Goal: Task Accomplishment & Management: Manage account settings

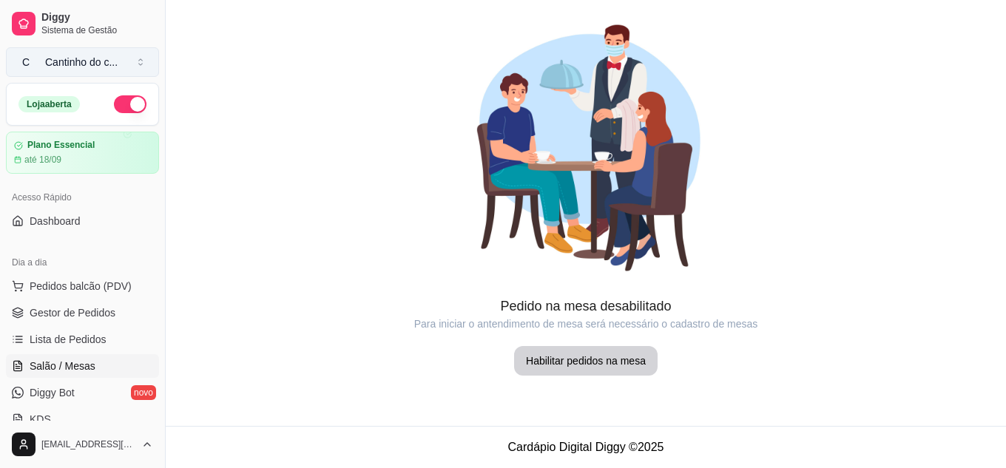
click at [87, 57] on div "Cantinho do c ..." at bounding box center [81, 62] width 72 height 15
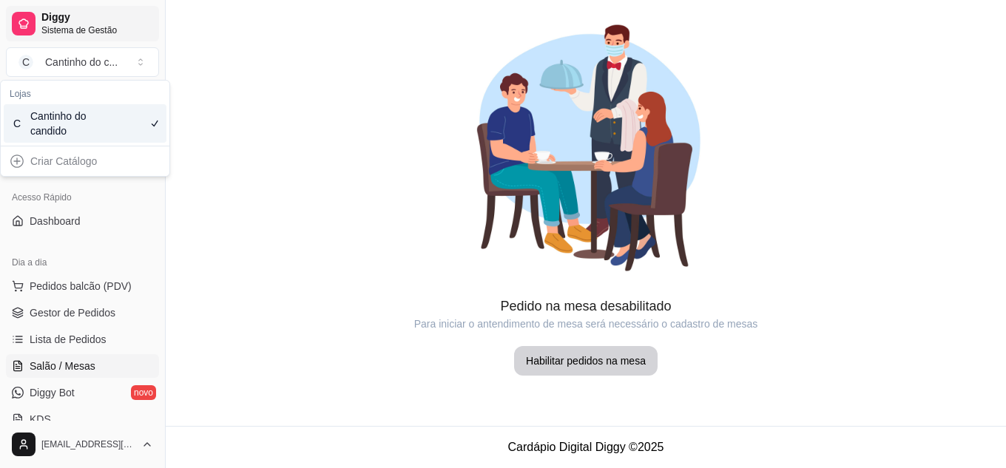
click at [93, 16] on span "Diggy" at bounding box center [97, 17] width 112 height 13
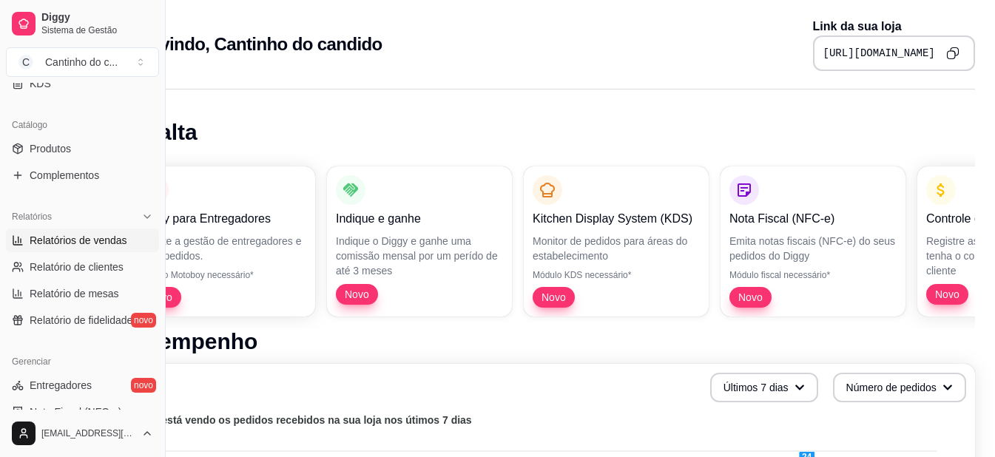
scroll to position [370, 0]
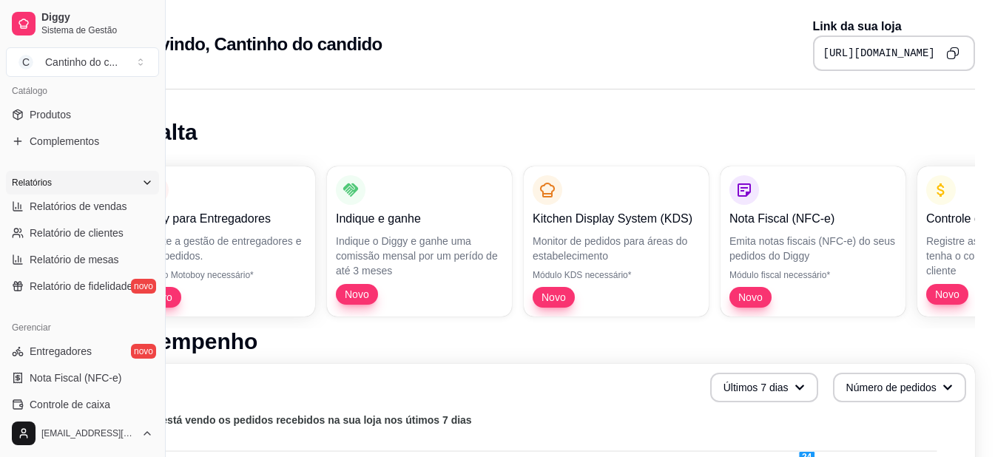
click at [141, 177] on icon at bounding box center [147, 183] width 12 height 12
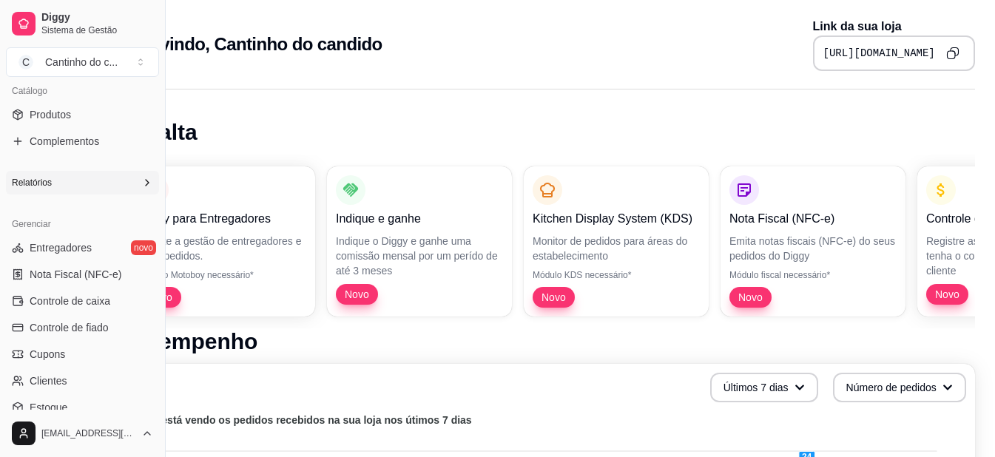
click at [141, 177] on icon at bounding box center [147, 183] width 12 height 12
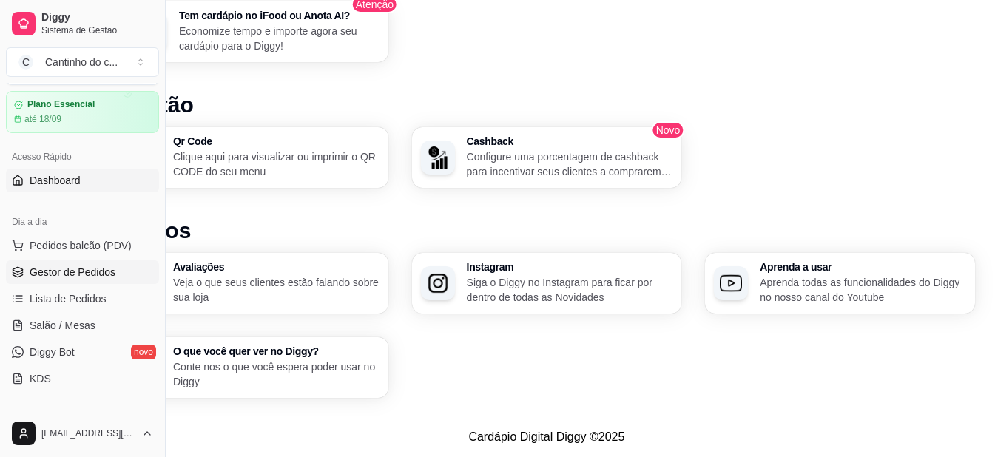
scroll to position [74, 0]
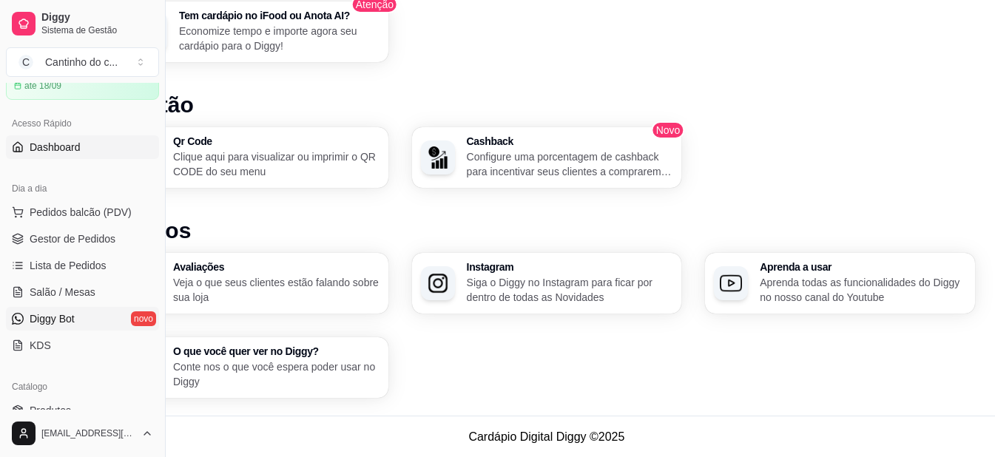
click at [84, 329] on link "Diggy Bot novo" at bounding box center [82, 319] width 153 height 24
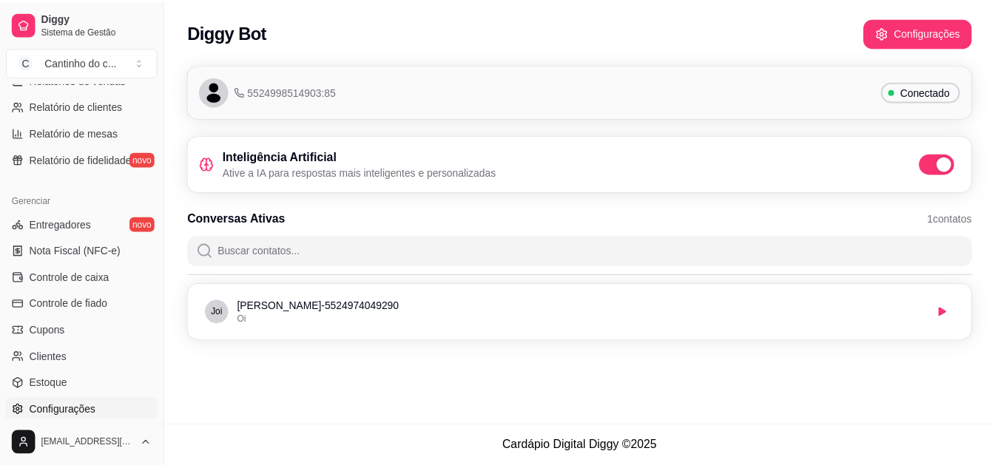
scroll to position [596, 0]
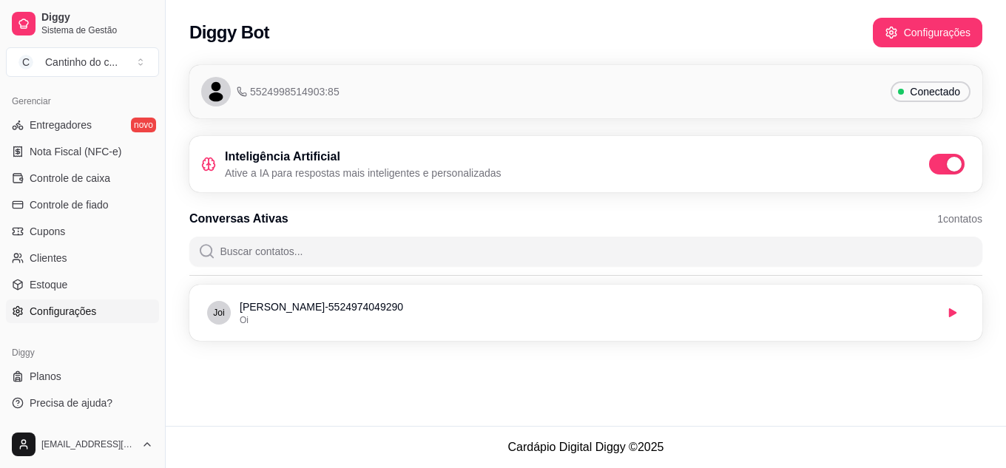
click at [62, 310] on span "Configurações" at bounding box center [63, 311] width 67 height 15
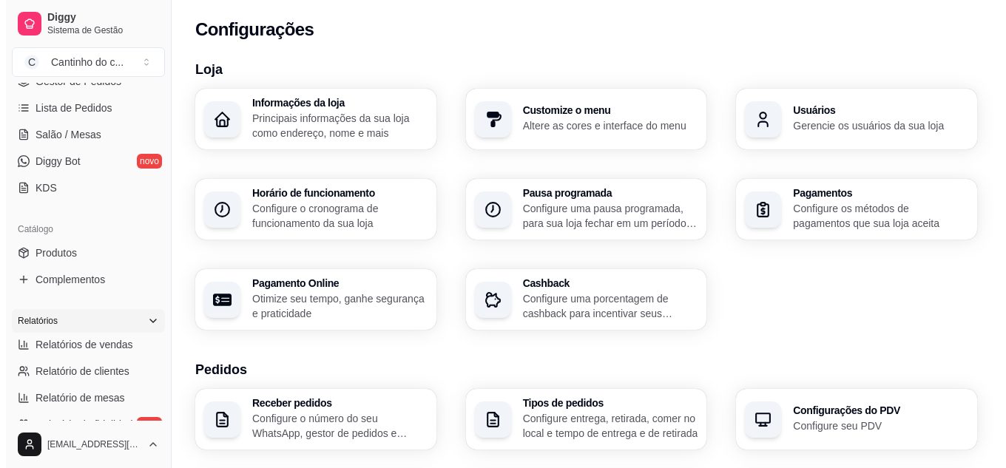
scroll to position [226, 0]
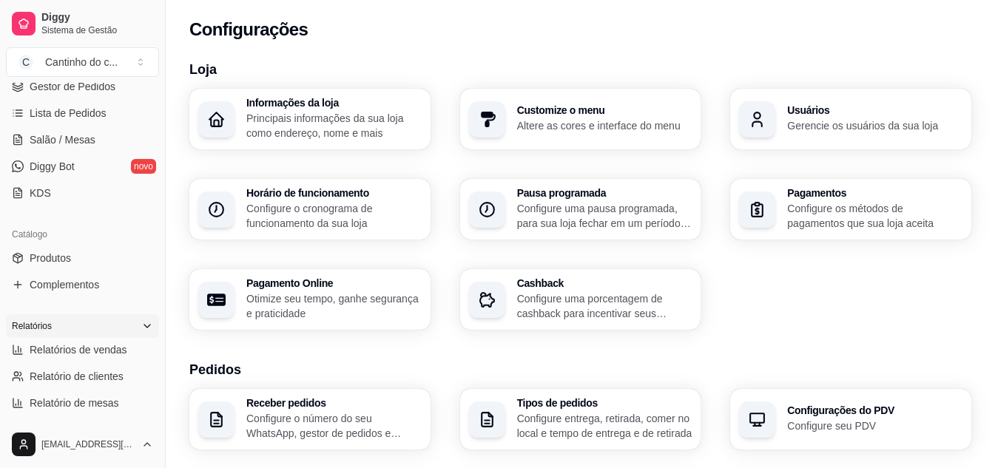
click at [612, 322] on div "Cashback Configure uma porcentagem de cashback para incentivar seus clientes a …" at bounding box center [580, 299] width 241 height 61
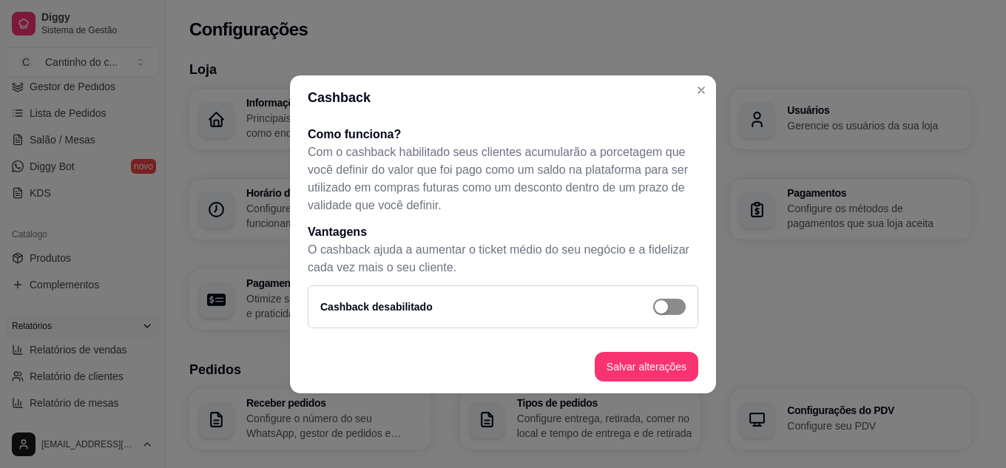
click at [669, 311] on span "button" at bounding box center [669, 307] width 33 height 16
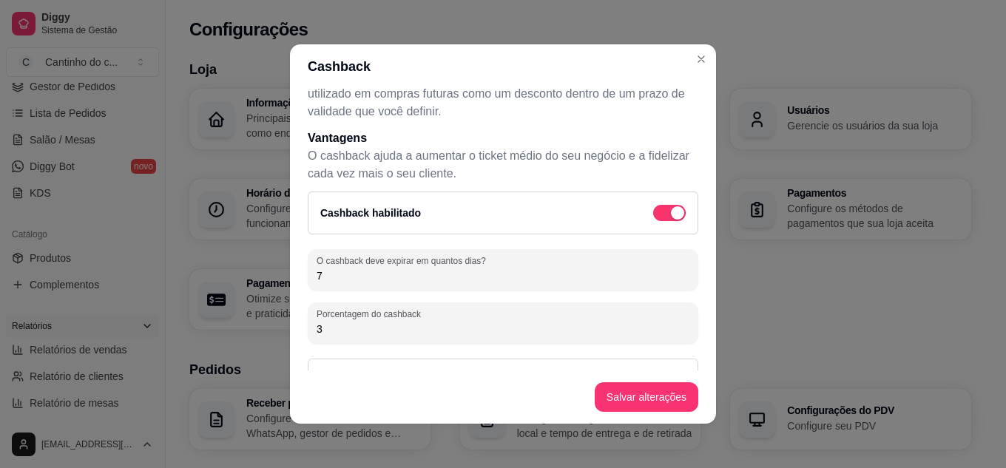
scroll to position [118, 0]
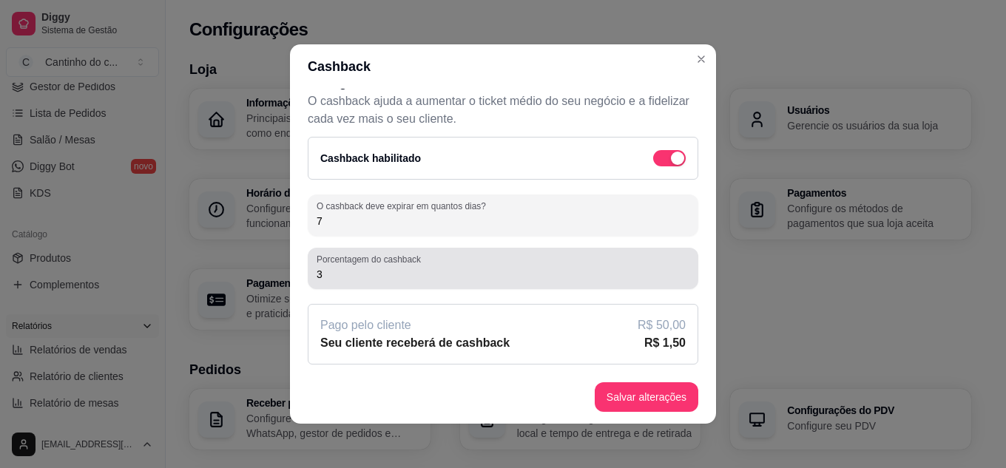
click at [433, 279] on input "3" at bounding box center [503, 274] width 373 height 15
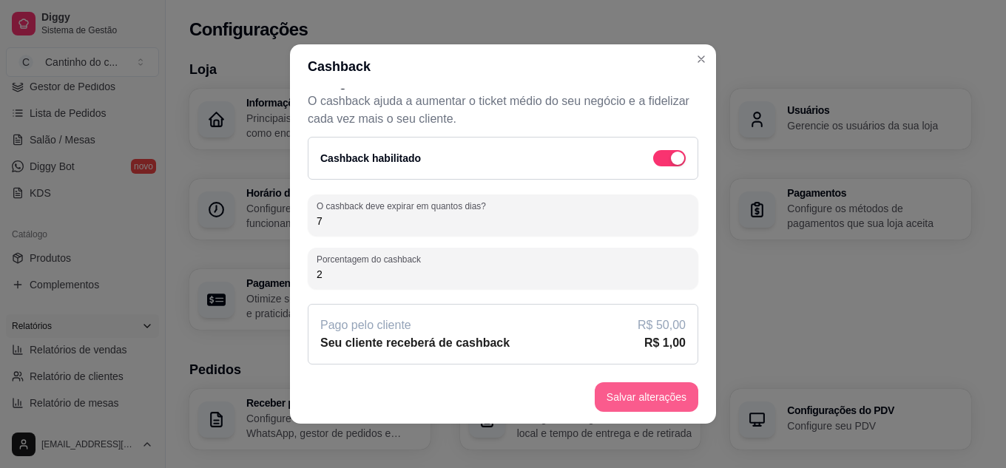
type input "2"
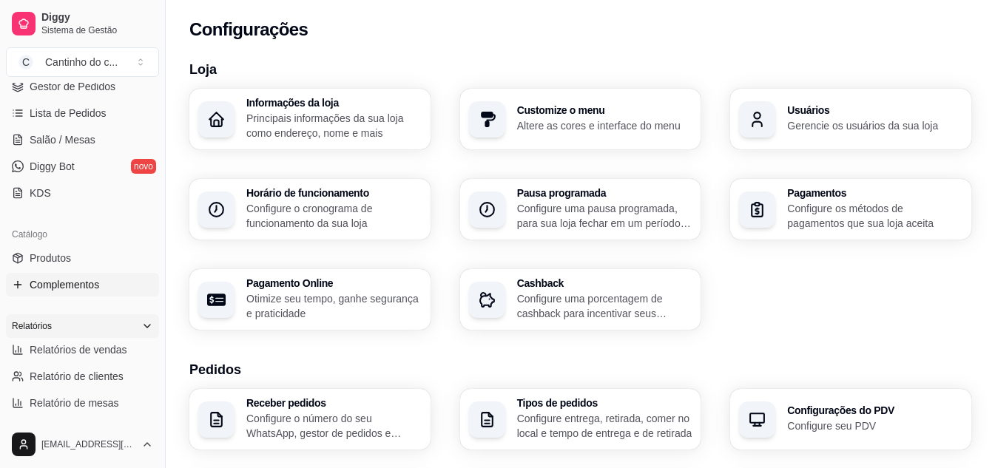
scroll to position [0, 0]
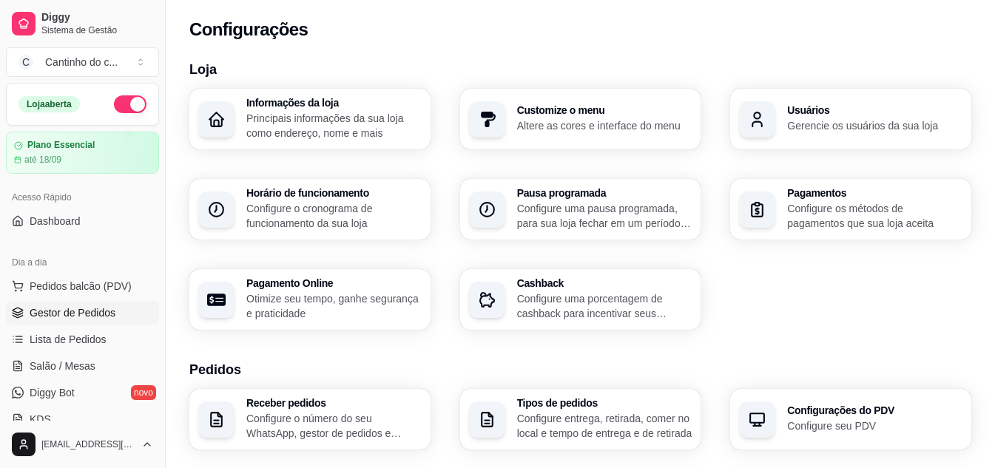
click at [73, 311] on span "Gestor de Pedidos" at bounding box center [73, 312] width 86 height 15
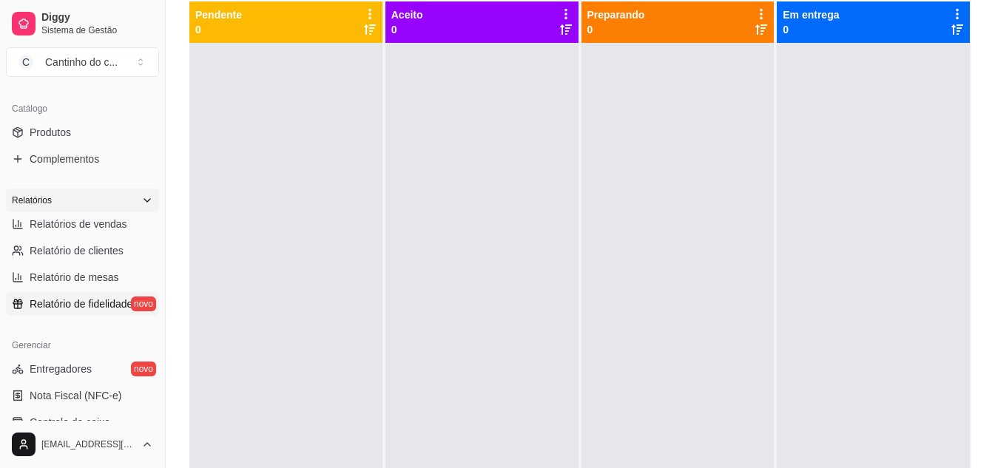
scroll to position [370, 0]
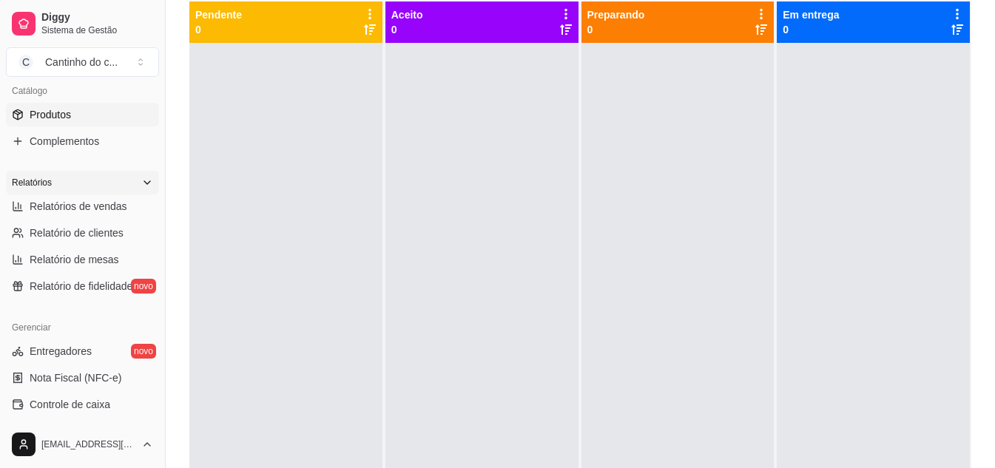
click at [84, 115] on link "Produtos" at bounding box center [82, 115] width 153 height 24
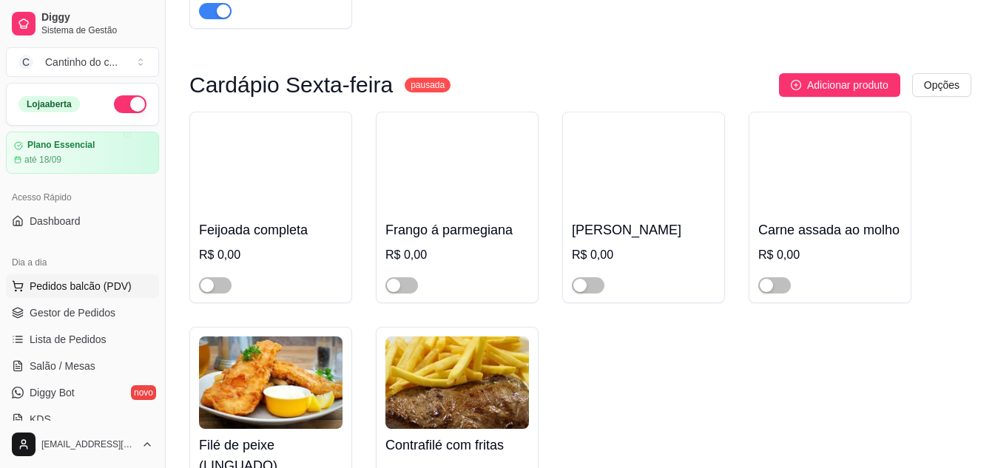
scroll to position [1923, 0]
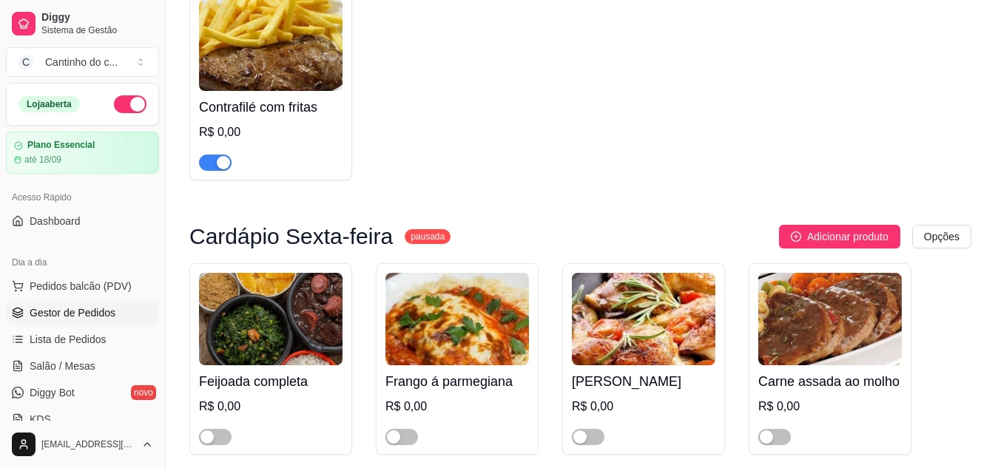
click at [67, 314] on span "Gestor de Pedidos" at bounding box center [73, 312] width 86 height 15
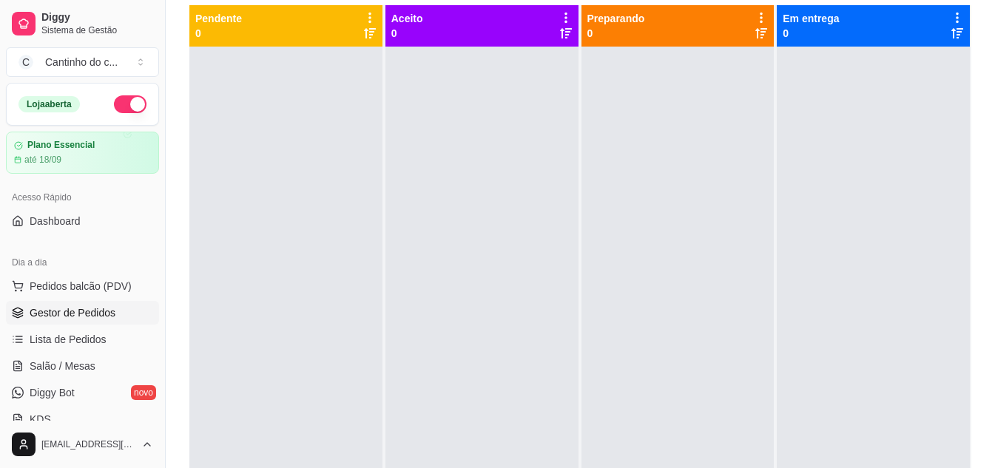
scroll to position [164, 0]
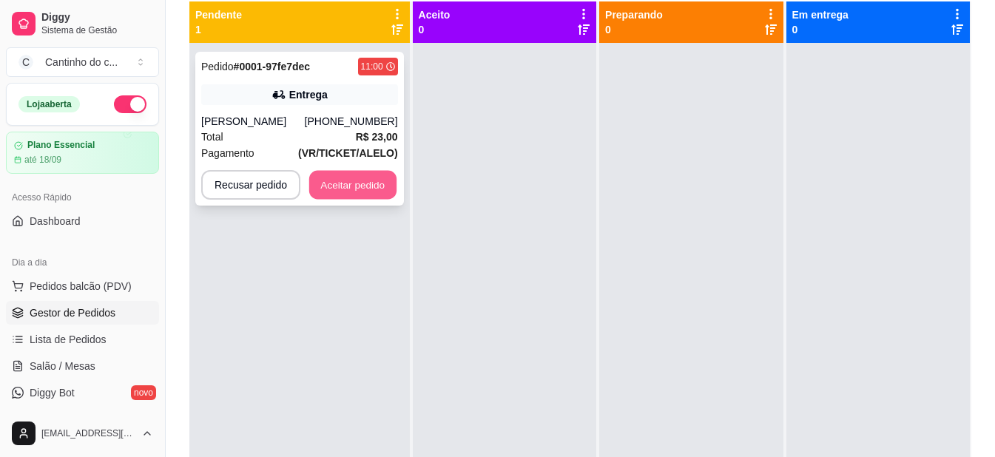
click at [349, 189] on button "Aceitar pedido" at bounding box center [352, 185] width 87 height 29
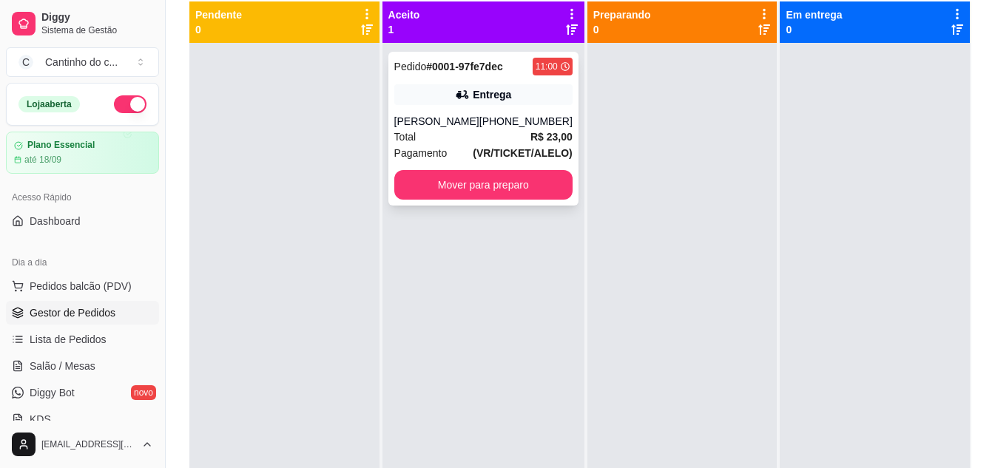
click at [469, 83] on div "Pedido # 0001-97fe7dec 11:00 Entrega Gabrieli [PHONE_NUMBER] Total R$ 23,00 Pag…" at bounding box center [483, 129] width 190 height 154
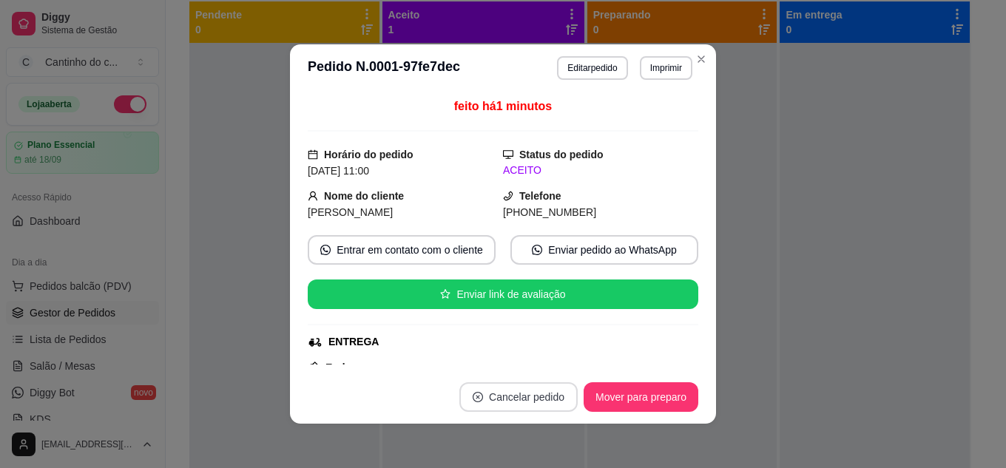
click at [537, 396] on button "Cancelar pedido" at bounding box center [518, 397] width 118 height 30
click at [561, 356] on button "Sim" at bounding box center [547, 364] width 47 height 24
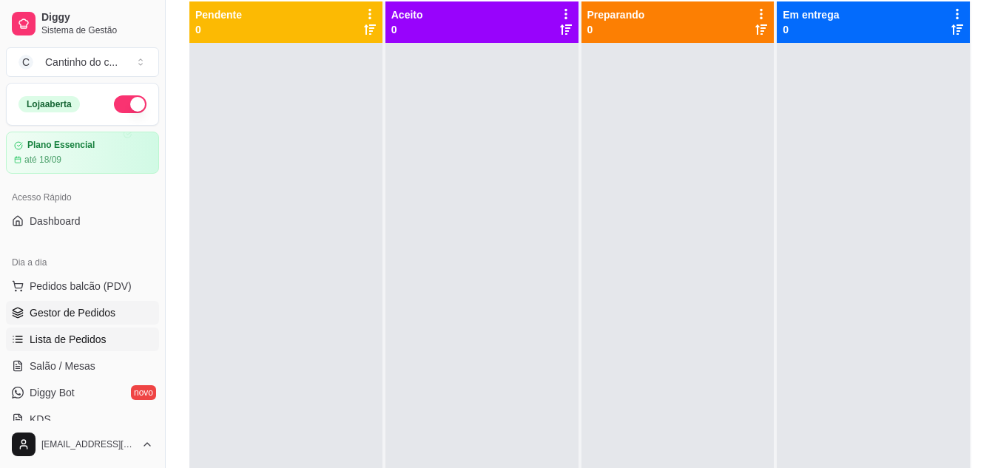
click at [78, 333] on span "Lista de Pedidos" at bounding box center [68, 339] width 77 height 15
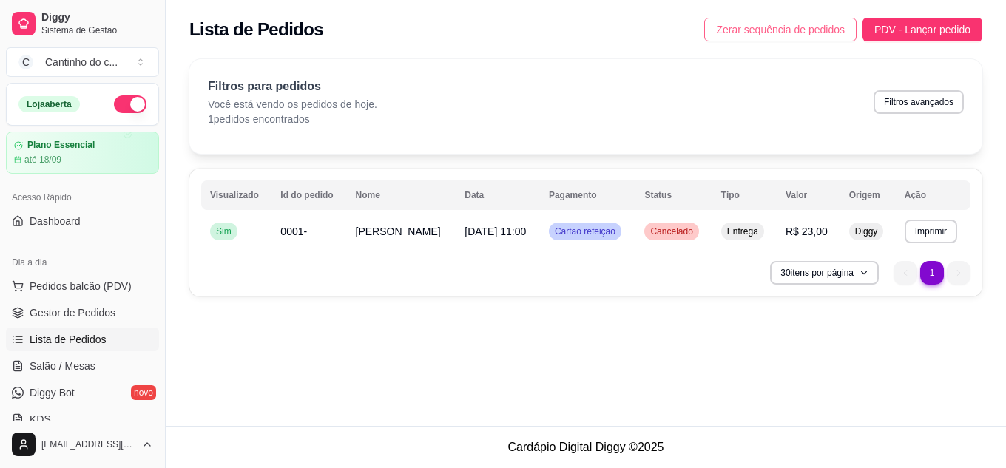
click at [822, 35] on span "Zerar sequência de pedidos" at bounding box center [780, 29] width 129 height 16
click at [63, 318] on span "Gestor de Pedidos" at bounding box center [73, 312] width 86 height 15
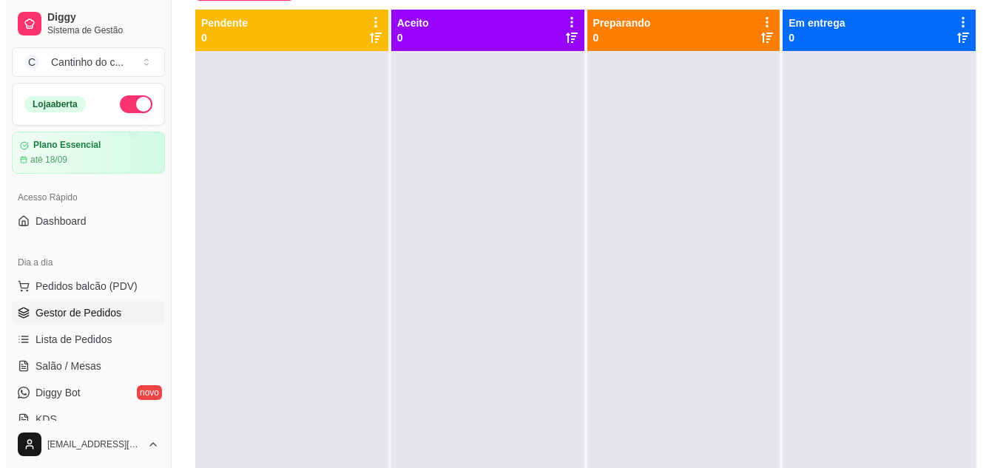
scroll to position [155, 0]
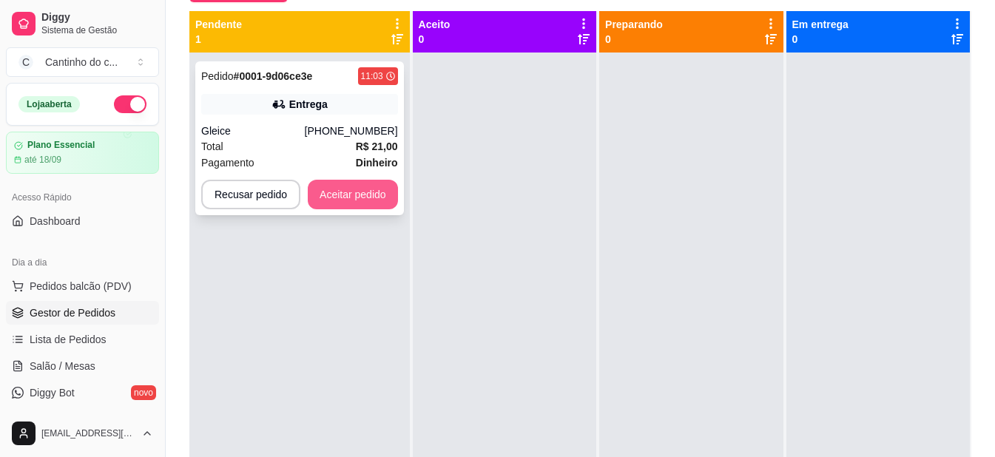
click at [353, 195] on button "Aceitar pedido" at bounding box center [353, 195] width 90 height 30
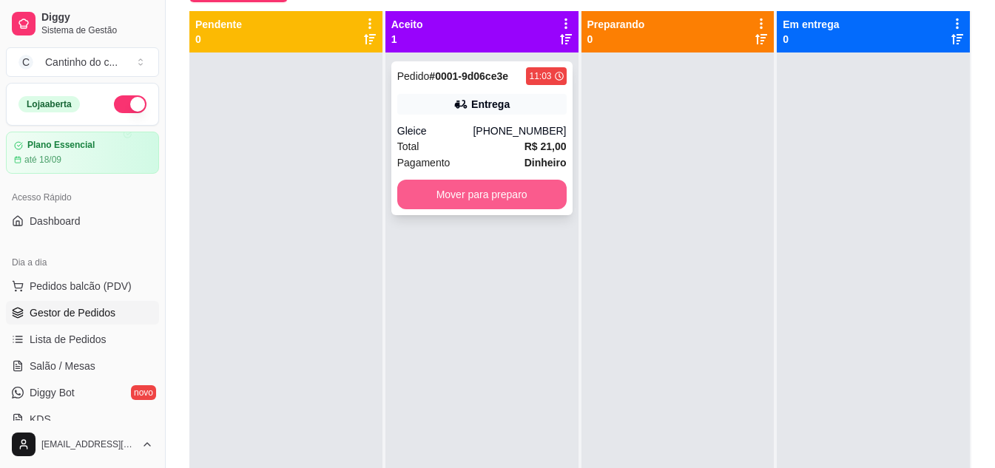
click at [470, 203] on button "Mover para preparo" at bounding box center [481, 195] width 169 height 30
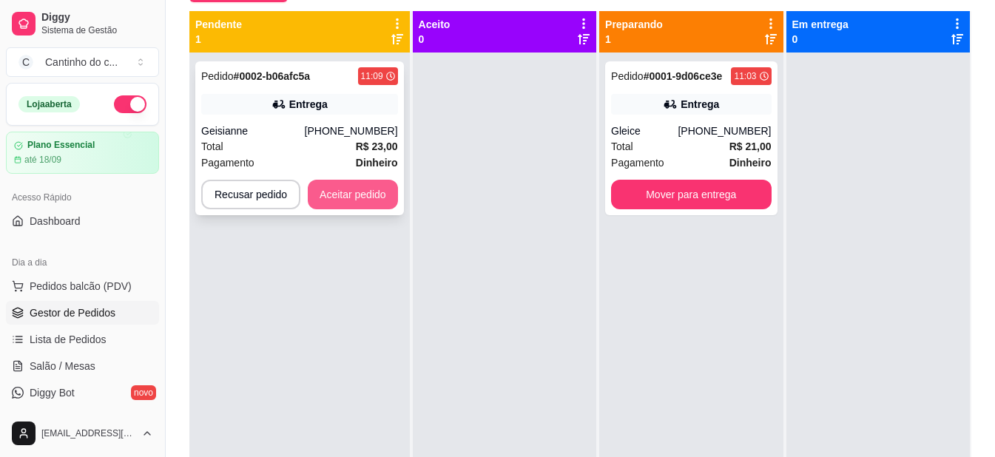
click at [359, 185] on button "Aceitar pedido" at bounding box center [353, 195] width 90 height 30
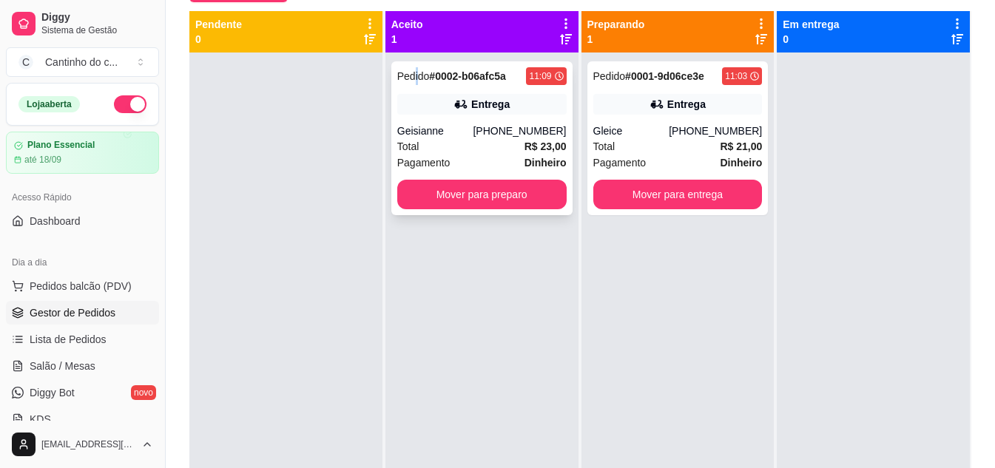
click at [414, 72] on span "Pedido" at bounding box center [413, 76] width 33 height 12
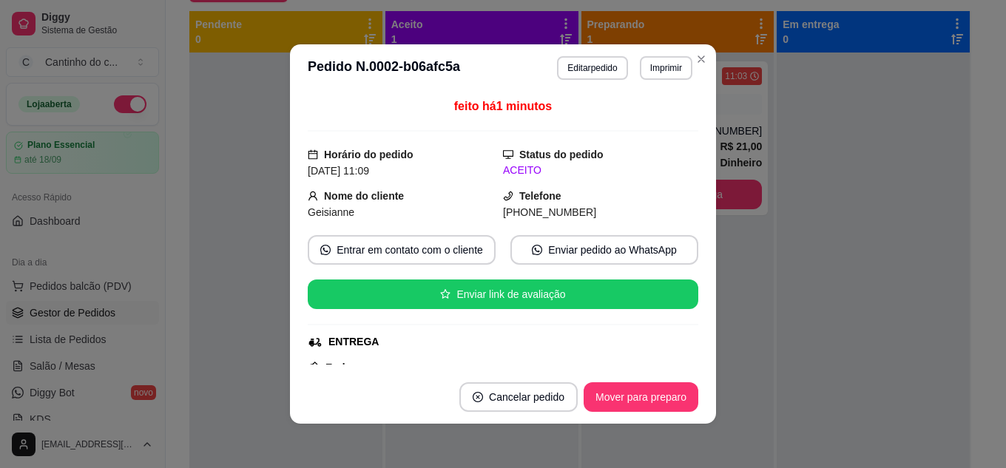
click at [655, 72] on button "Imprimir" at bounding box center [666, 68] width 53 height 24
click at [646, 125] on button "IMPRESSORA" at bounding box center [634, 120] width 107 height 24
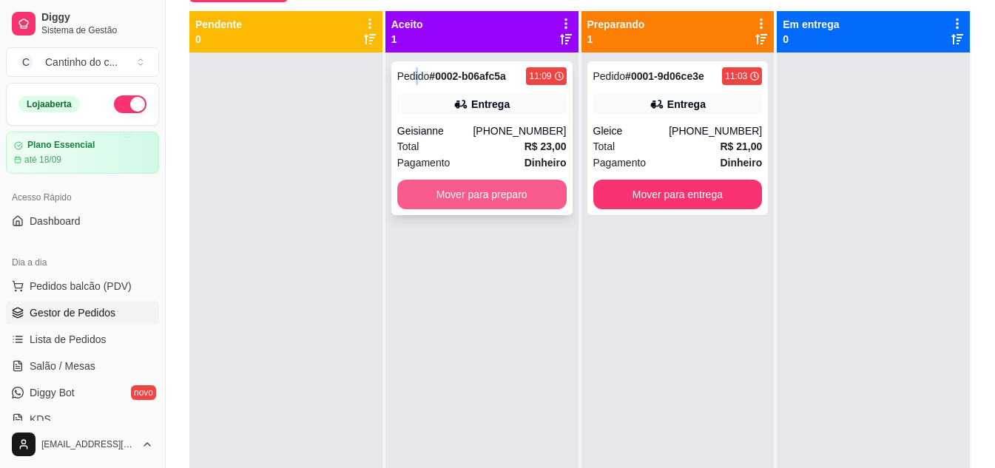
click at [535, 190] on button "Mover para preparo" at bounding box center [481, 195] width 169 height 30
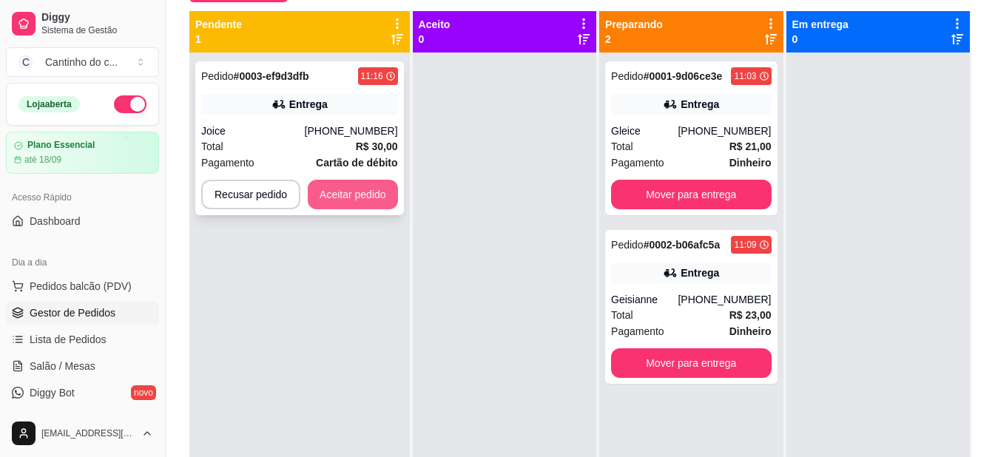
click at [368, 201] on button "Aceitar pedido" at bounding box center [353, 195] width 90 height 30
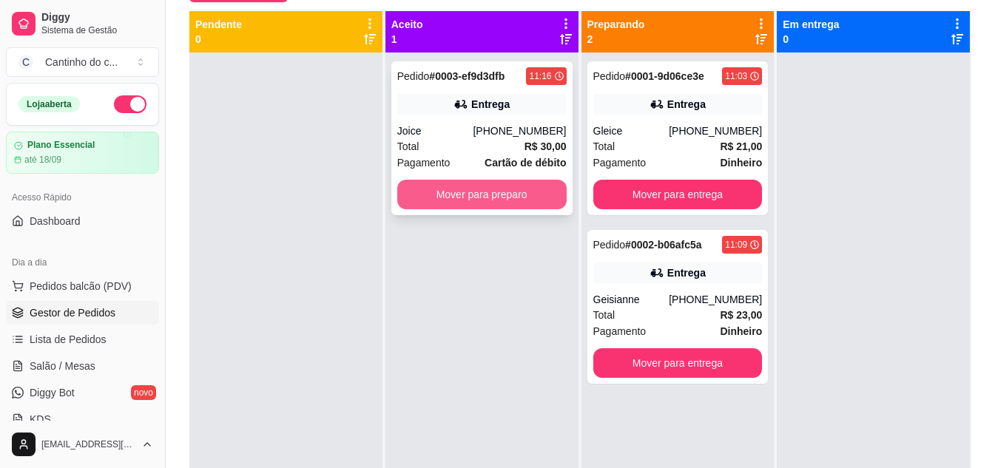
click at [463, 203] on button "Mover para preparo" at bounding box center [481, 195] width 169 height 30
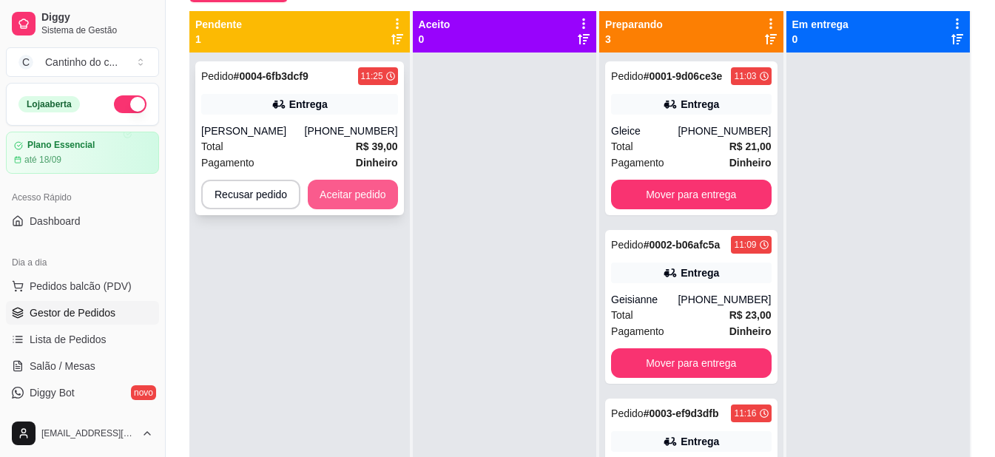
click at [357, 189] on button "Aceitar pedido" at bounding box center [353, 195] width 90 height 30
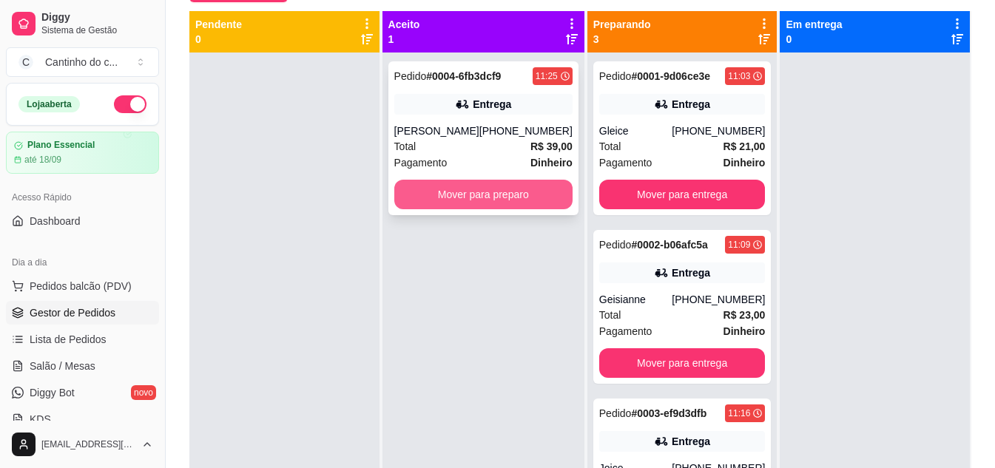
click at [498, 196] on button "Mover para preparo" at bounding box center [483, 195] width 178 height 30
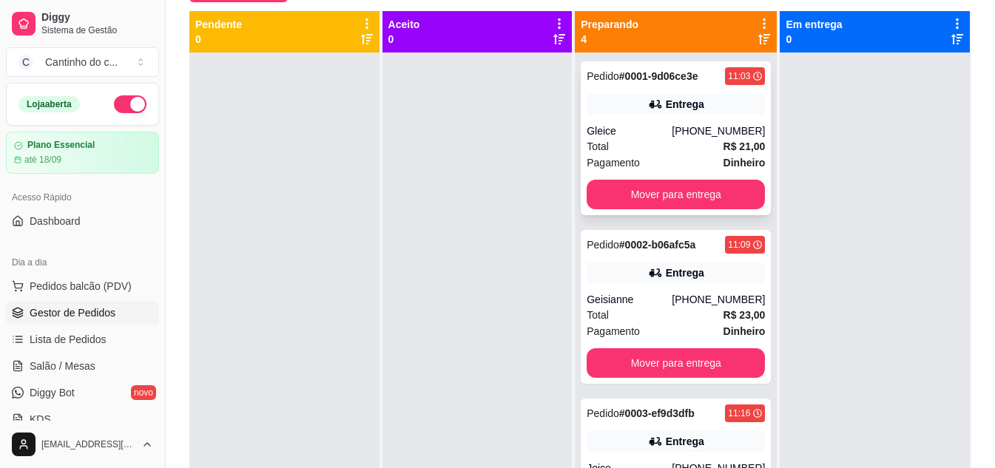
click at [633, 81] on strong "# 0001-9d06ce3e" at bounding box center [658, 76] width 79 height 12
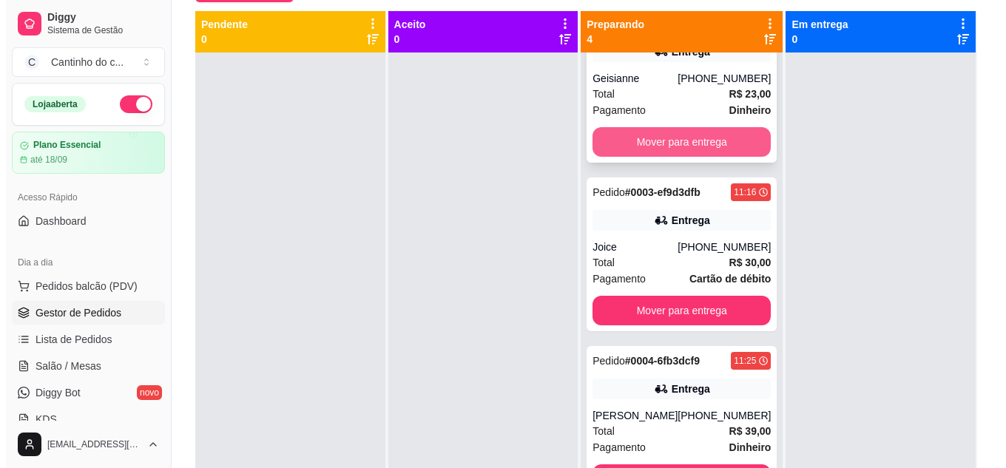
scroll to position [0, 0]
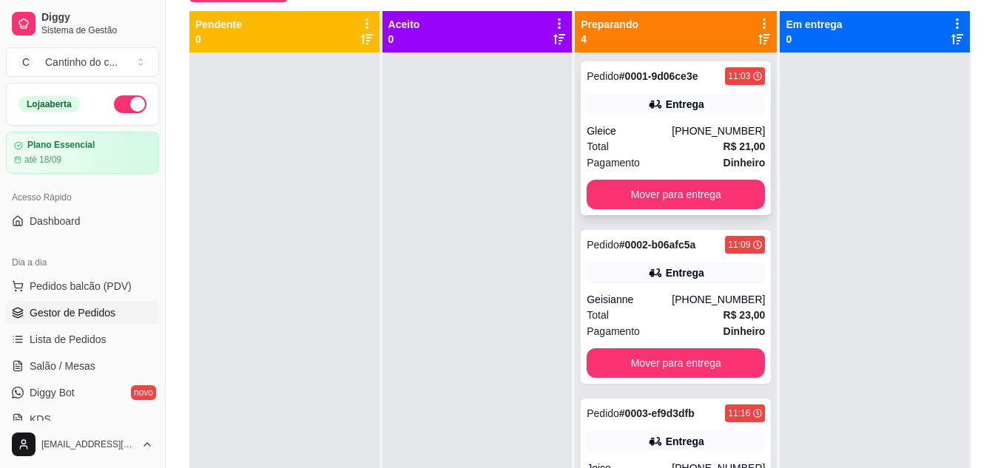
click at [685, 77] on strong "# 0001-9d06ce3e" at bounding box center [658, 76] width 79 height 12
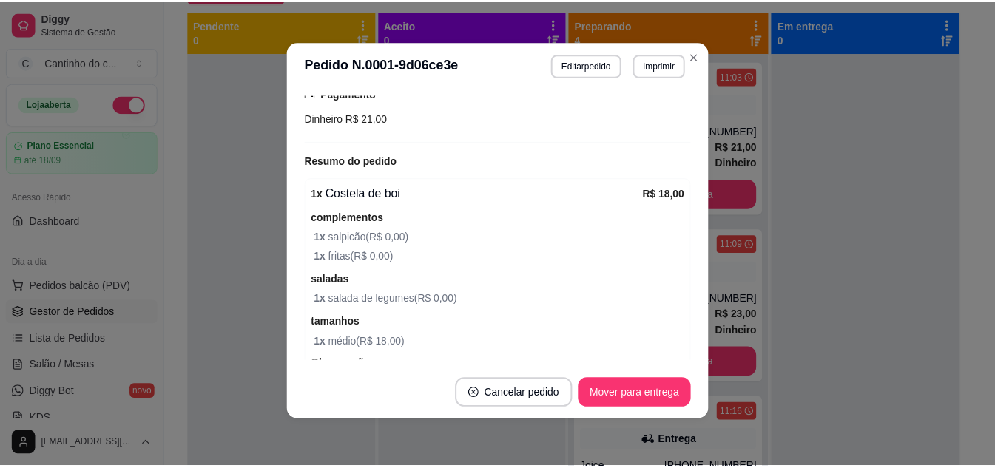
scroll to position [444, 0]
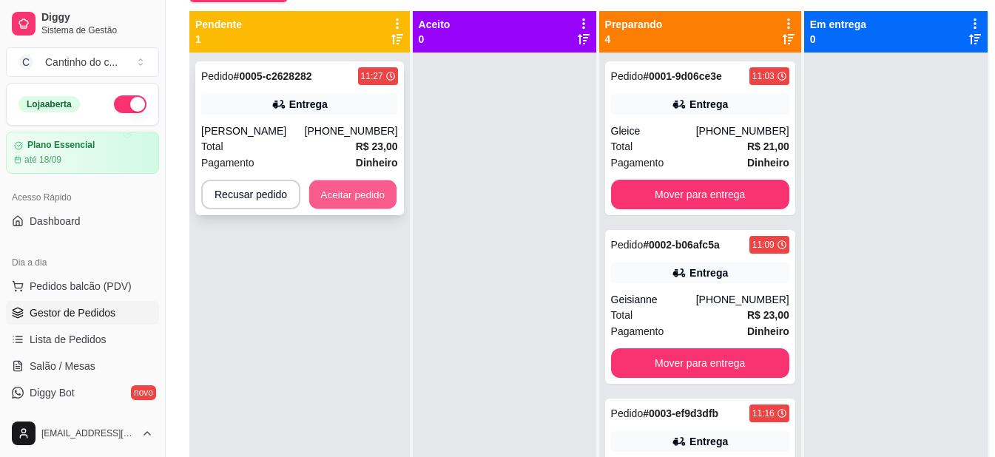
click at [355, 187] on button "Aceitar pedido" at bounding box center [352, 194] width 87 height 29
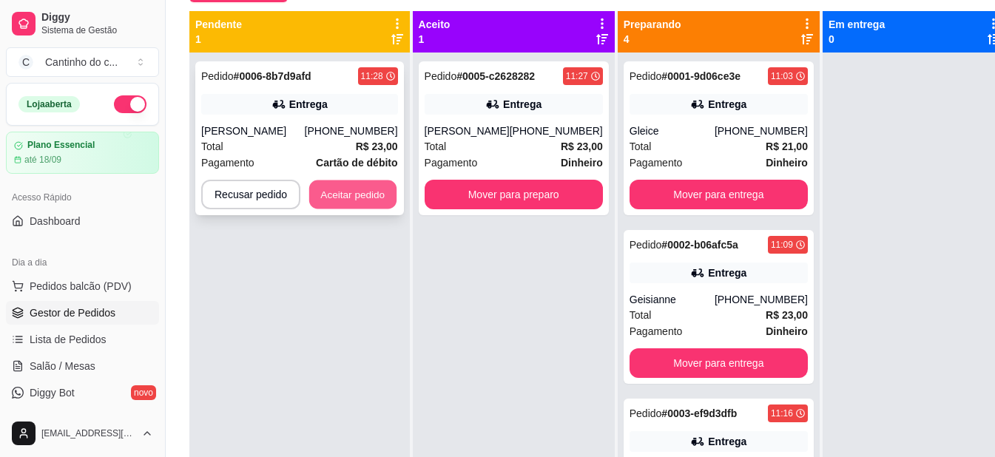
click at [390, 204] on button "Aceitar pedido" at bounding box center [352, 194] width 87 height 29
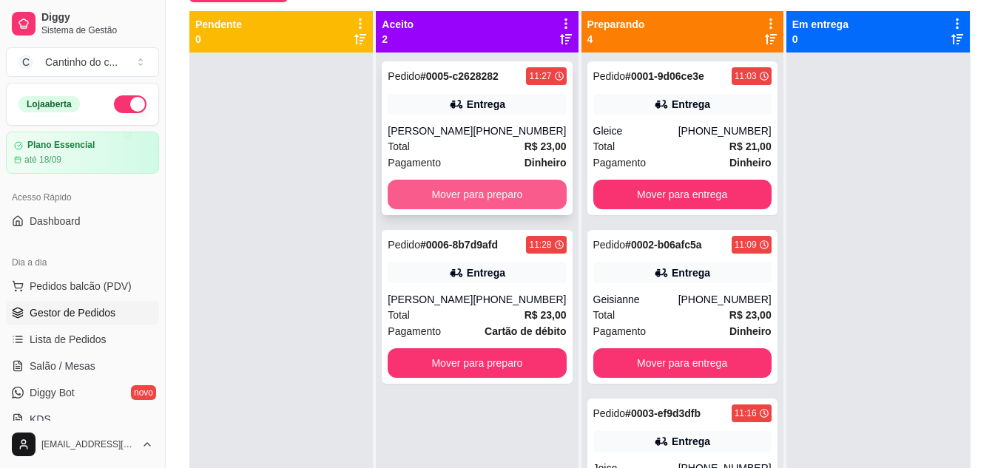
click at [500, 209] on button "Mover para preparo" at bounding box center [477, 195] width 178 height 30
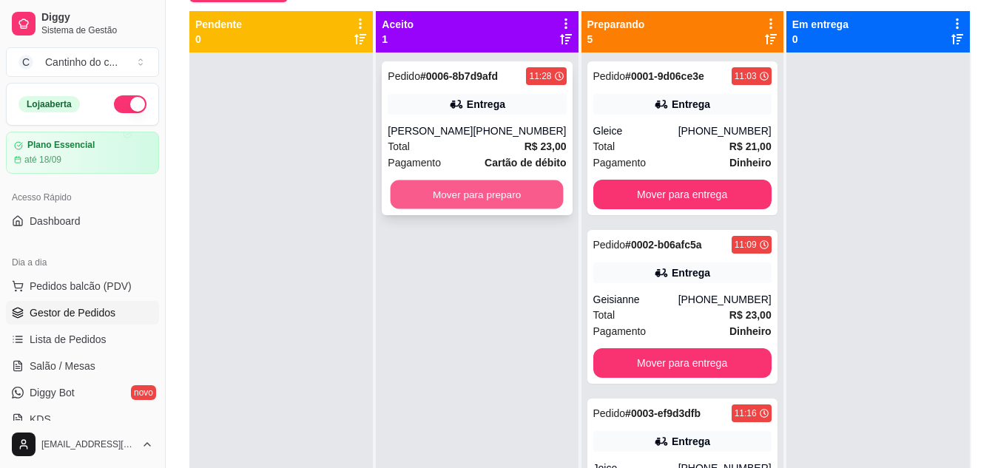
click at [501, 198] on button "Mover para preparo" at bounding box center [476, 194] width 173 height 29
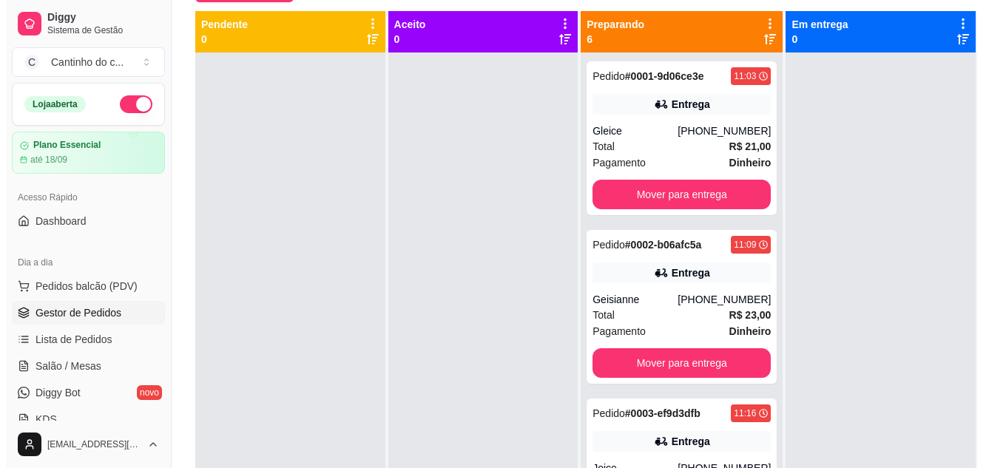
scroll to position [164, 0]
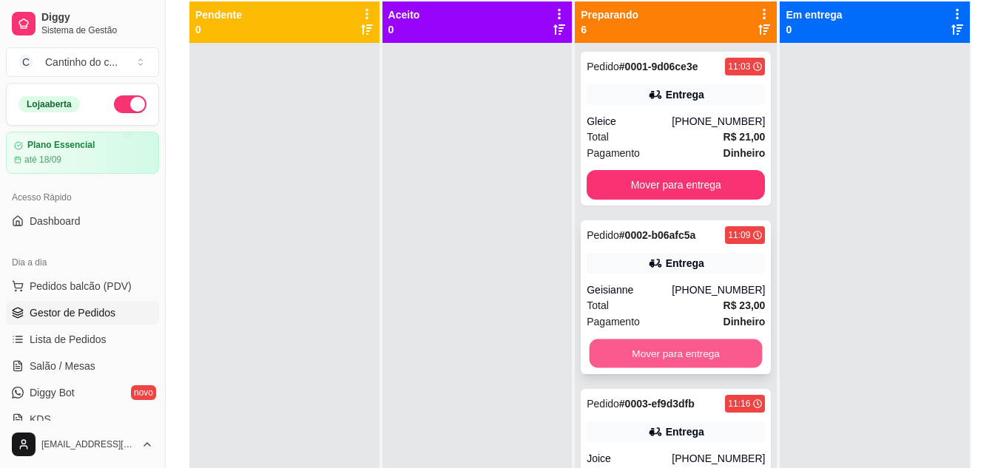
click at [635, 352] on button "Mover para entrega" at bounding box center [675, 353] width 173 height 29
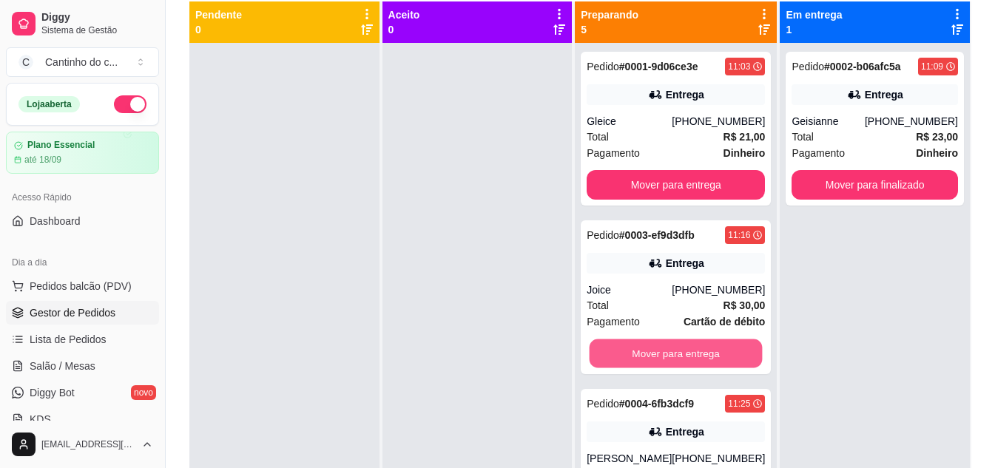
click at [635, 352] on button "Mover para entrega" at bounding box center [675, 353] width 173 height 29
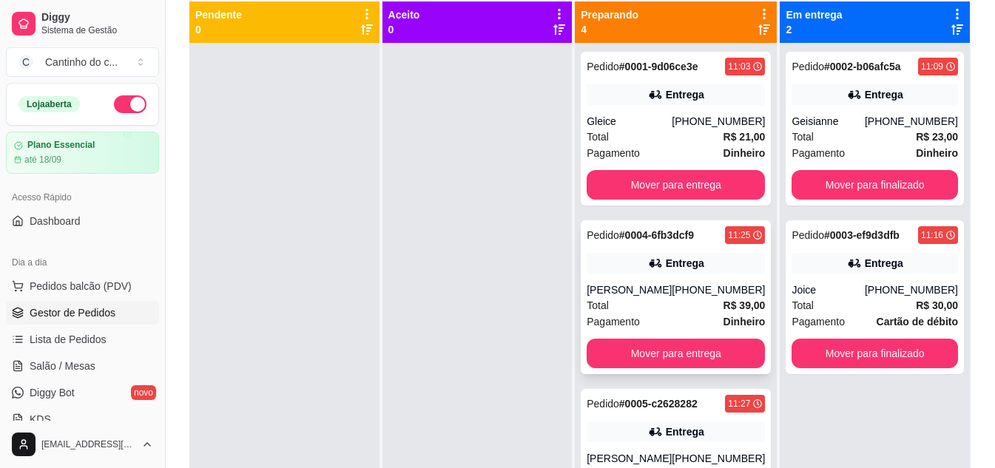
click at [608, 246] on div "Pedido # 0004-6fb3dcf9 11:25 Entrega [PERSON_NAME] [PHONE_NUMBER] Total R$ 39,0…" at bounding box center [676, 297] width 190 height 154
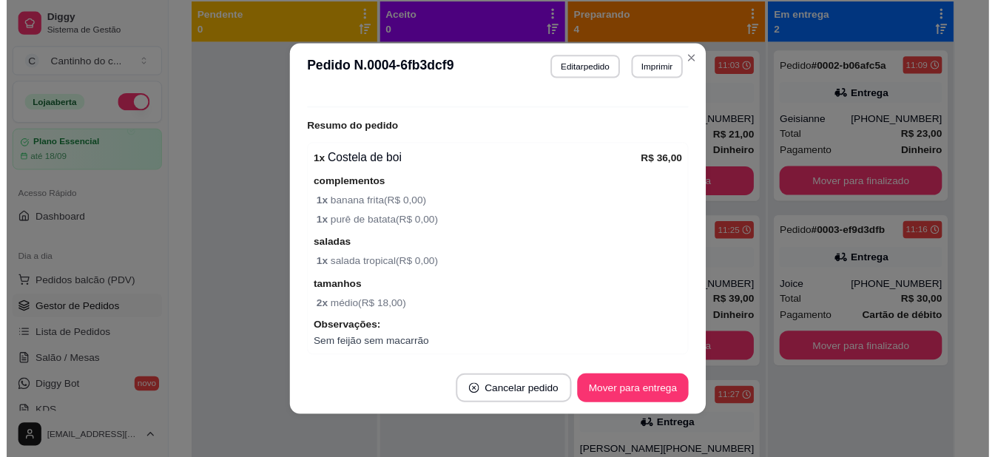
scroll to position [444, 0]
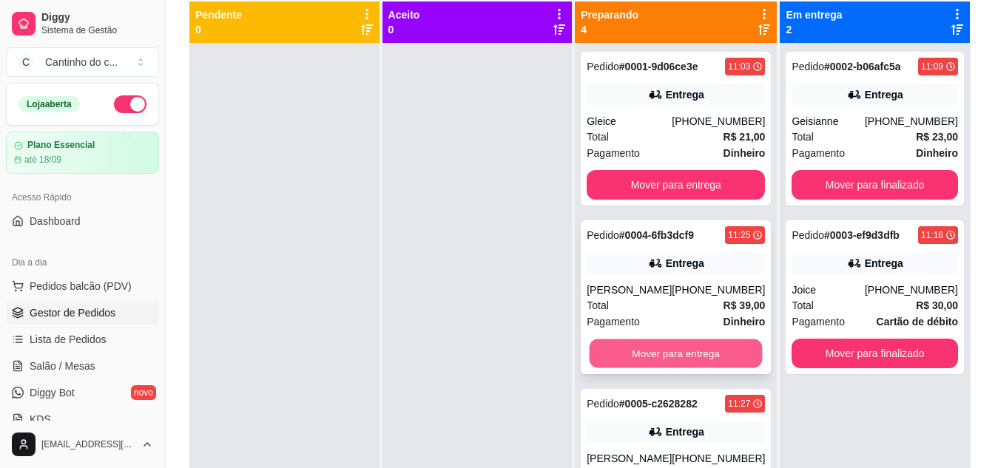
click at [679, 349] on button "Mover para entrega" at bounding box center [675, 353] width 173 height 29
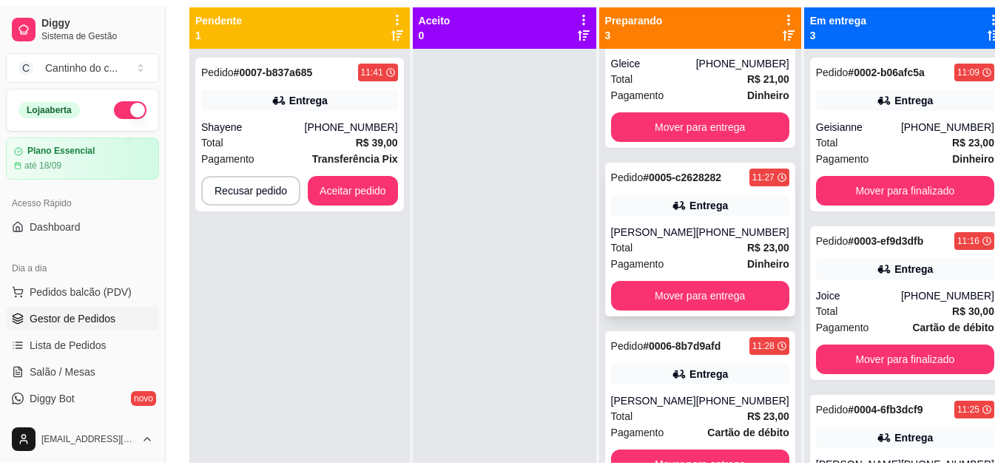
scroll to position [121, 0]
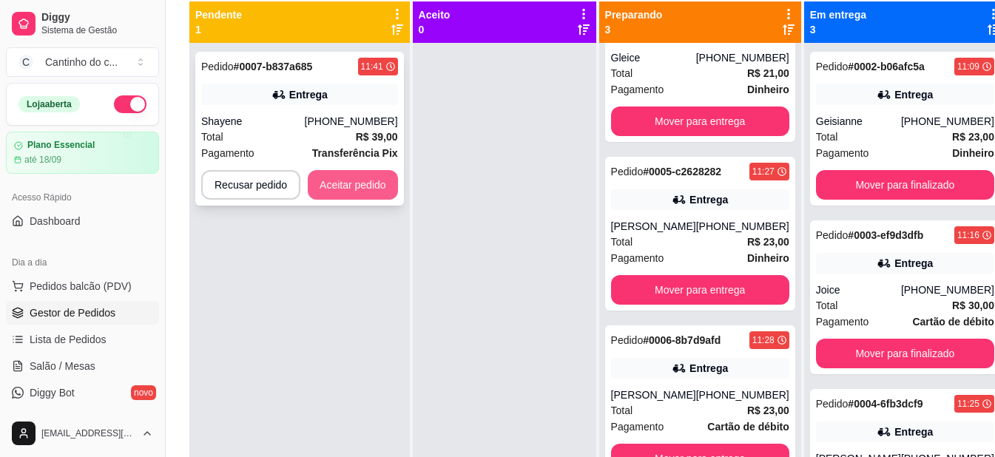
click at [351, 189] on button "Aceitar pedido" at bounding box center [353, 185] width 90 height 30
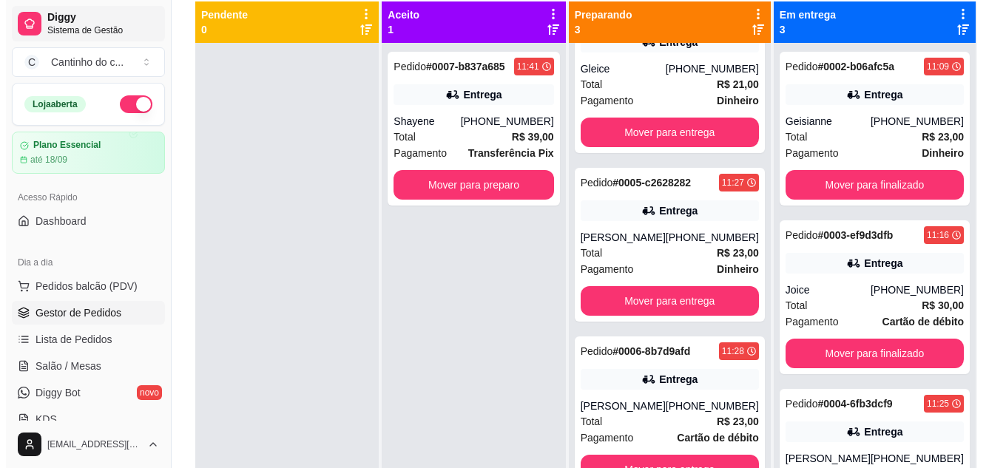
scroll to position [67, 0]
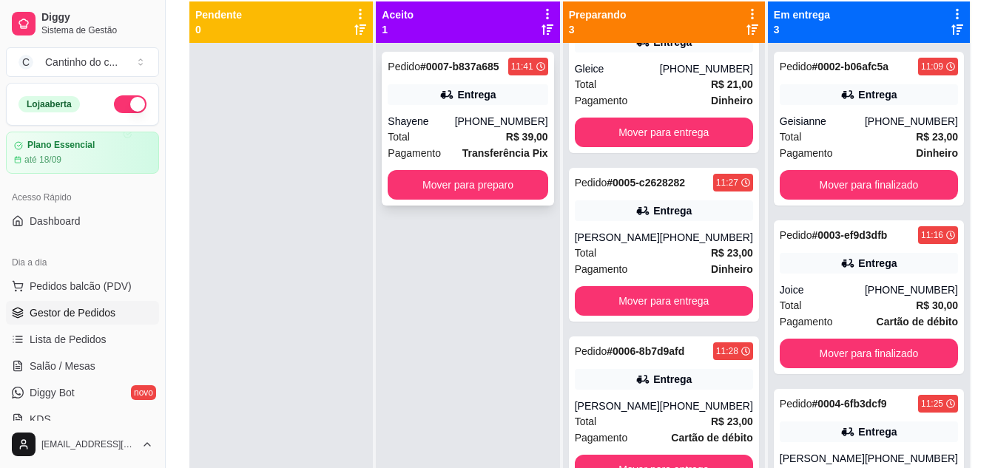
click at [402, 61] on span "Pedido" at bounding box center [404, 67] width 33 height 12
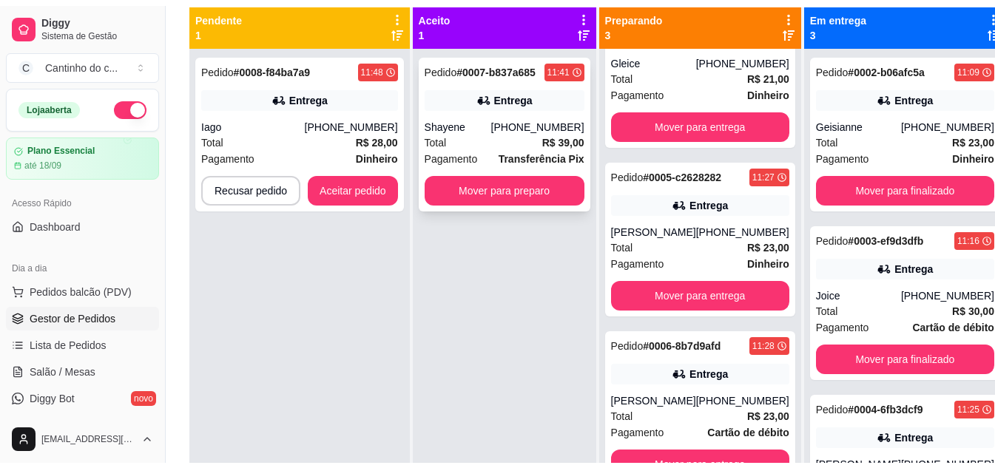
scroll to position [0, 0]
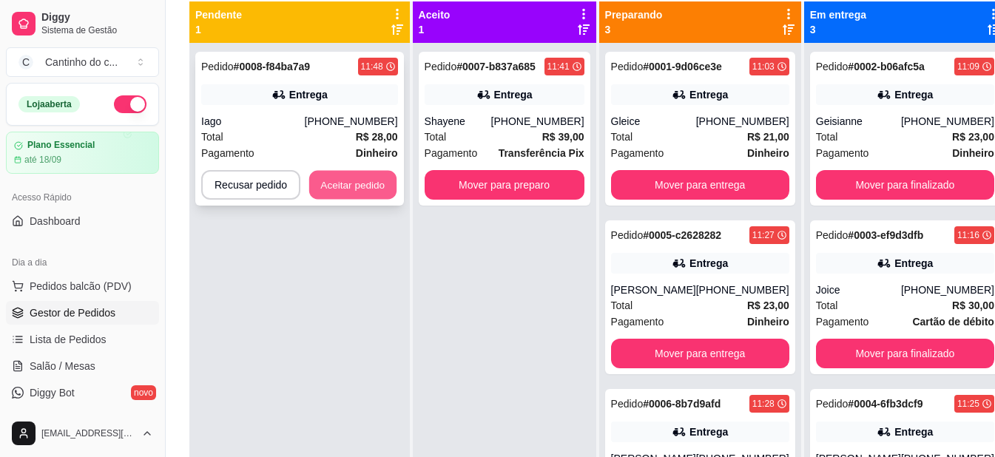
click at [348, 175] on button "Aceitar pedido" at bounding box center [352, 185] width 87 height 29
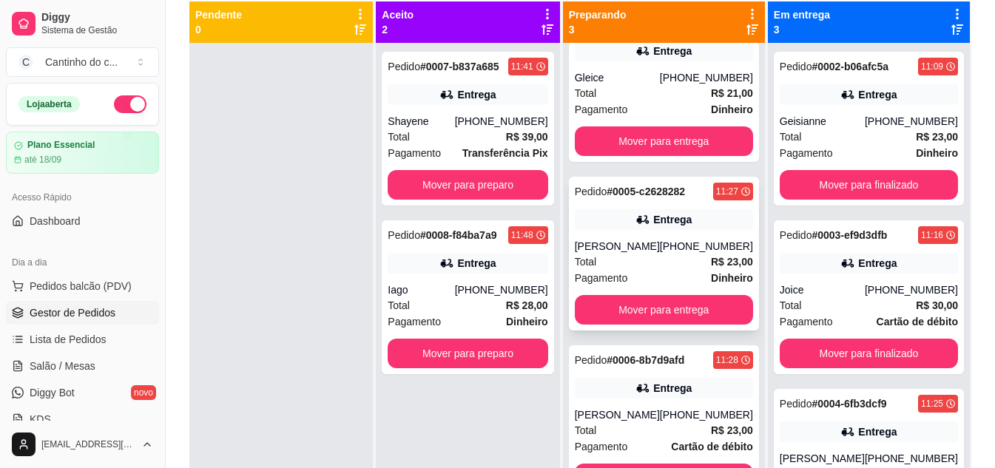
scroll to position [67, 0]
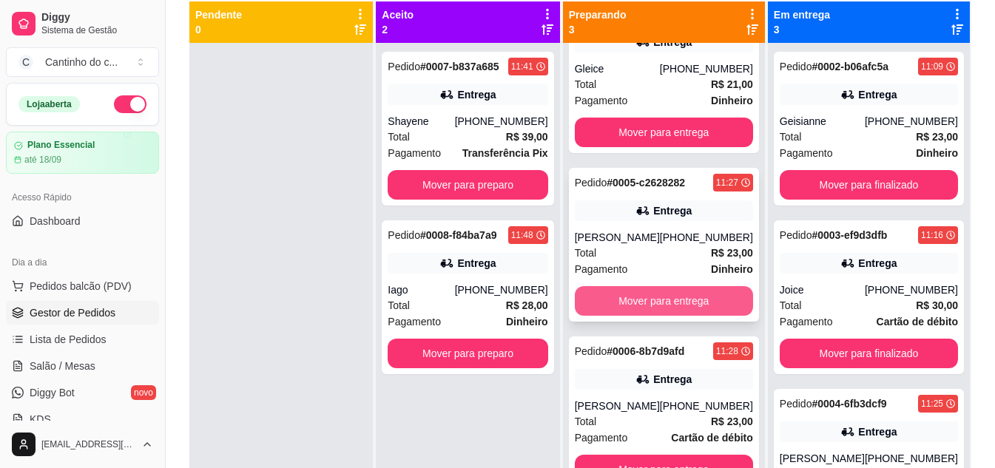
click at [707, 314] on button "Mover para entrega" at bounding box center [664, 301] width 178 height 30
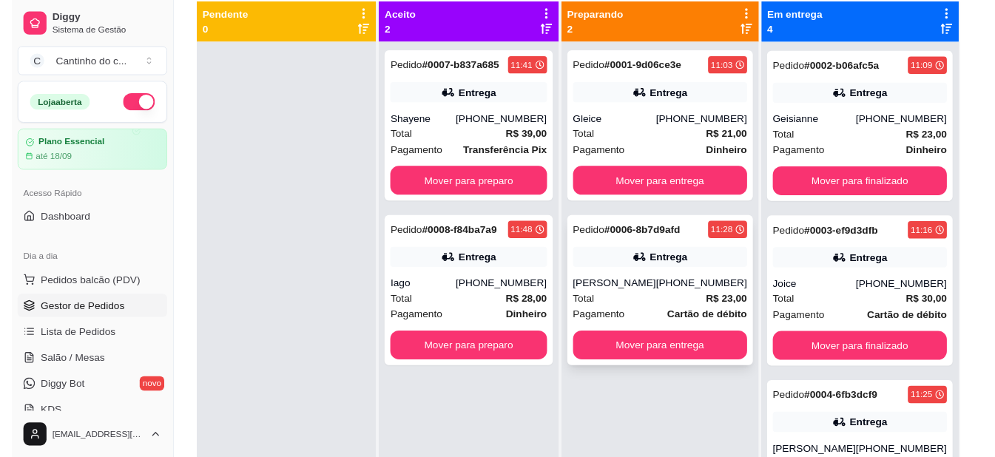
scroll to position [0, 0]
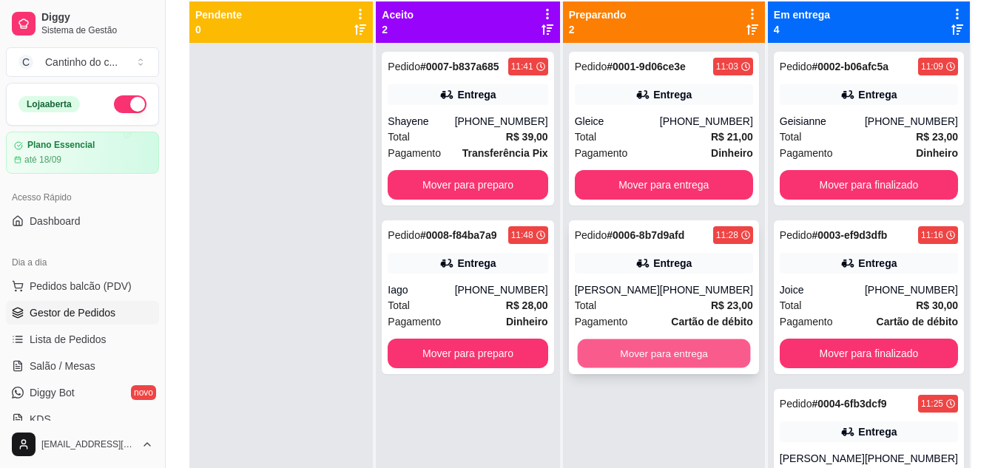
click at [674, 360] on button "Mover para entrega" at bounding box center [663, 353] width 173 height 29
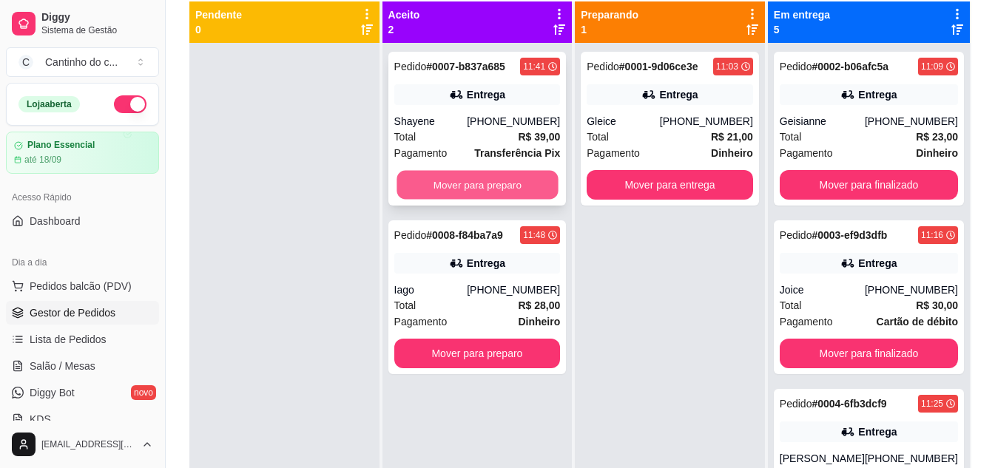
click at [474, 187] on button "Mover para preparo" at bounding box center [476, 185] width 161 height 29
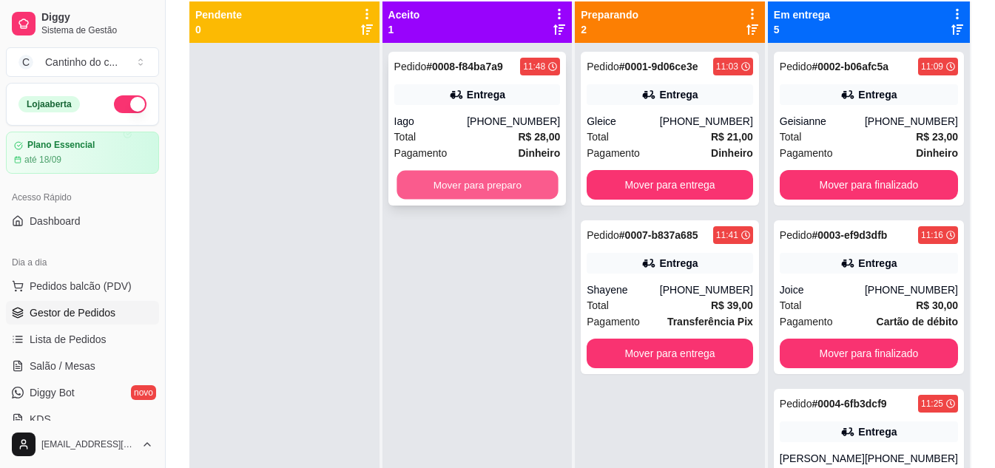
click at [497, 193] on button "Mover para preparo" at bounding box center [476, 185] width 161 height 29
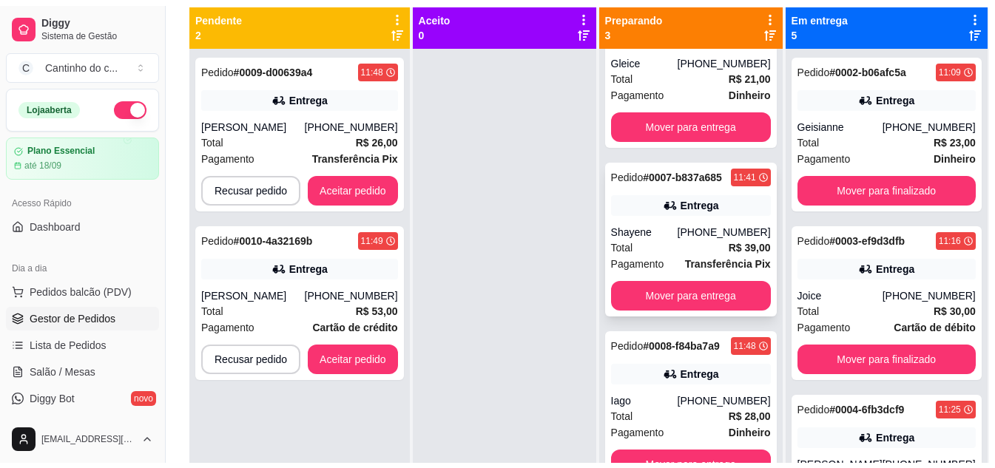
scroll to position [106, 0]
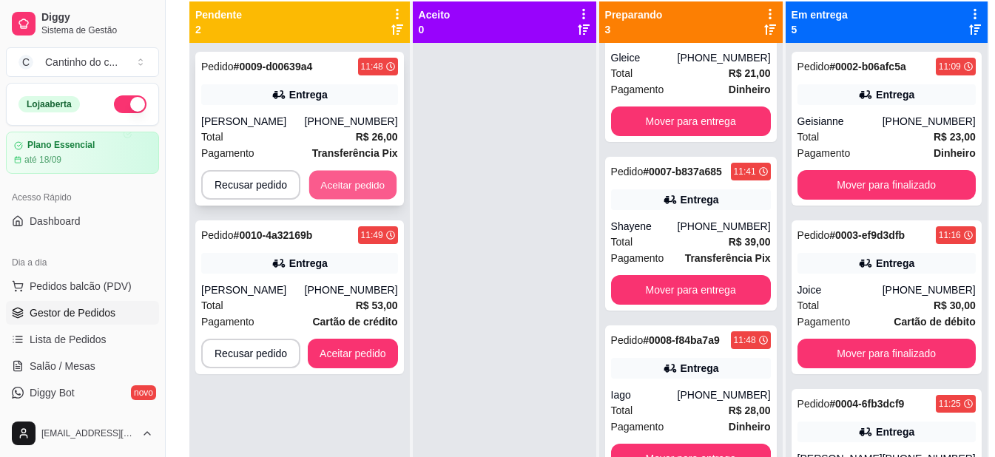
click at [346, 180] on button "Aceitar pedido" at bounding box center [352, 185] width 87 height 29
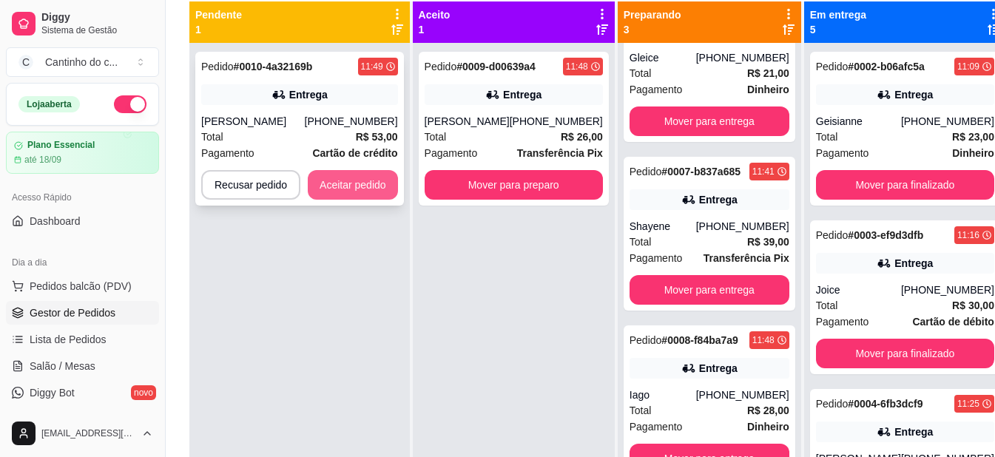
click at [349, 187] on button "Aceitar pedido" at bounding box center [353, 185] width 90 height 30
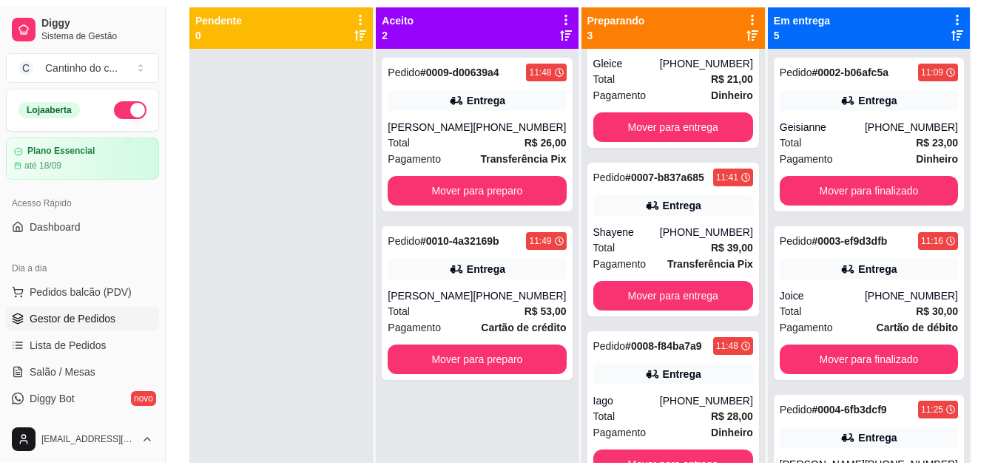
scroll to position [53, 0]
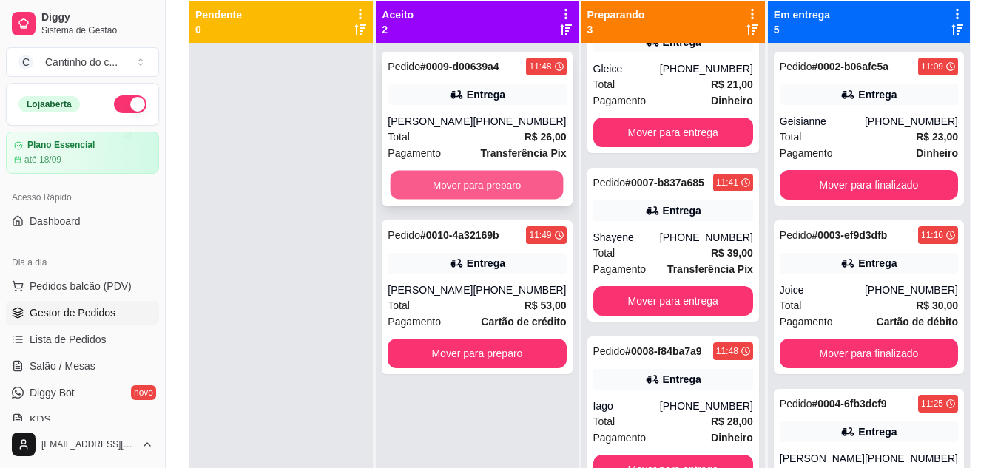
click at [409, 187] on button "Mover para preparo" at bounding box center [476, 185] width 173 height 29
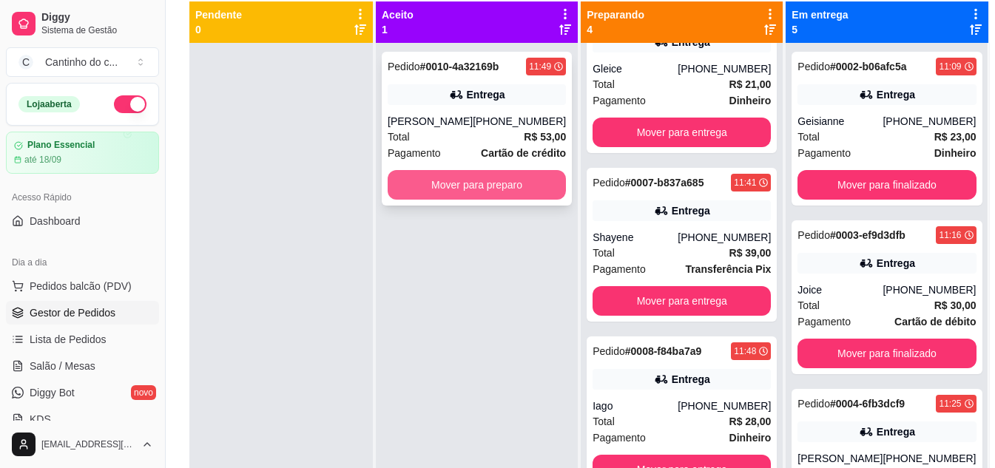
scroll to position [88, 0]
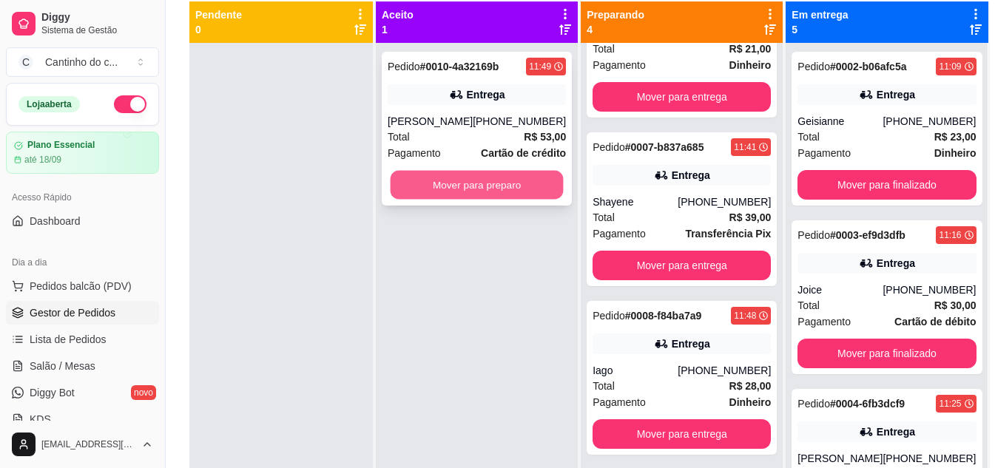
click at [426, 189] on button "Mover para preparo" at bounding box center [476, 185] width 173 height 29
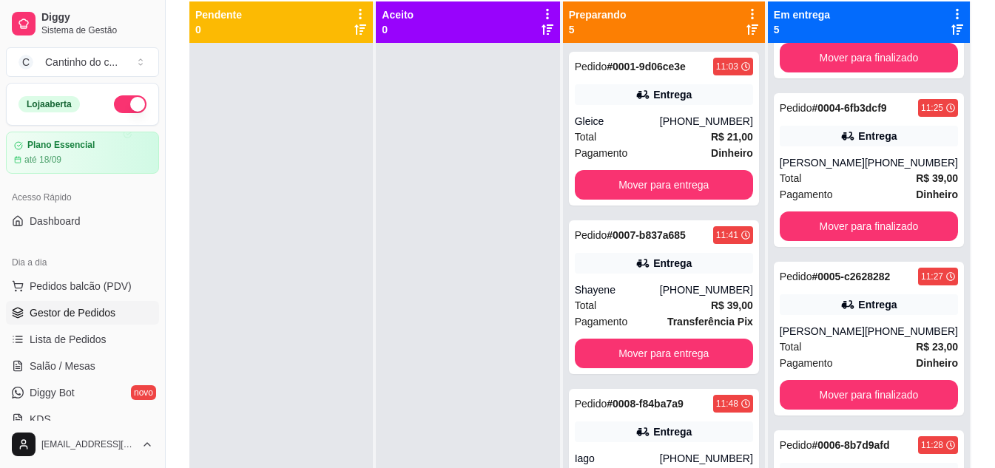
scroll to position [158, 0]
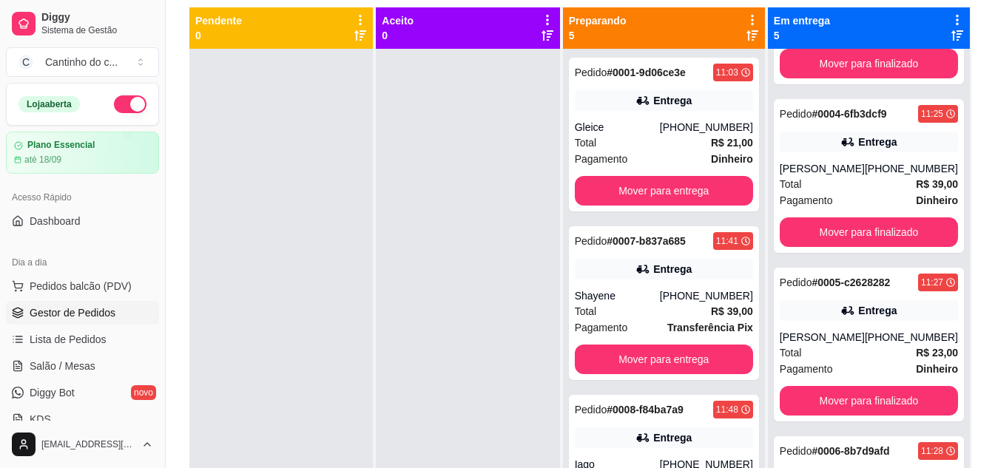
click at [989, 282] on div "Selecione o tipo dos pedidos Todos os pedidos Pedidos sem agendamento Pedidos a…" at bounding box center [580, 192] width 829 height 601
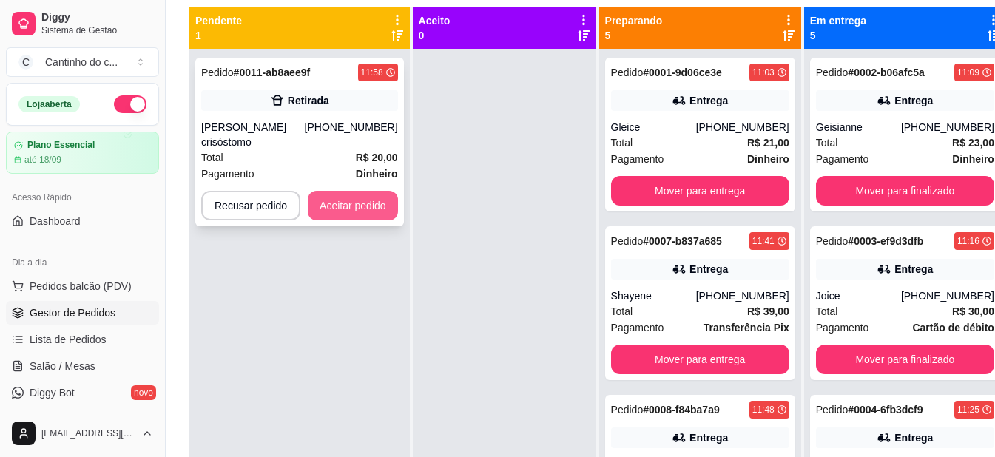
click at [348, 200] on button "Aceitar pedido" at bounding box center [353, 206] width 90 height 30
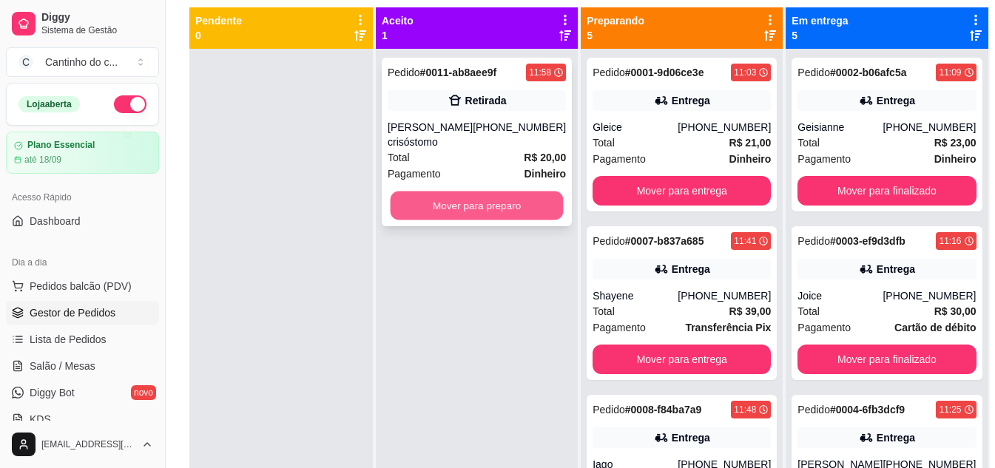
click at [403, 214] on button "Mover para preparo" at bounding box center [476, 206] width 173 height 29
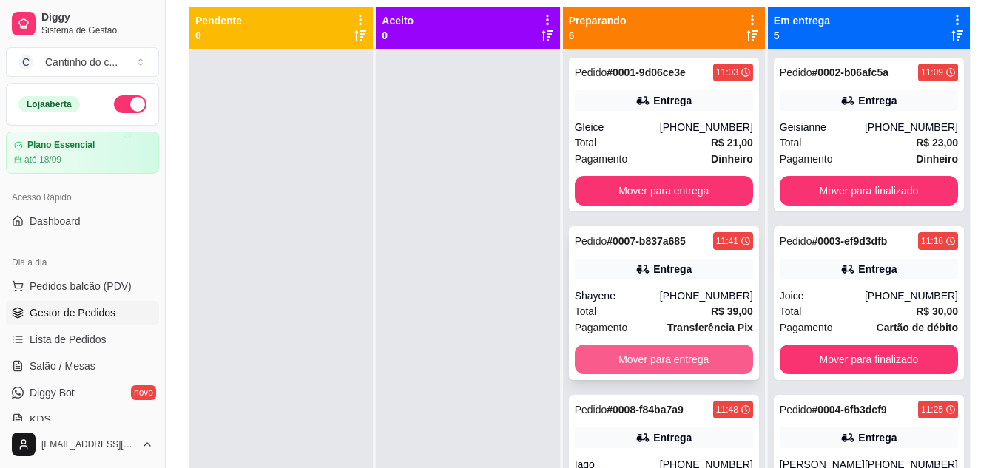
click at [667, 362] on button "Mover para entrega" at bounding box center [664, 360] width 178 height 30
click at [667, 362] on button "Mover para entrega" at bounding box center [663, 359] width 173 height 29
click at [667, 362] on button "Mover para entrega" at bounding box center [664, 360] width 178 height 30
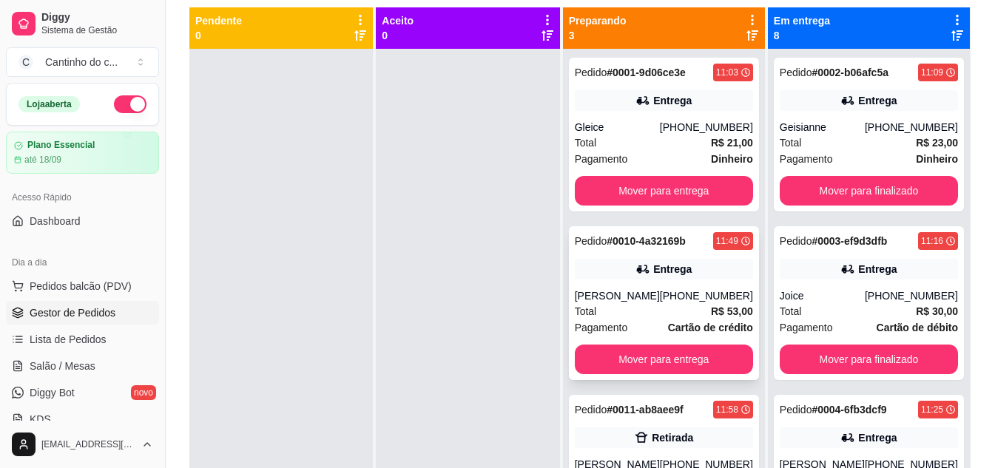
click at [658, 247] on strong "# 0010-4a32169b" at bounding box center [645, 241] width 79 height 12
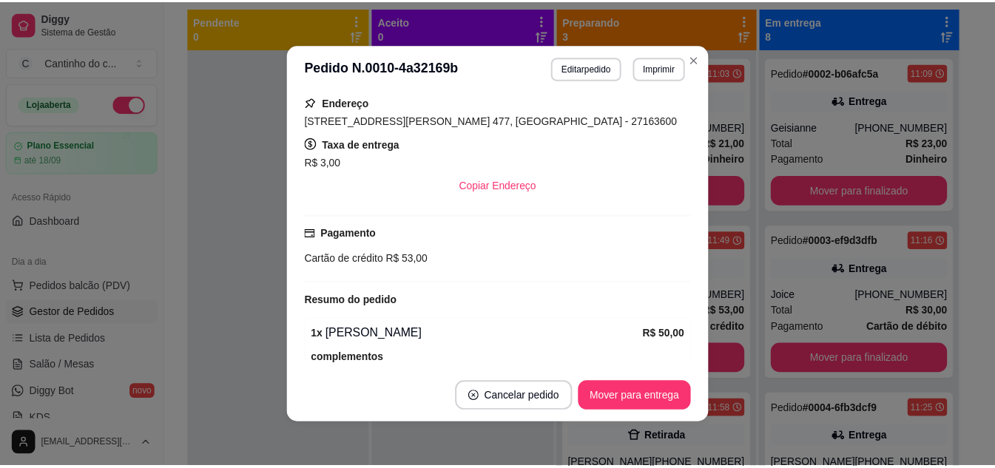
scroll to position [444, 0]
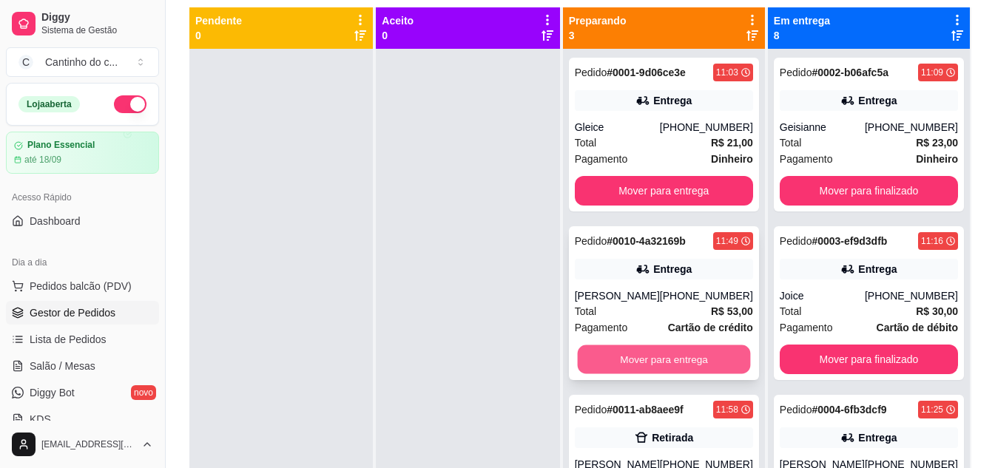
click at [714, 364] on button "Mover para entrega" at bounding box center [663, 359] width 173 height 29
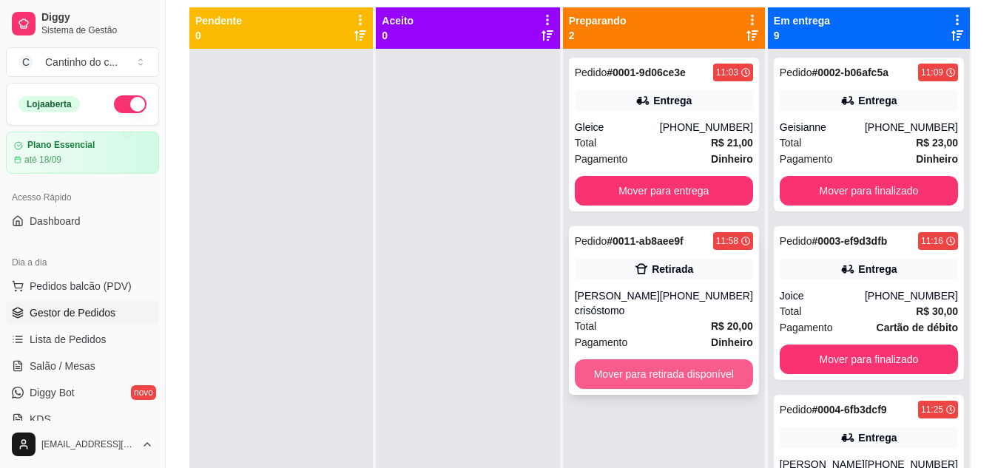
click at [672, 368] on button "Mover para retirada disponível" at bounding box center [664, 374] width 178 height 30
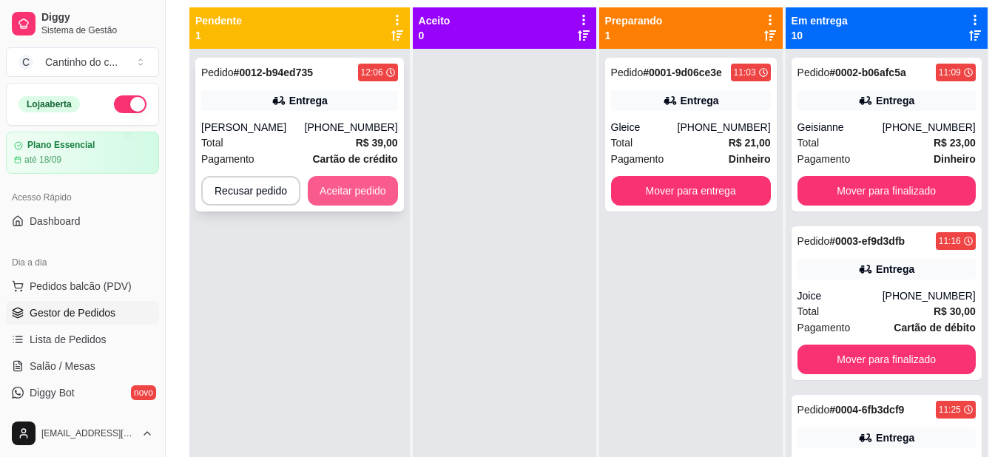
click at [314, 188] on button "Aceitar pedido" at bounding box center [353, 191] width 90 height 30
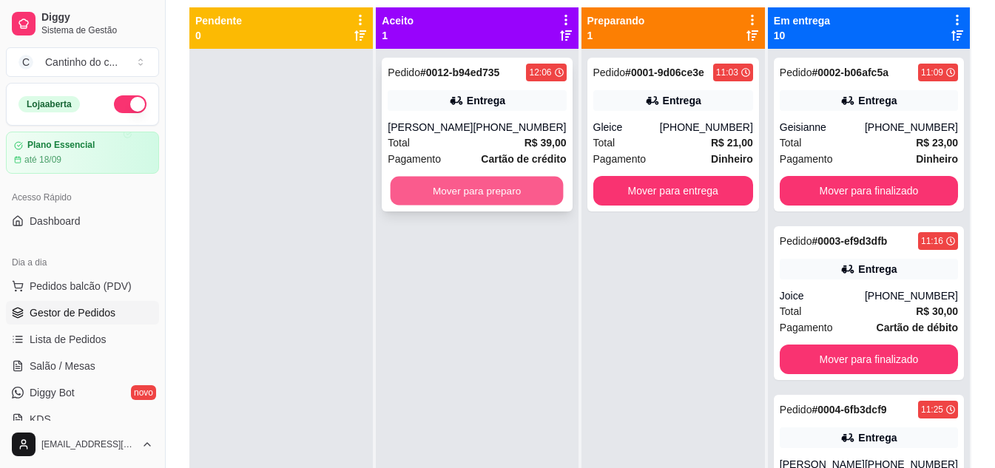
click at [478, 200] on button "Mover para preparo" at bounding box center [476, 191] width 173 height 29
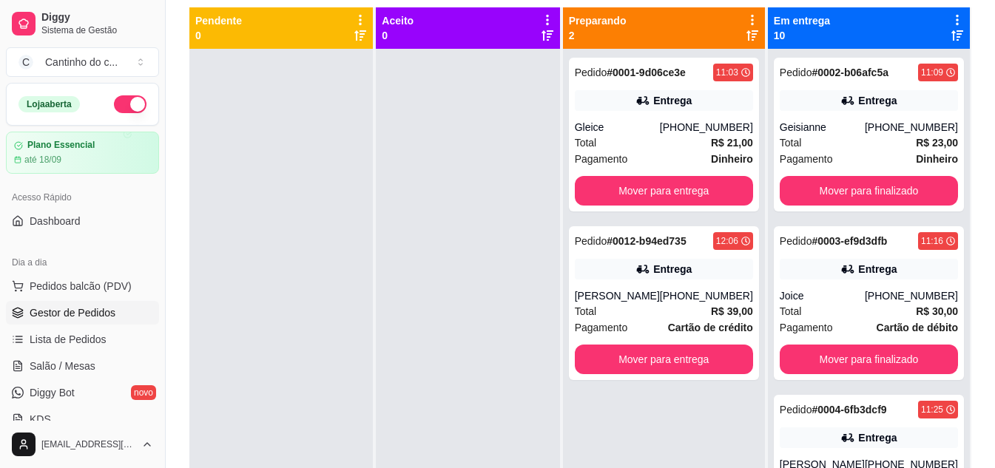
scroll to position [164, 0]
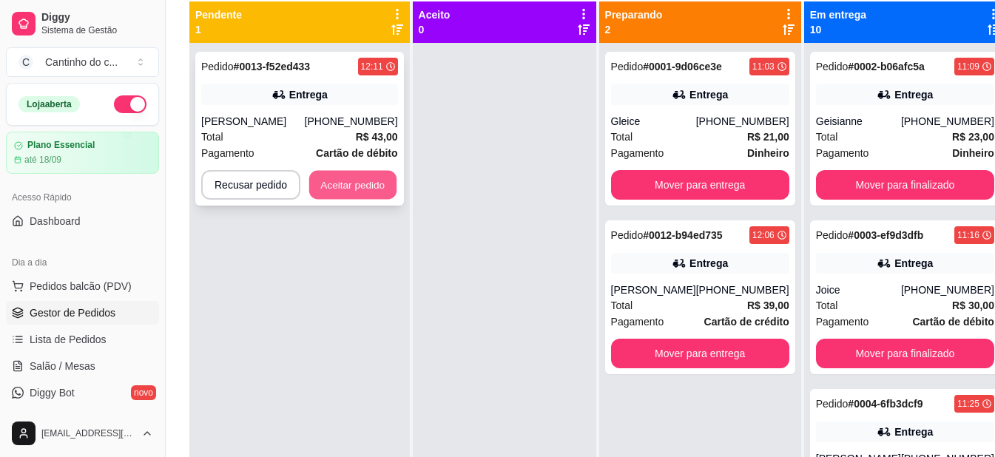
click at [364, 185] on button "Aceitar pedido" at bounding box center [352, 185] width 87 height 29
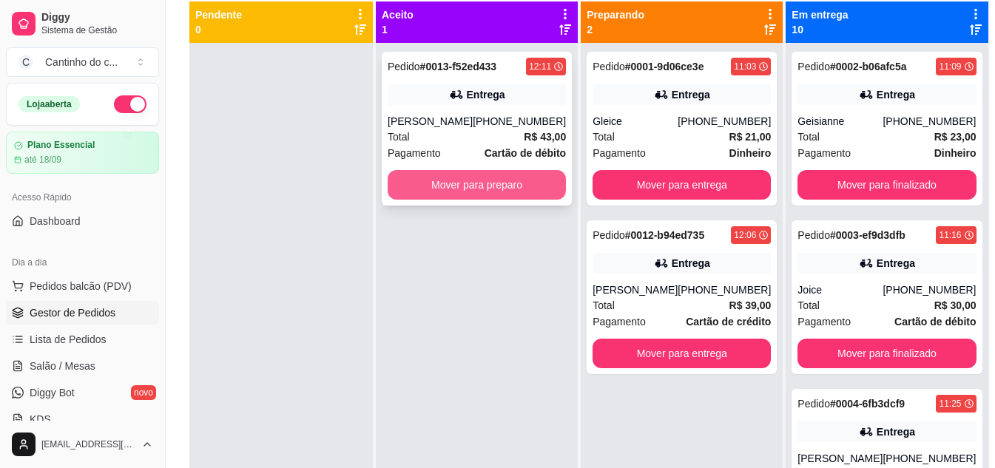
click at [424, 194] on button "Mover para preparo" at bounding box center [477, 185] width 178 height 30
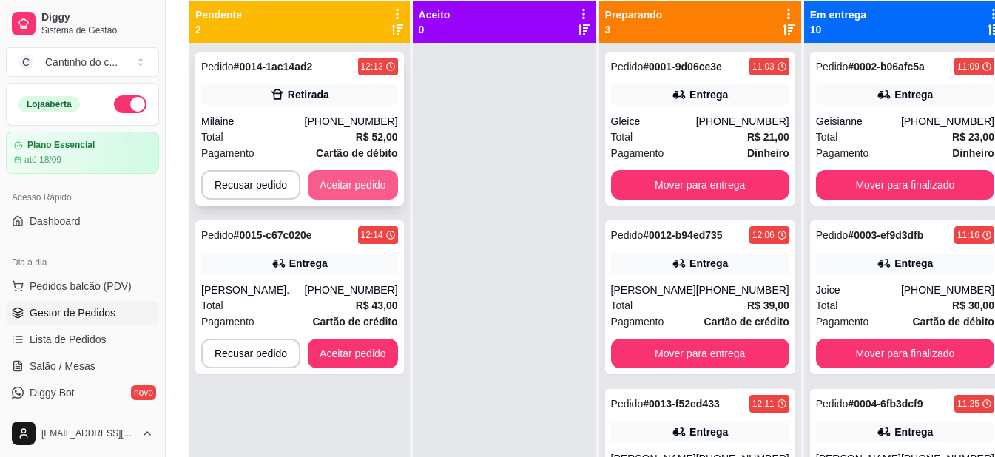
click at [392, 184] on button "Aceitar pedido" at bounding box center [353, 185] width 90 height 30
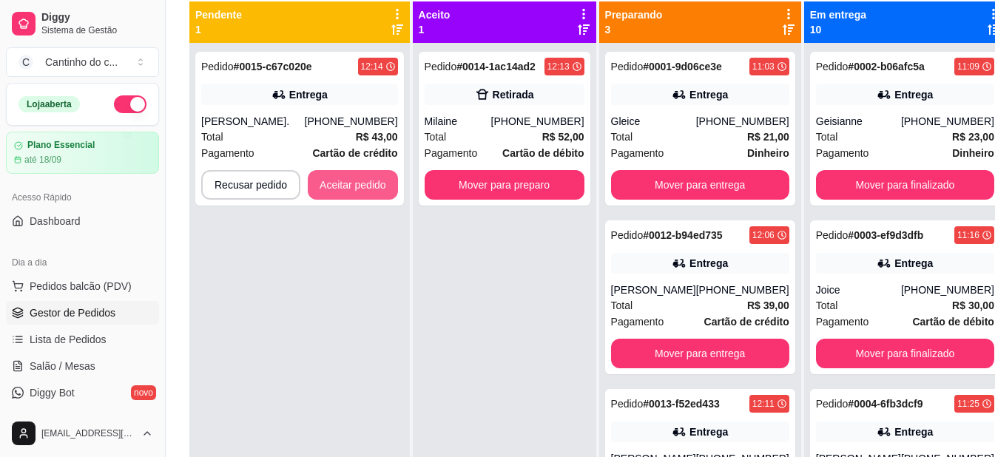
click at [353, 185] on button "Aceitar pedido" at bounding box center [353, 185] width 90 height 30
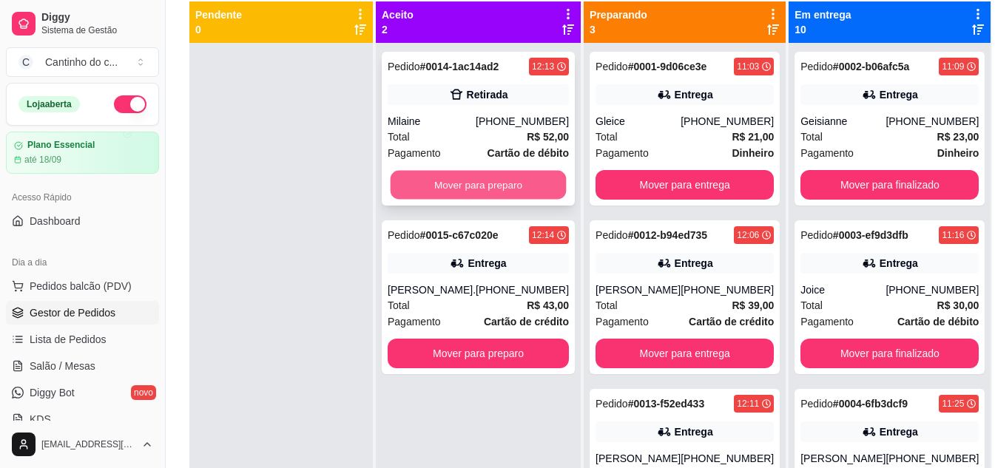
click at [419, 193] on button "Mover para preparo" at bounding box center [478, 185] width 176 height 29
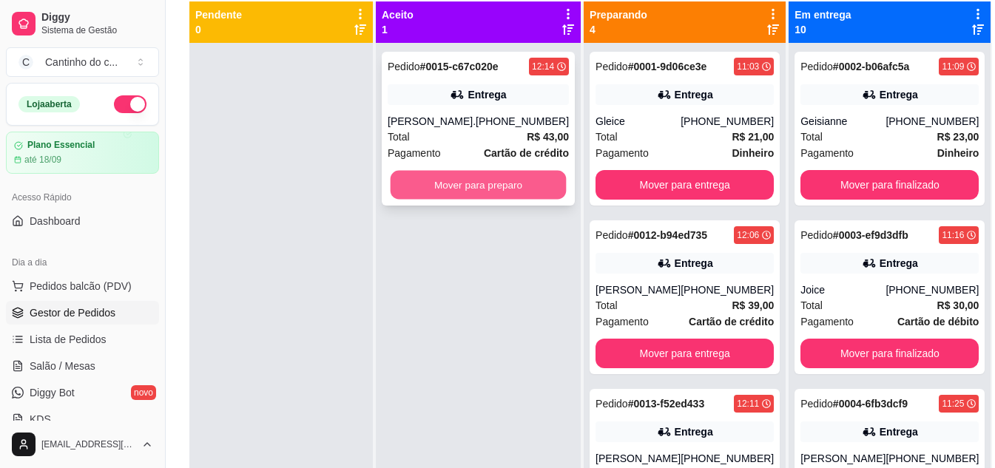
click at [434, 193] on button "Mover para preparo" at bounding box center [478, 185] width 176 height 29
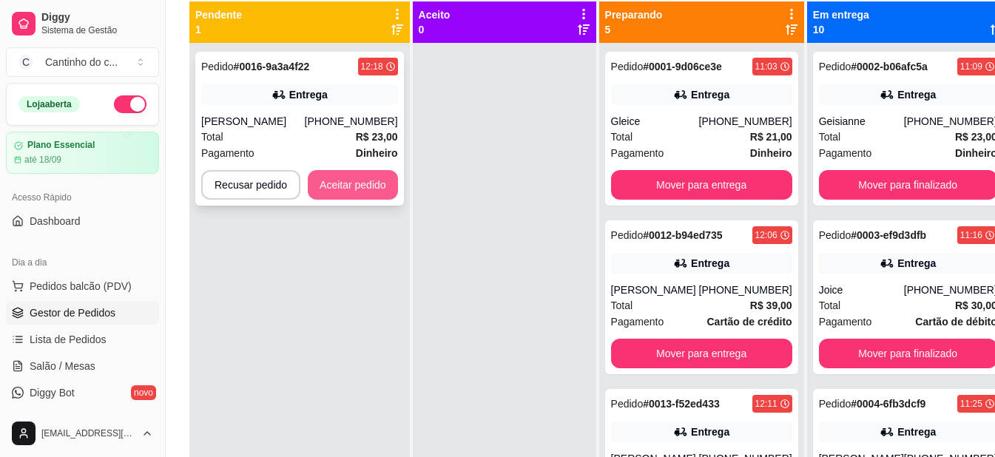
click at [372, 190] on button "Aceitar pedido" at bounding box center [353, 185] width 90 height 30
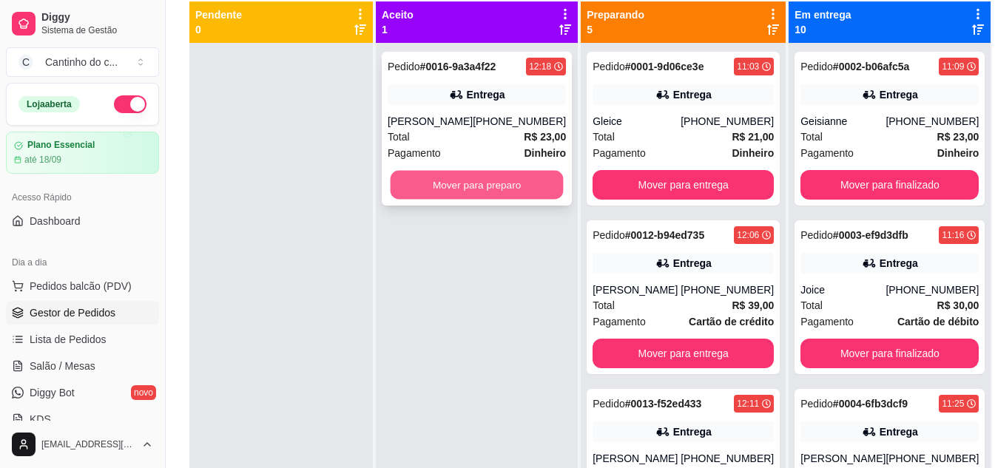
click at [468, 197] on button "Mover para preparo" at bounding box center [476, 185] width 173 height 29
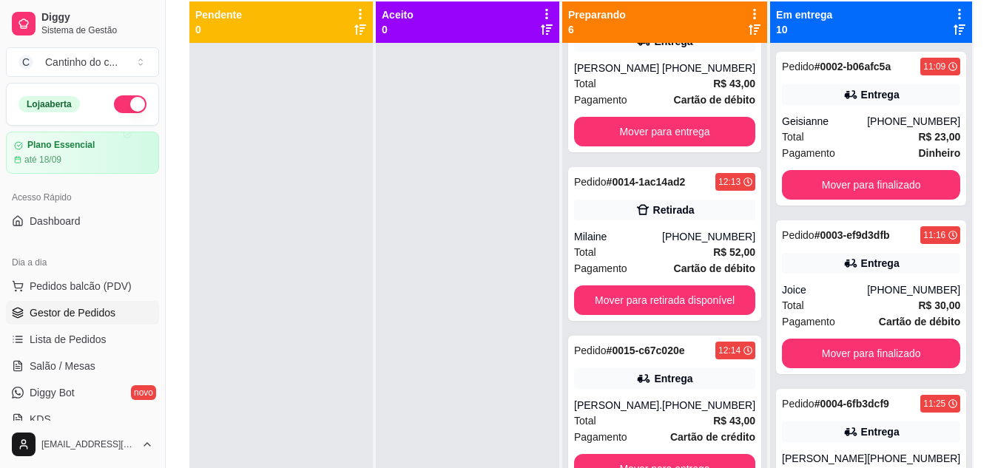
scroll to position [573, 0]
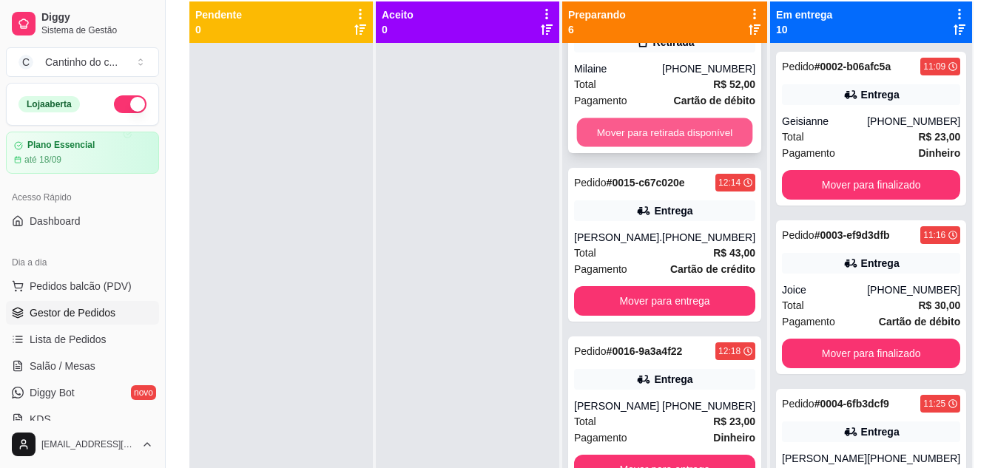
click at [659, 122] on button "Mover para retirada disponível" at bounding box center [665, 132] width 176 height 29
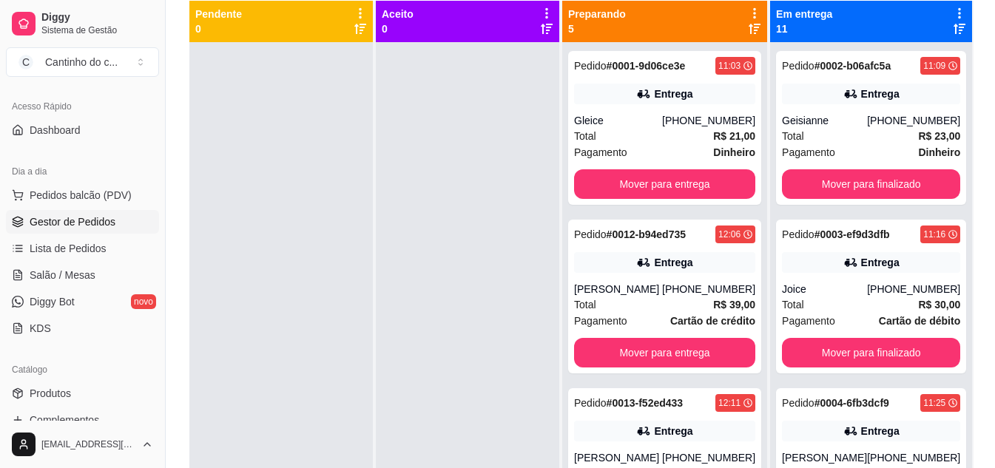
scroll to position [222, 0]
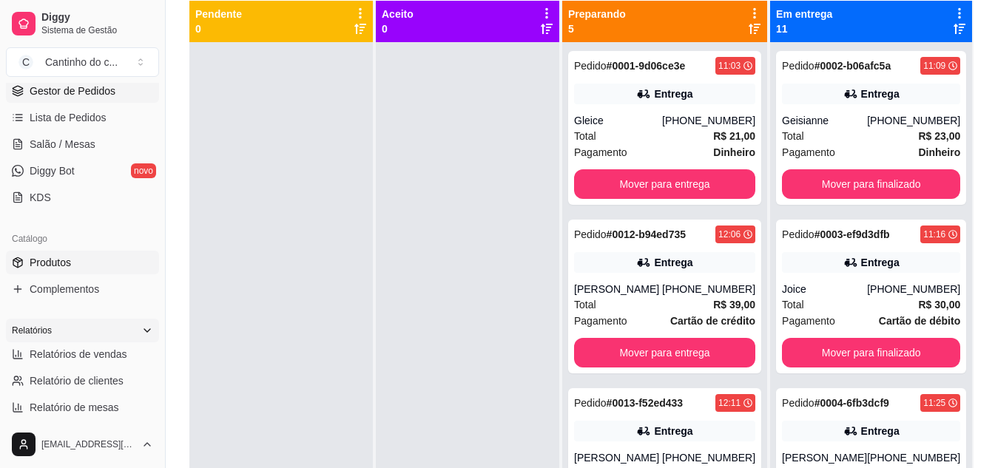
click at [87, 263] on link "Produtos" at bounding box center [82, 263] width 153 height 24
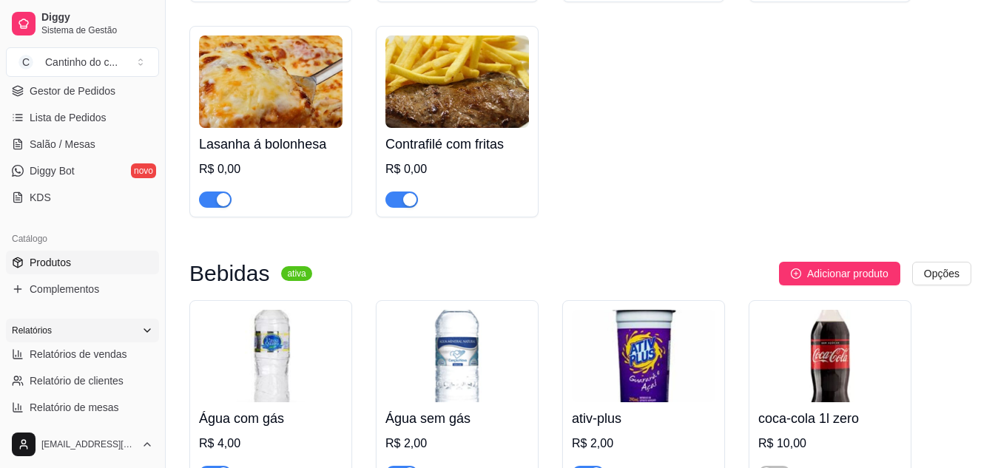
scroll to position [2736, 0]
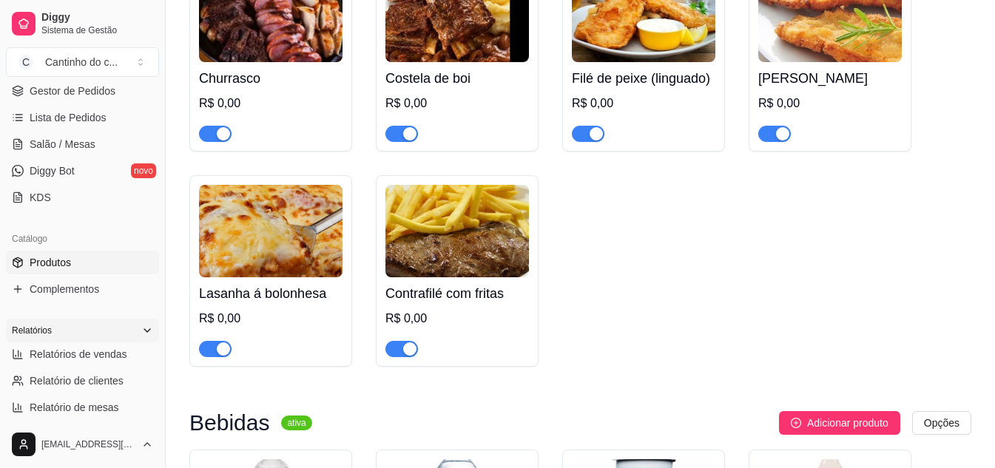
click at [402, 142] on button "button" at bounding box center [401, 134] width 33 height 16
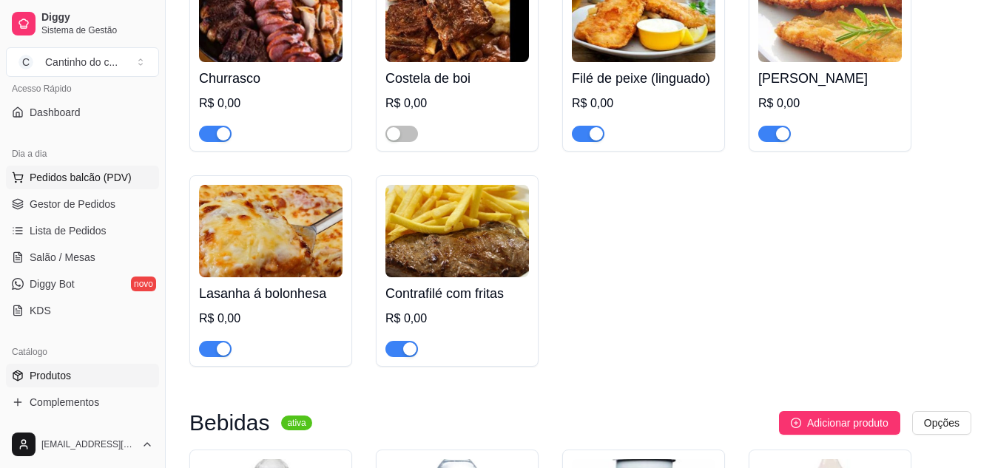
scroll to position [0, 0]
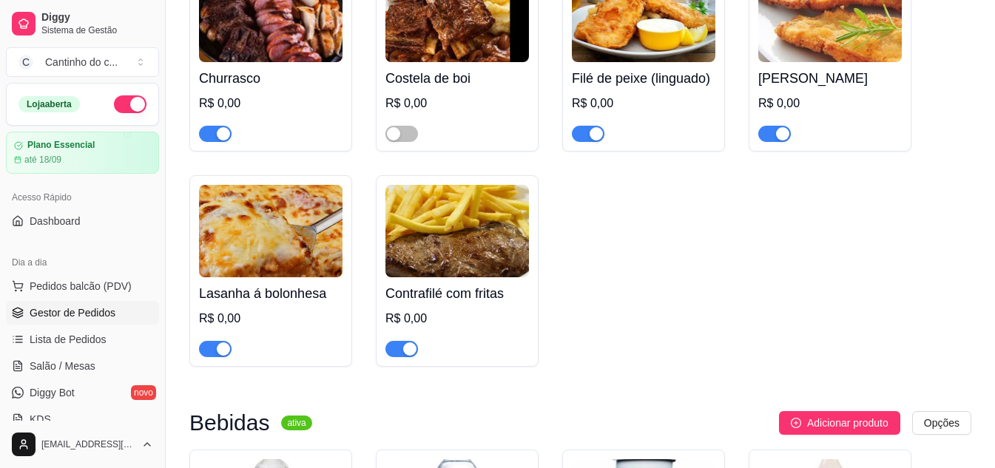
click at [89, 308] on span "Gestor de Pedidos" at bounding box center [73, 312] width 86 height 15
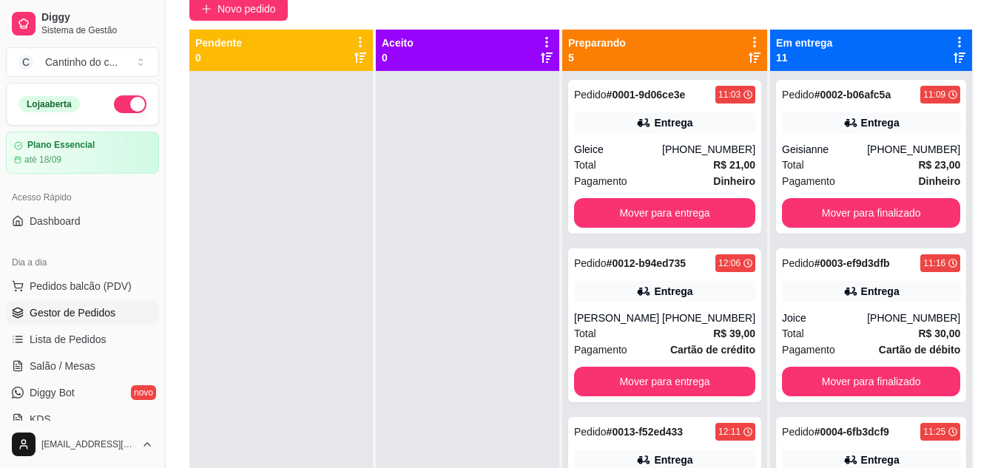
scroll to position [138, 0]
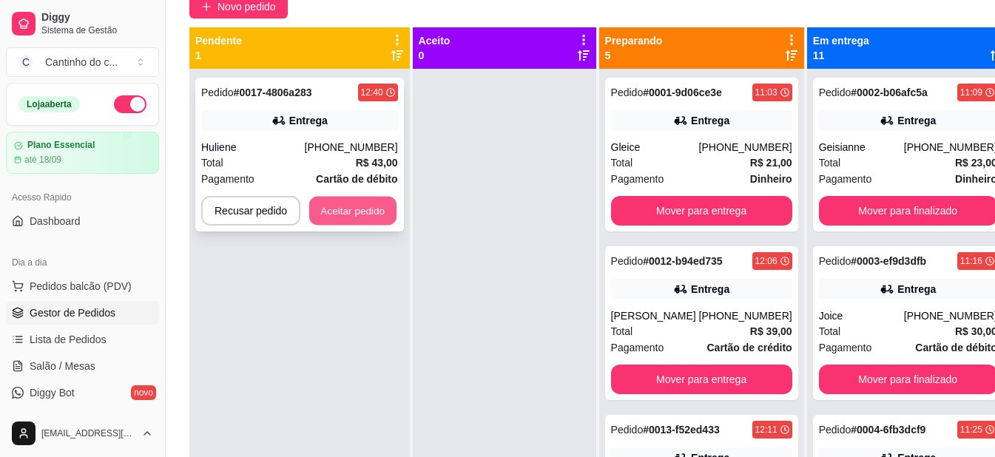
click at [367, 200] on button "Aceitar pedido" at bounding box center [352, 211] width 87 height 29
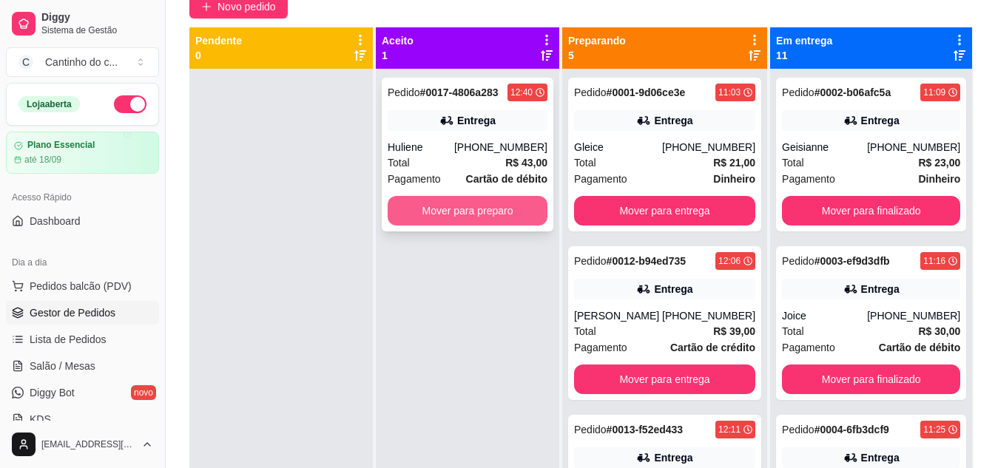
click at [447, 214] on button "Mover para preparo" at bounding box center [468, 211] width 160 height 30
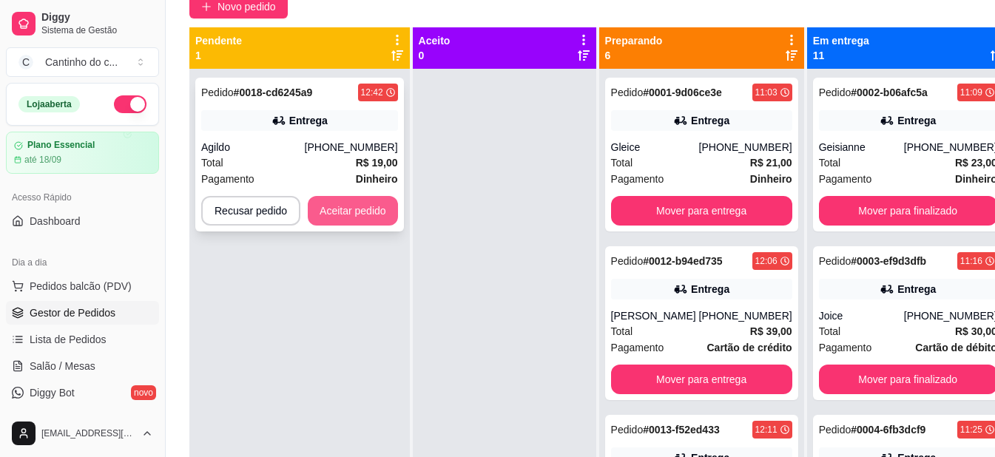
click at [344, 212] on button "Aceitar pedido" at bounding box center [353, 211] width 90 height 30
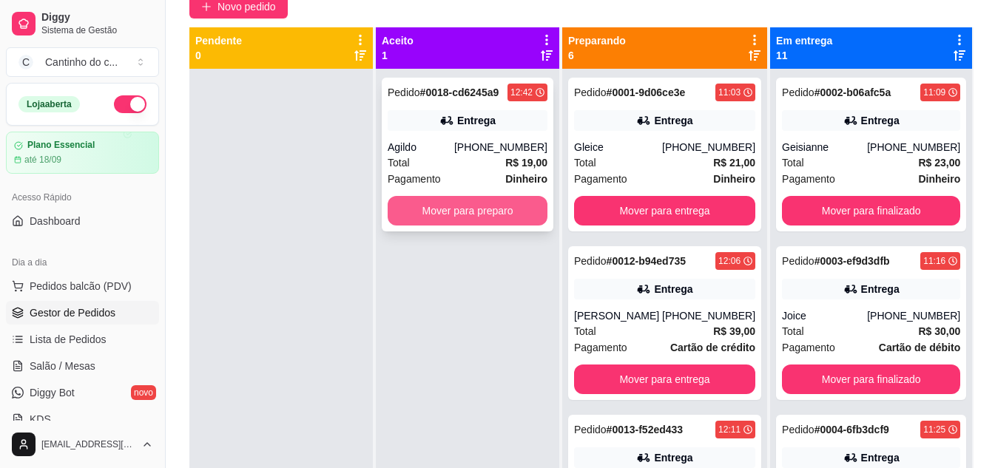
click at [455, 212] on button "Mover para preparo" at bounding box center [468, 211] width 160 height 30
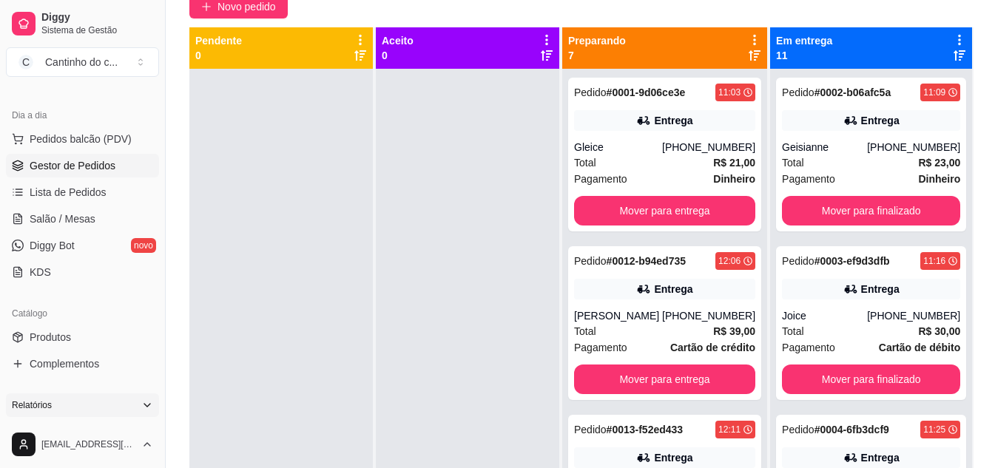
scroll to position [148, 0]
click at [24, 337] on link "Produtos" at bounding box center [82, 337] width 153 height 24
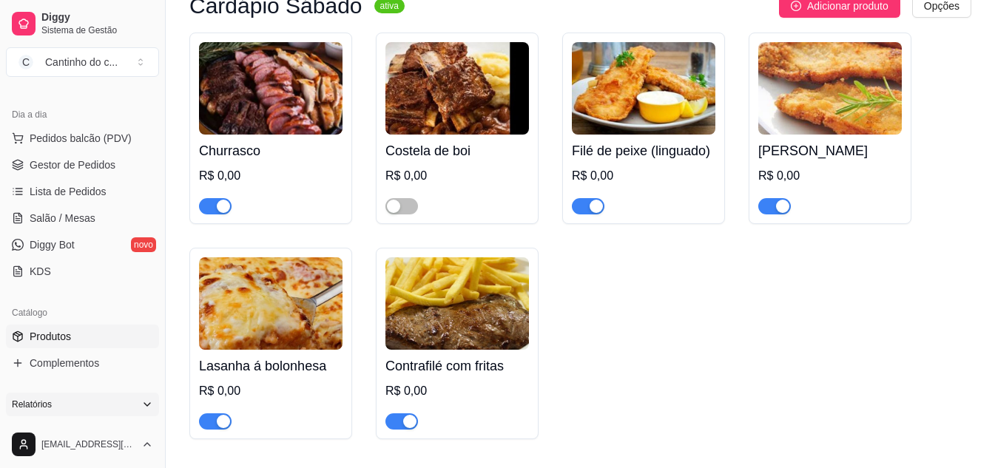
scroll to position [2662, 0]
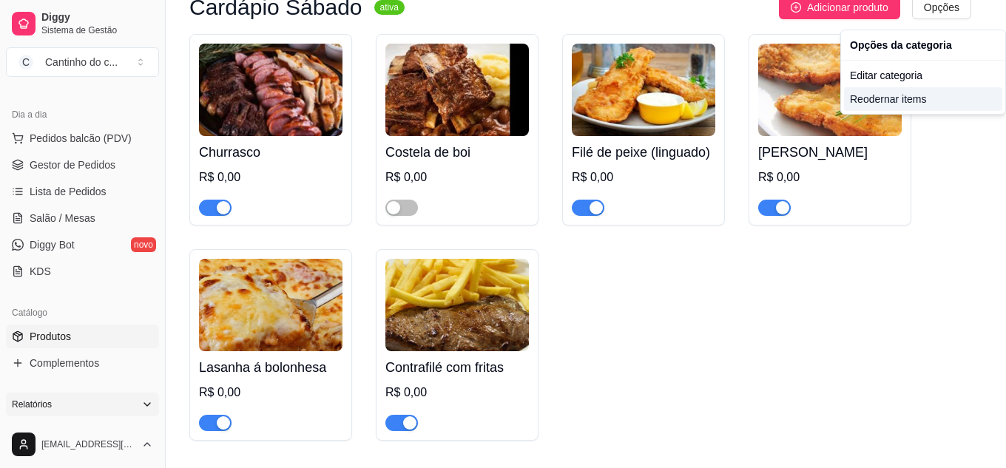
click at [881, 100] on div "Reodernar items" at bounding box center [923, 99] width 158 height 24
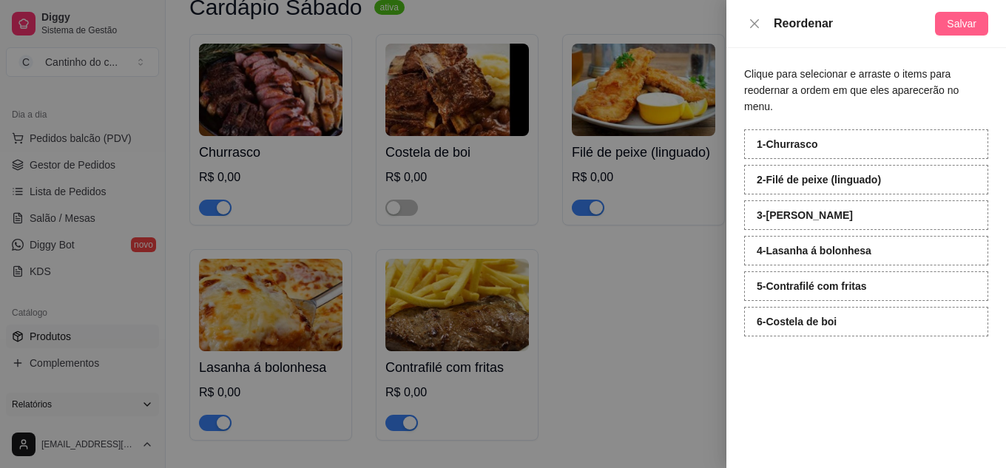
click at [960, 16] on span "Salvar" at bounding box center [962, 24] width 30 height 16
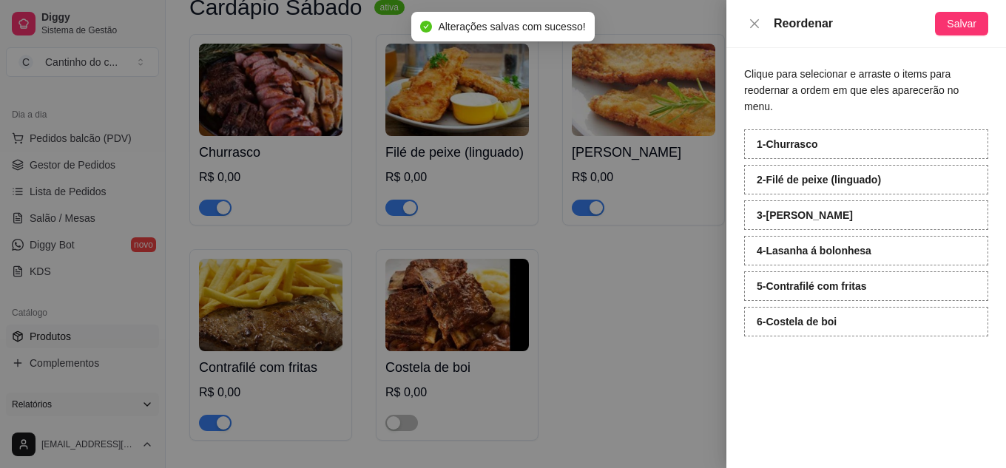
click at [755, 33] on div "Reordenar Salvar" at bounding box center [866, 24] width 280 height 48
click at [756, 22] on icon "close" at bounding box center [754, 22] width 9 height 9
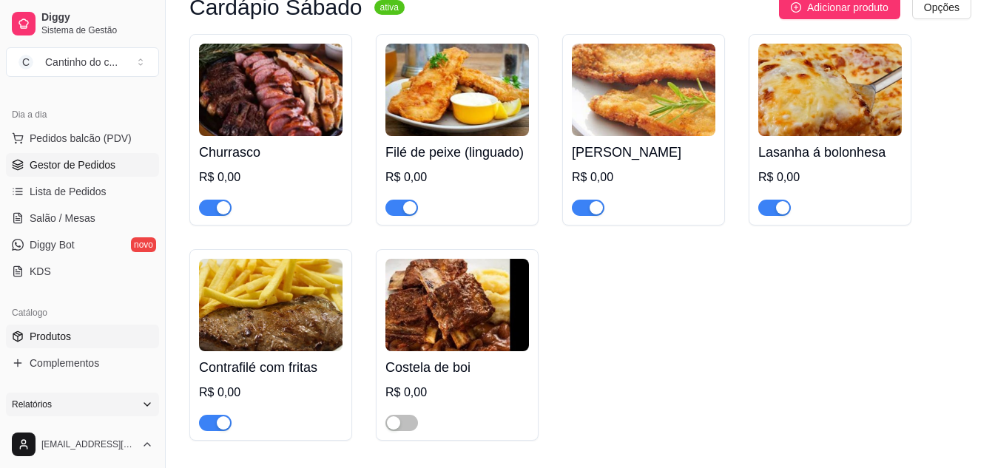
click at [53, 167] on span "Gestor de Pedidos" at bounding box center [73, 165] width 86 height 15
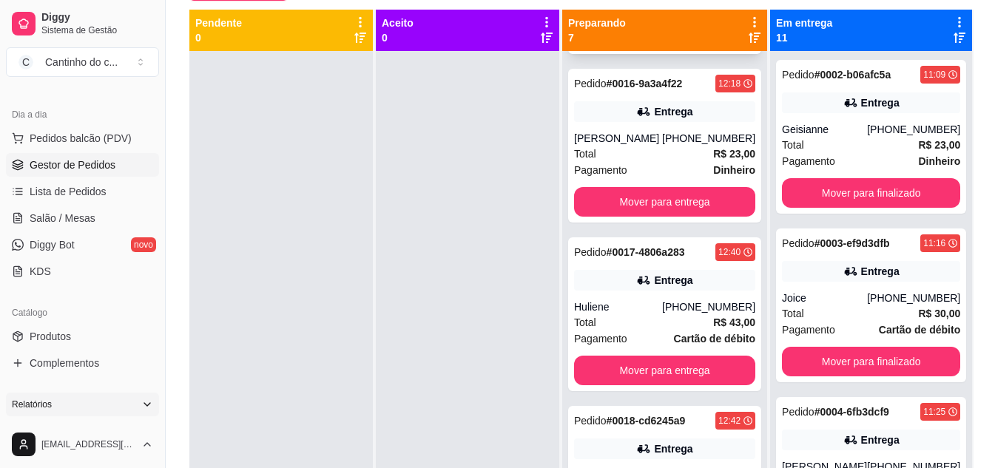
scroll to position [742, 0]
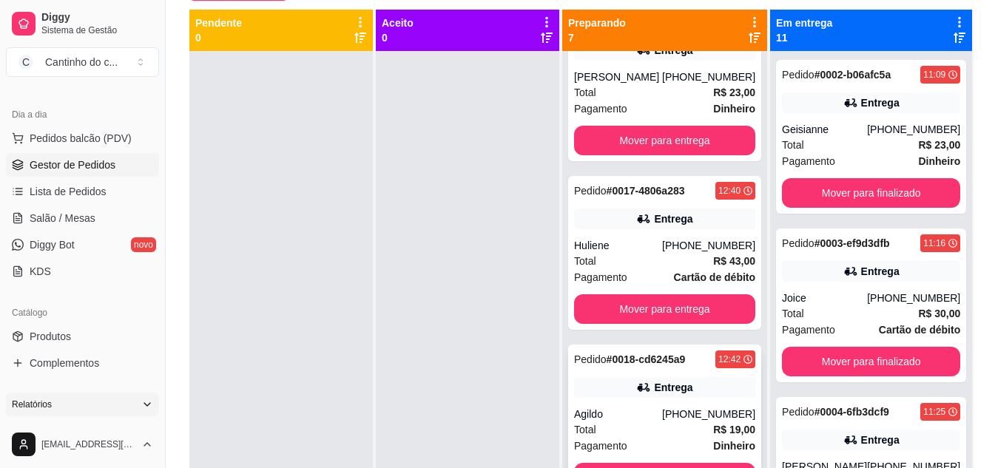
click at [652, 362] on strong "# 0018-cd6245a9" at bounding box center [645, 359] width 79 height 12
click at [67, 341] on span "Produtos" at bounding box center [50, 336] width 41 height 15
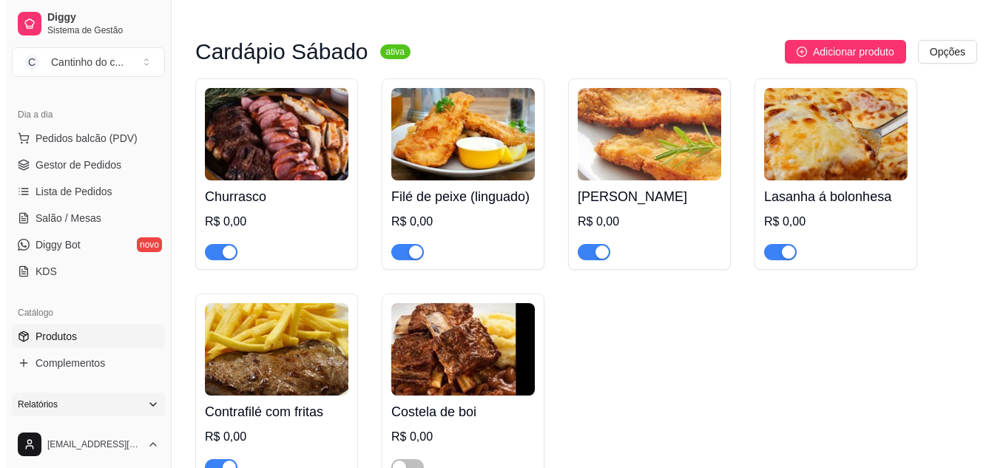
scroll to position [2810, 0]
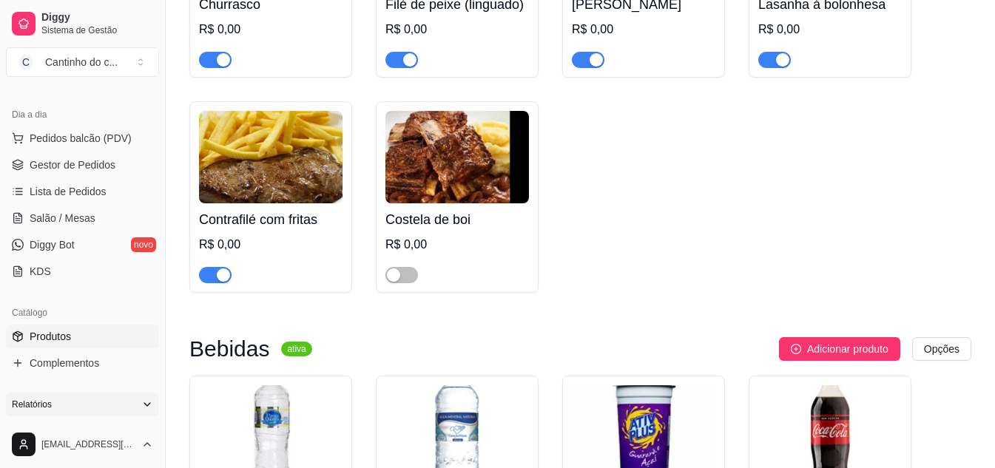
click at [445, 223] on h4 "Costela de boi" at bounding box center [456, 219] width 143 height 21
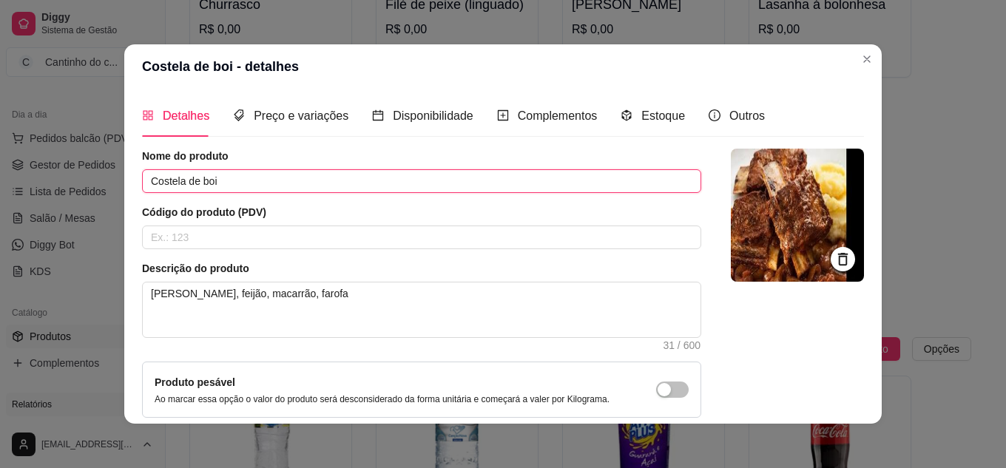
drag, startPoint x: 213, startPoint y: 181, endPoint x: 47, endPoint y: 181, distance: 165.7
click at [47, 181] on div "Costela de boi - detalhes Detalhes Preço e variações Disponibilidade Complement…" at bounding box center [503, 234] width 1006 height 468
type input "bife acebolado"
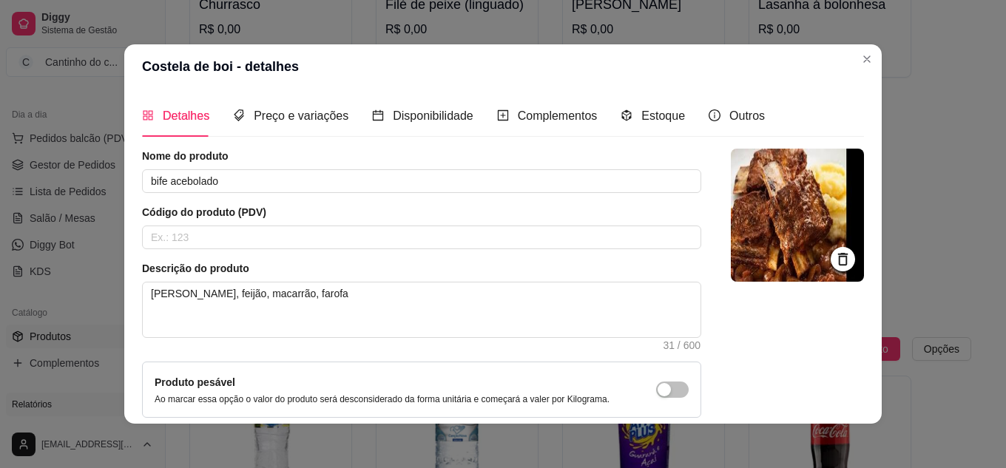
click at [838, 258] on icon at bounding box center [843, 259] width 10 height 13
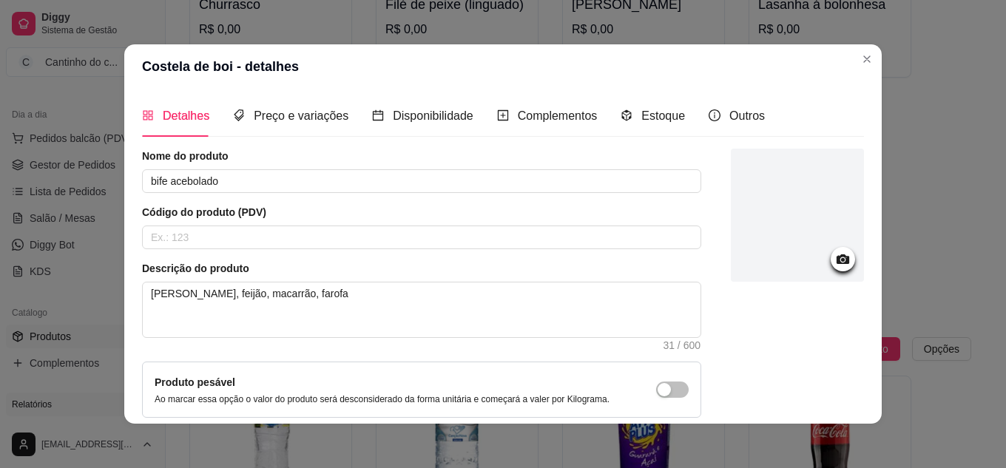
click at [836, 258] on icon at bounding box center [842, 259] width 13 height 10
click at [830, 254] on div at bounding box center [842, 259] width 24 height 24
click at [836, 261] on icon at bounding box center [842, 259] width 13 height 10
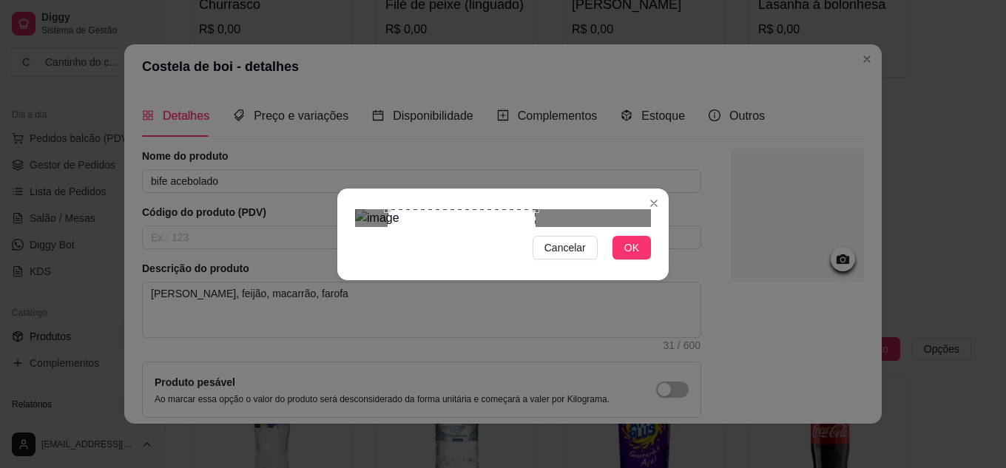
click at [470, 219] on div "Use the arrow keys to move the crop selection area" at bounding box center [462, 268] width 148 height 118
click at [629, 256] on span "OK" at bounding box center [631, 248] width 15 height 16
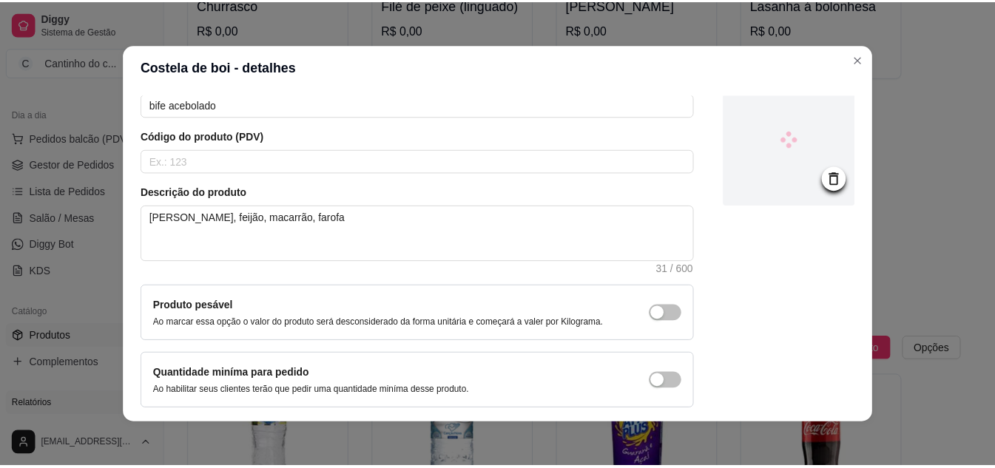
scroll to position [134, 0]
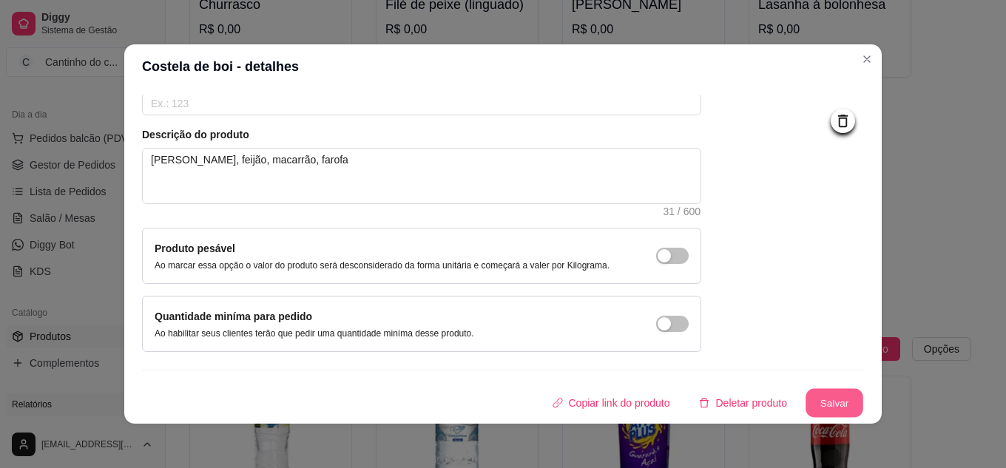
click at [833, 403] on button "Salvar" at bounding box center [834, 403] width 58 height 29
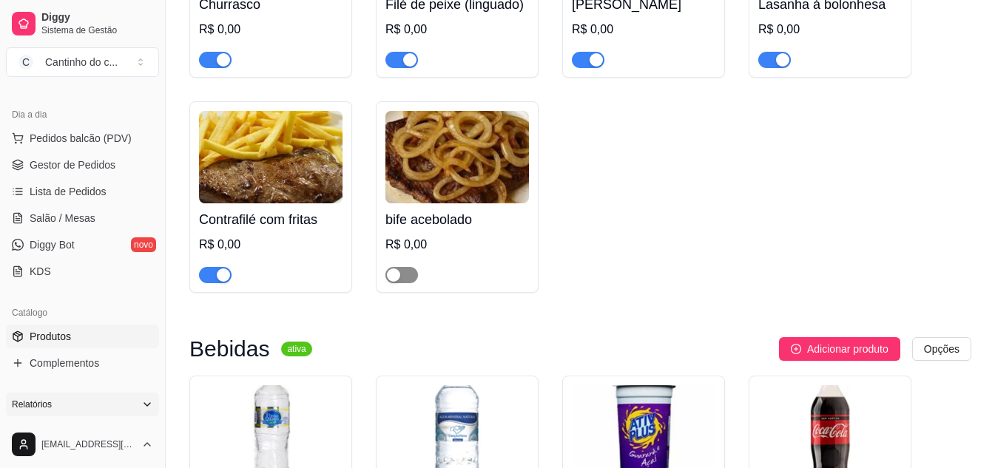
click at [403, 282] on span "button" at bounding box center [401, 275] width 33 height 16
click at [55, 165] on span "Gestor de Pedidos" at bounding box center [73, 165] width 86 height 15
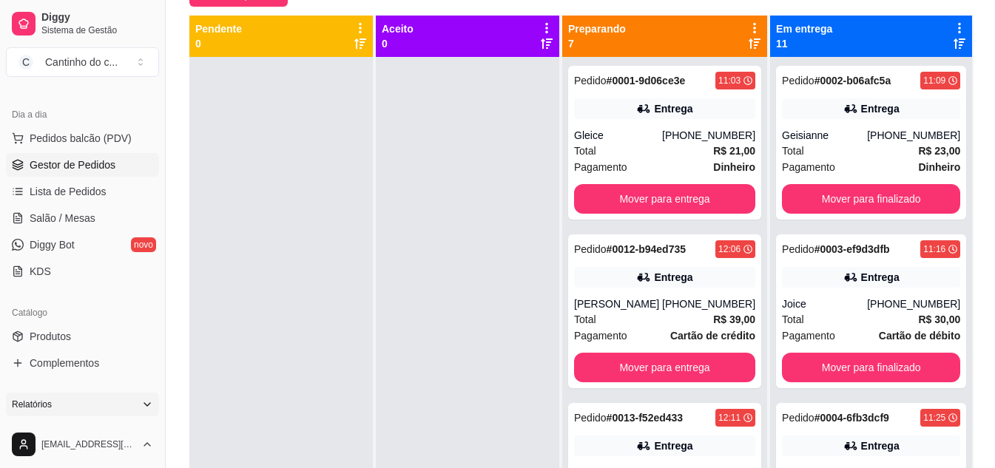
scroll to position [152, 0]
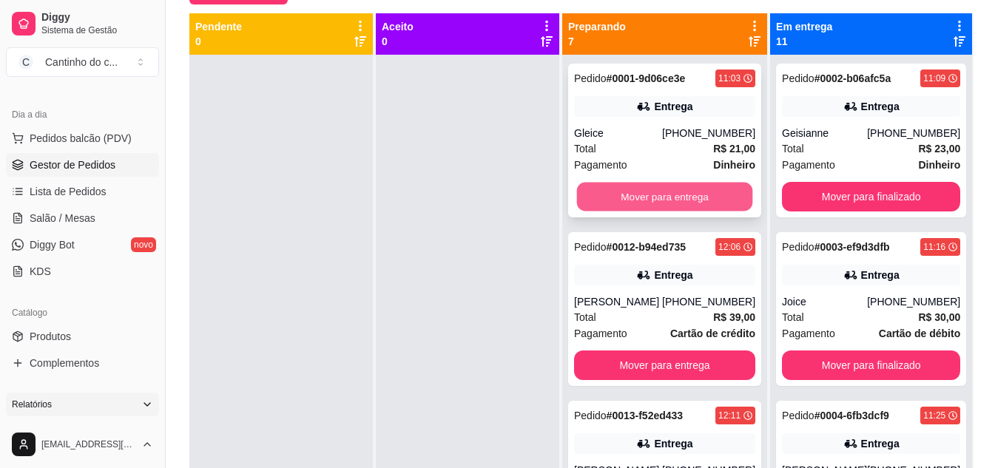
click at [682, 192] on button "Mover para entrega" at bounding box center [665, 197] width 176 height 29
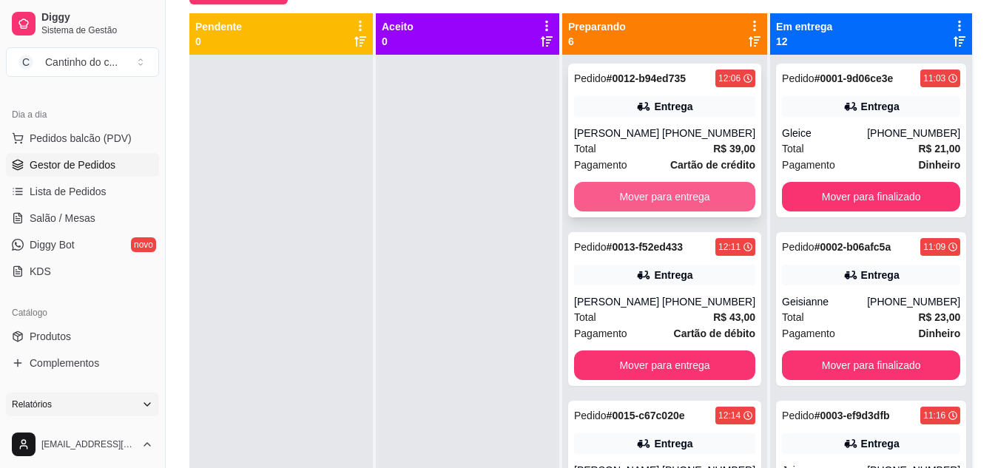
click at [675, 197] on button "Mover para entrega" at bounding box center [664, 197] width 181 height 30
click at [675, 197] on button "Mover para entrega" at bounding box center [665, 197] width 176 height 29
click at [675, 197] on button "Mover para entrega" at bounding box center [664, 197] width 181 height 30
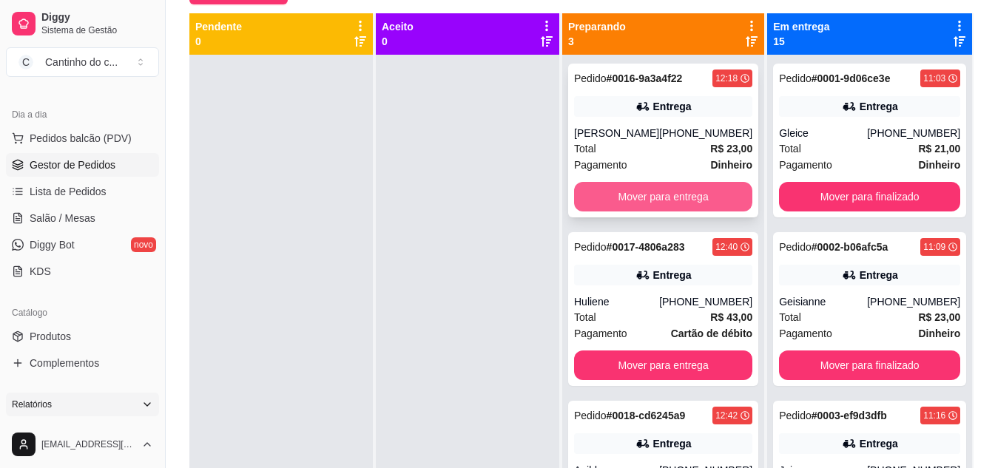
click at [675, 200] on button "Mover para entrega" at bounding box center [663, 197] width 178 height 30
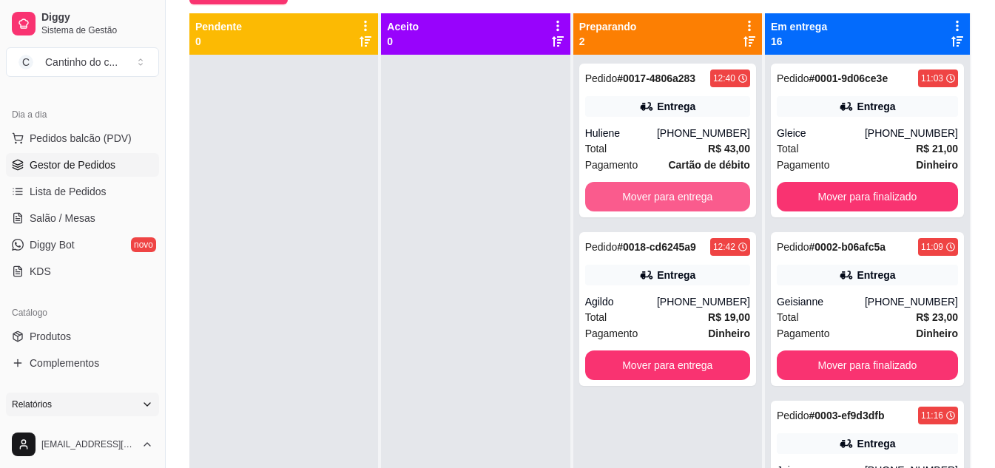
click at [675, 200] on button "Mover para entrega" at bounding box center [667, 197] width 165 height 30
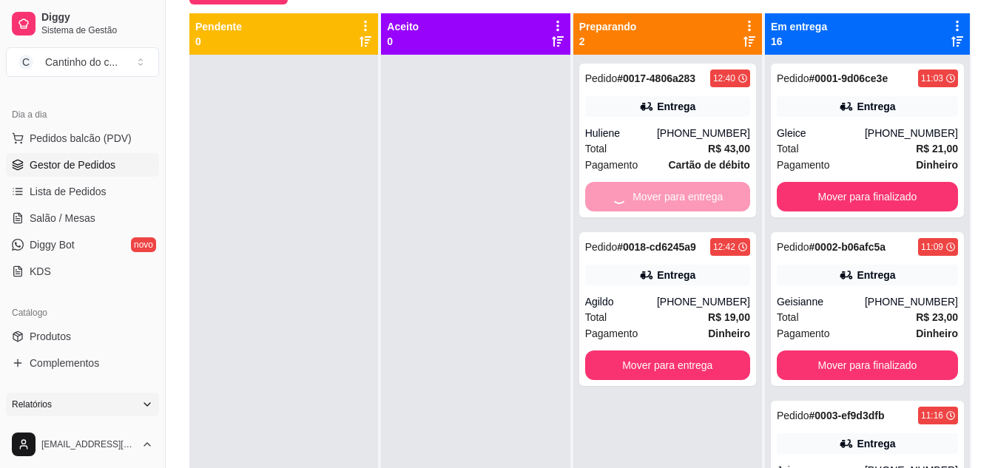
click at [675, 200] on div "Mover para entrega" at bounding box center [667, 197] width 165 height 30
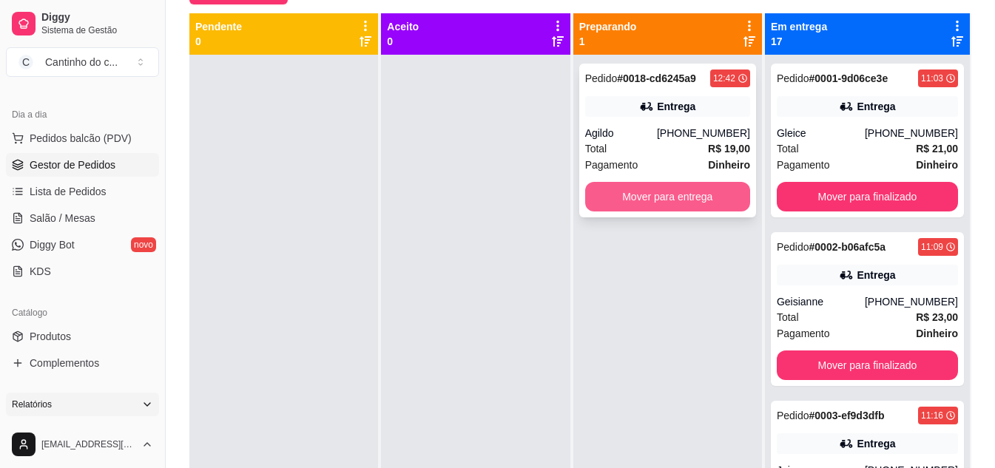
click at [680, 200] on button "Mover para entrega" at bounding box center [667, 197] width 165 height 30
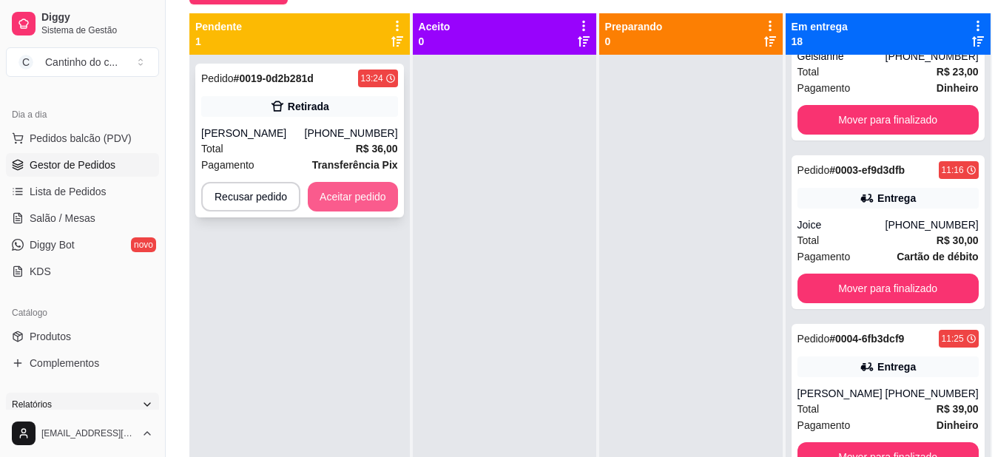
scroll to position [232, 0]
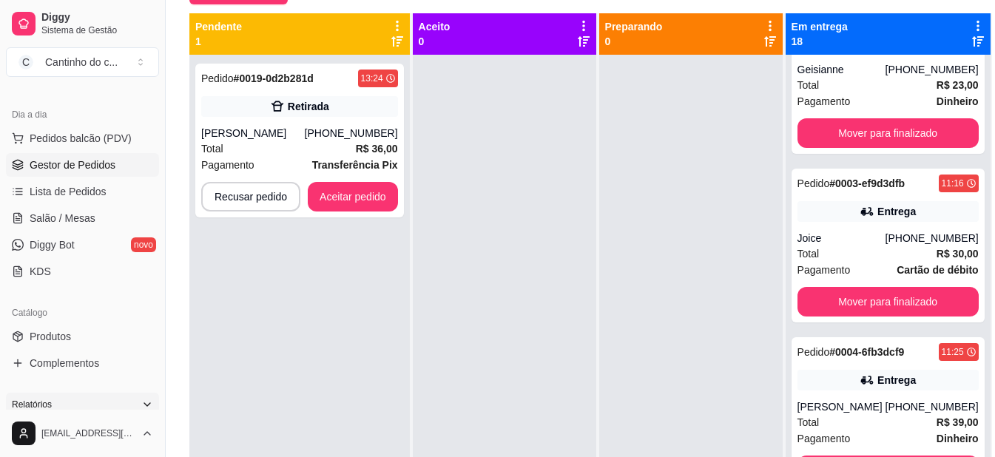
click at [575, 263] on div at bounding box center [504, 283] width 183 height 457
click at [346, 195] on button "Aceitar pedido" at bounding box center [353, 197] width 90 height 30
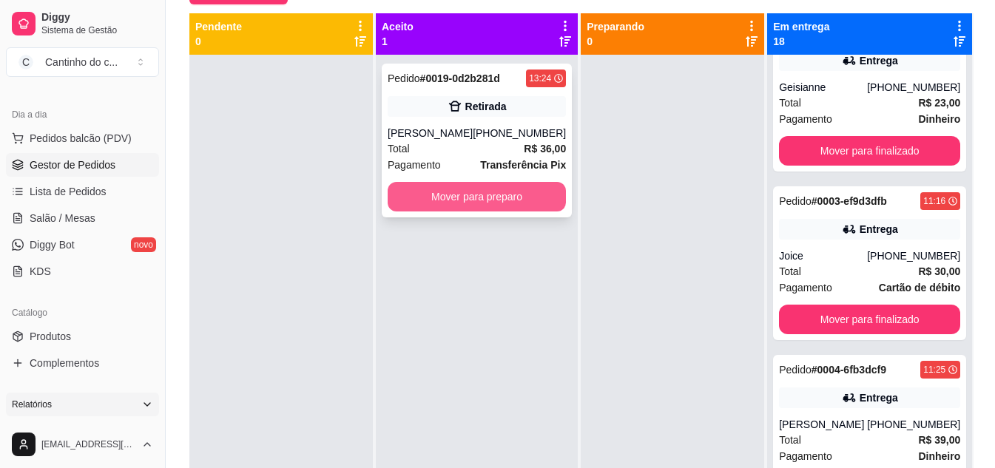
click at [422, 205] on button "Mover para preparo" at bounding box center [477, 197] width 178 height 30
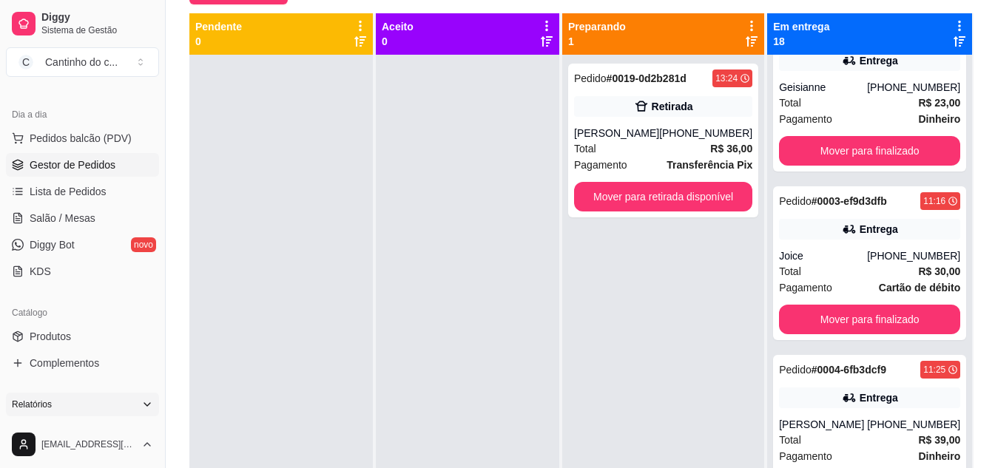
scroll to position [232, 0]
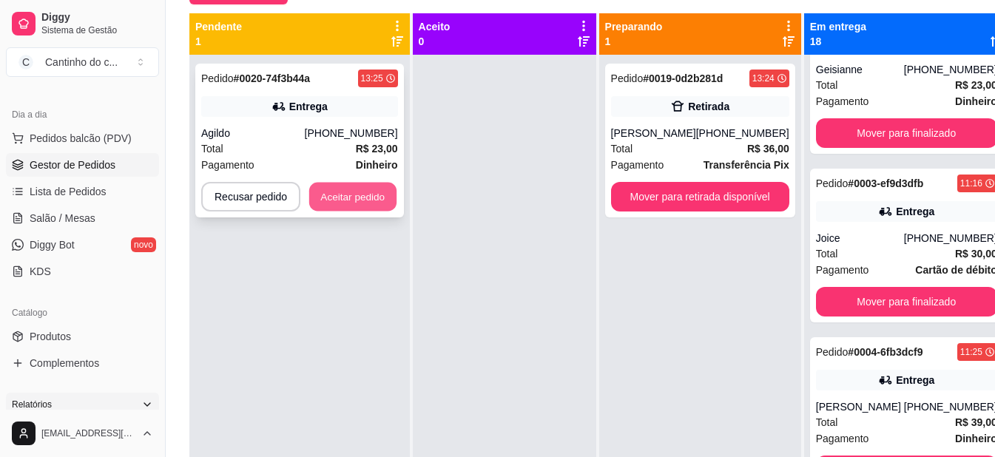
click at [343, 203] on button "Aceitar pedido" at bounding box center [352, 197] width 87 height 29
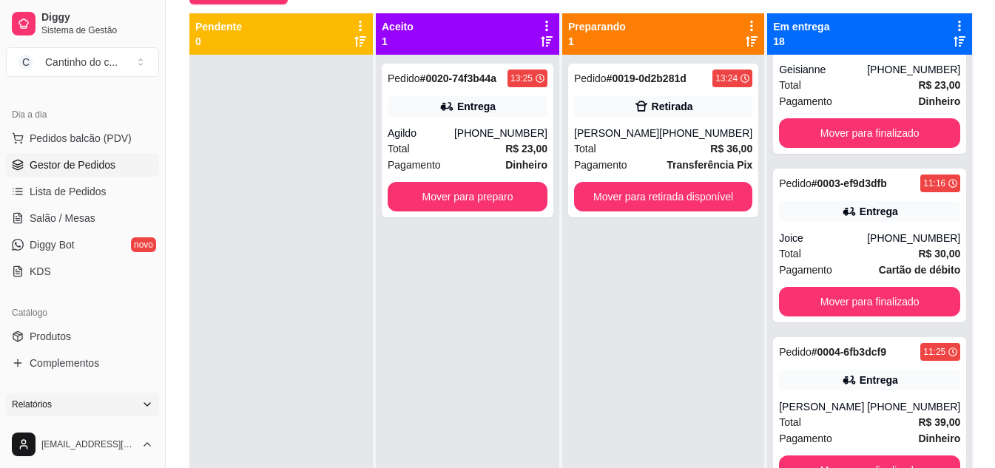
scroll to position [214, 0]
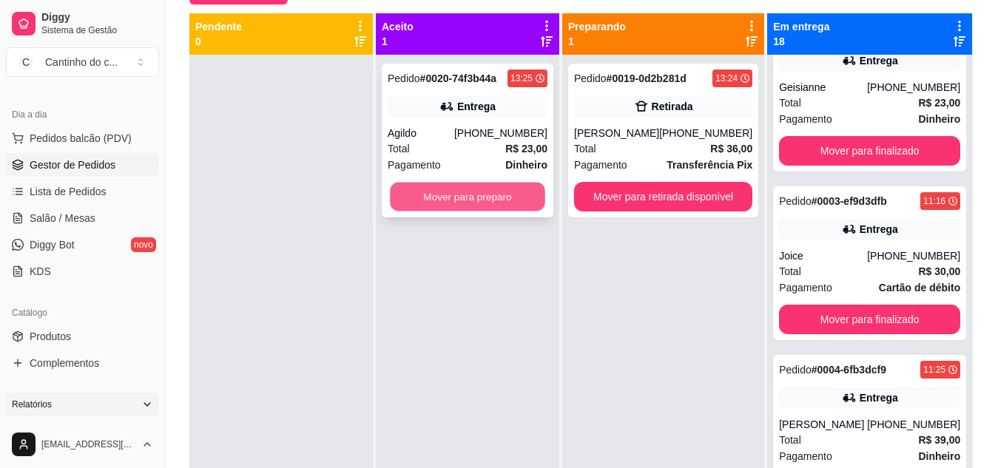
click at [479, 197] on button "Mover para preparo" at bounding box center [467, 197] width 155 height 29
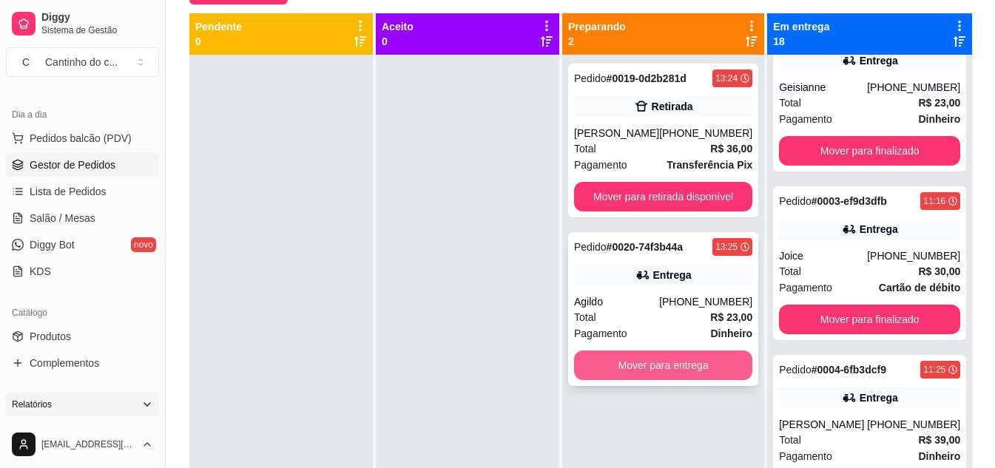
click at [659, 359] on button "Mover para entrega" at bounding box center [663, 366] width 178 height 30
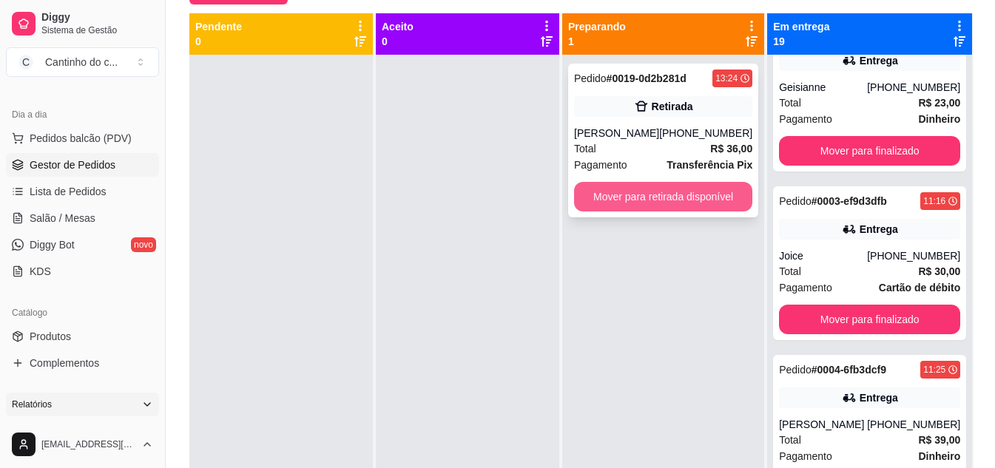
click at [617, 194] on button "Mover para retirada disponível" at bounding box center [663, 197] width 178 height 30
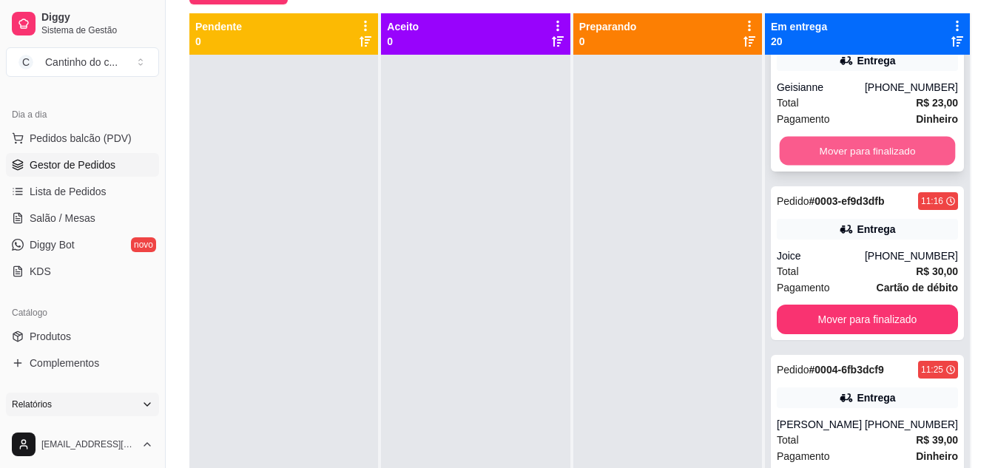
click at [893, 152] on button "Mover para finalizado" at bounding box center [867, 151] width 176 height 29
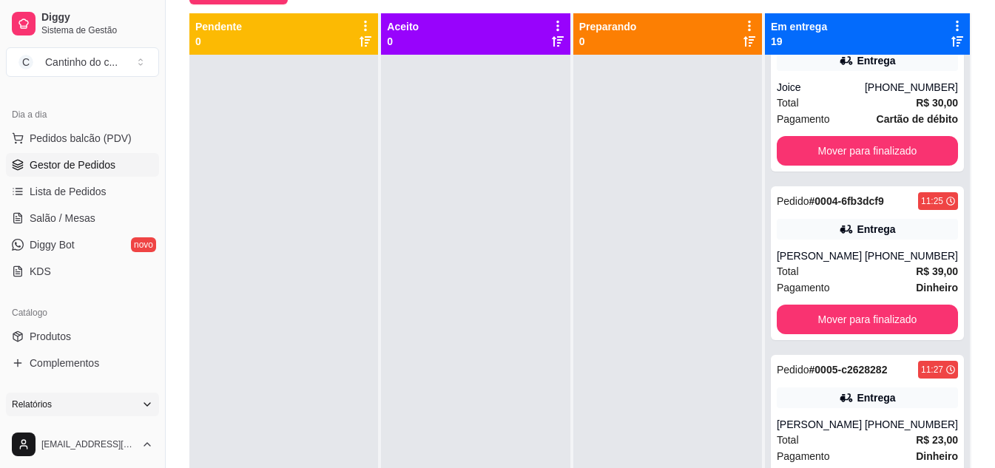
scroll to position [46, 0]
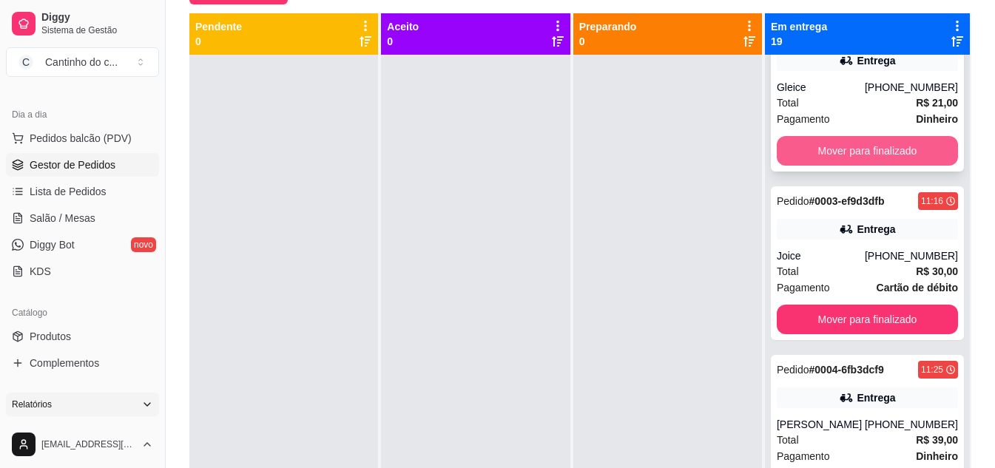
click at [896, 152] on button "Mover para finalizado" at bounding box center [867, 151] width 181 height 30
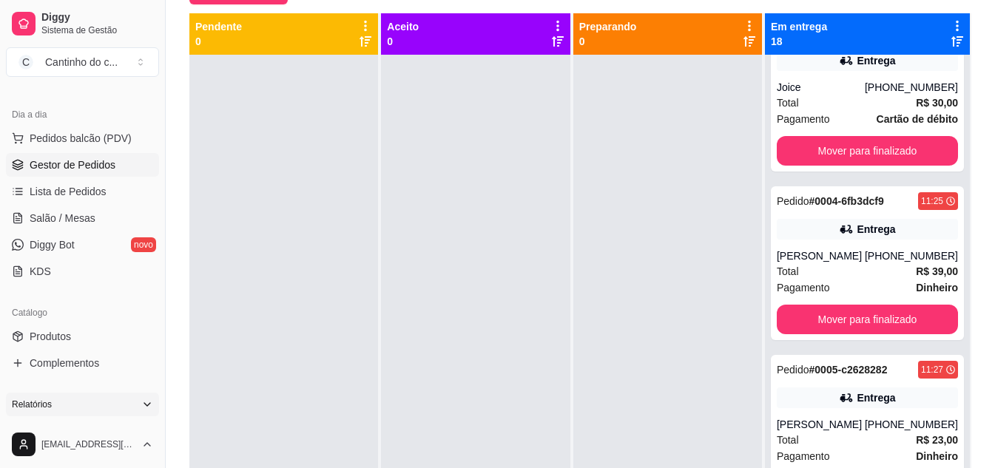
scroll to position [0, 0]
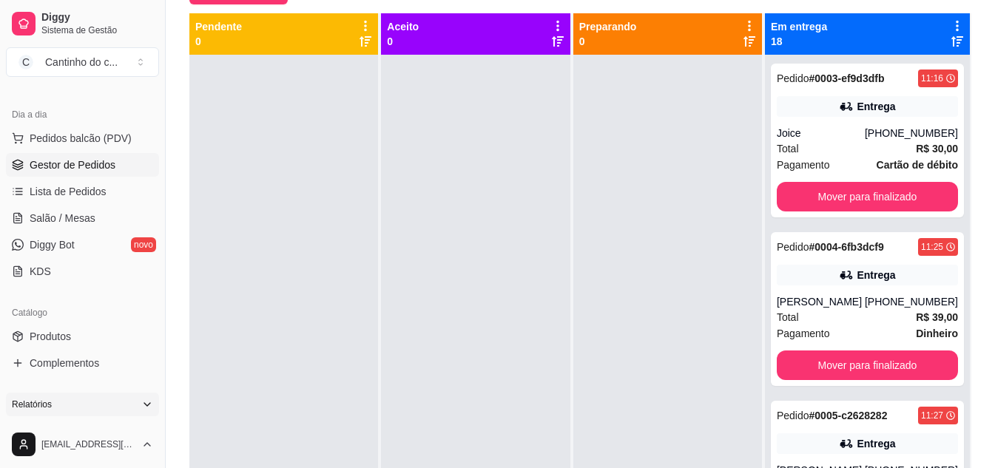
click at [916, 152] on strong "R$ 30,00" at bounding box center [937, 149] width 42 height 12
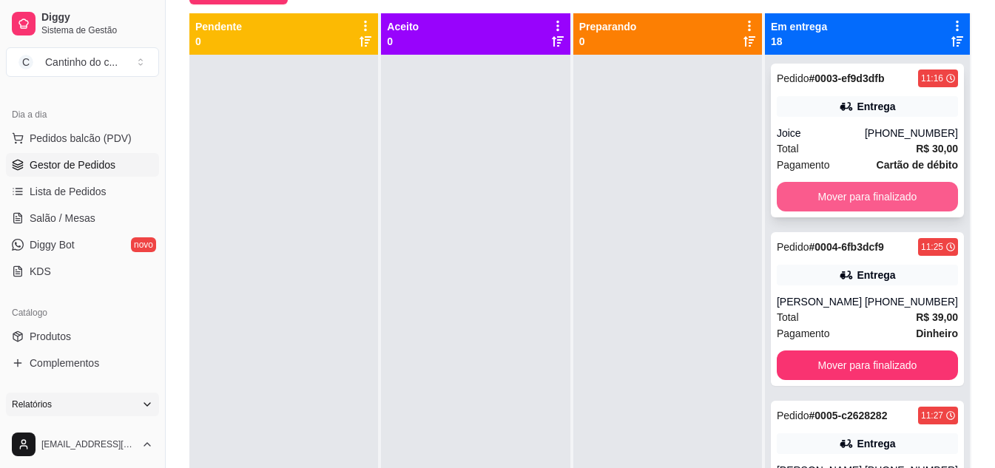
click at [818, 200] on button "Mover para finalizado" at bounding box center [867, 197] width 181 height 30
click at [822, 200] on button "Mover para finalizado" at bounding box center [867, 197] width 181 height 30
click at [816, 201] on button "Mover para finalizado" at bounding box center [867, 197] width 176 height 29
click at [818, 194] on button "Mover para finalizado" at bounding box center [867, 197] width 176 height 29
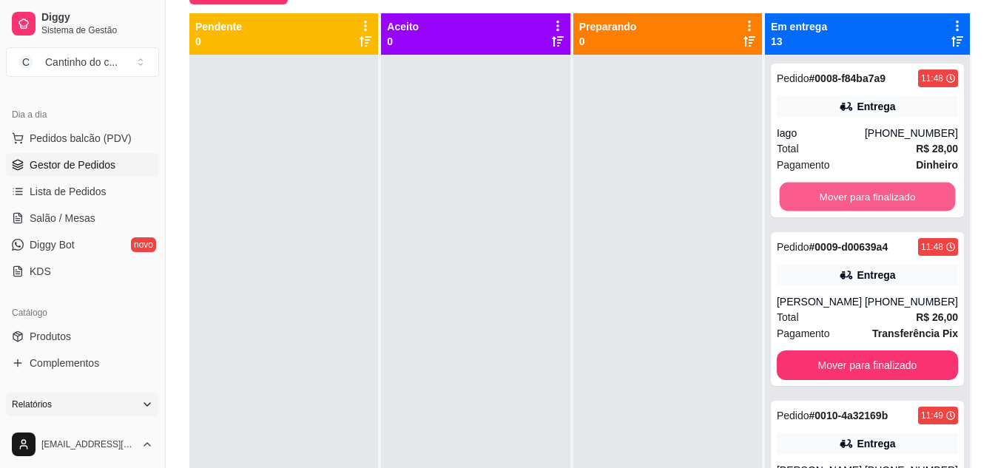
click at [818, 194] on button "Mover para finalizado" at bounding box center [867, 197] width 176 height 29
click at [818, 200] on button "Mover para finalizado" at bounding box center [867, 197] width 181 height 30
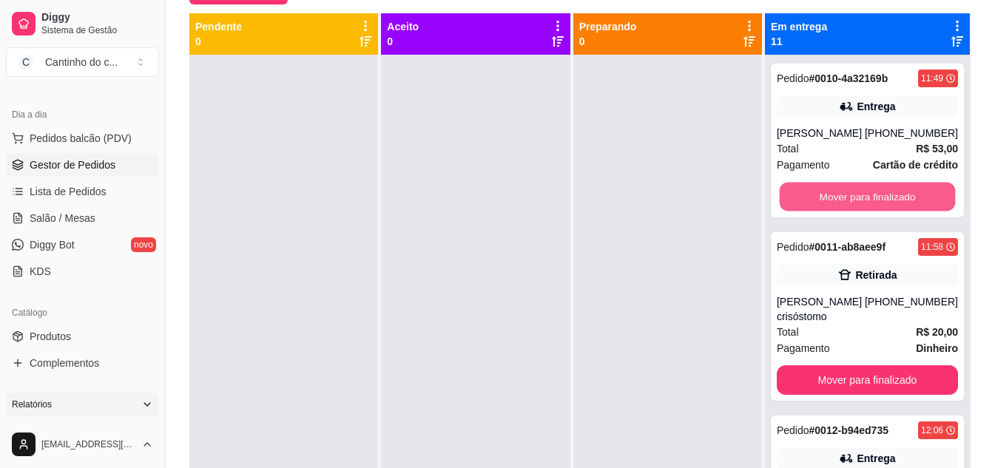
click at [818, 200] on button "Mover para finalizado" at bounding box center [867, 197] width 176 height 29
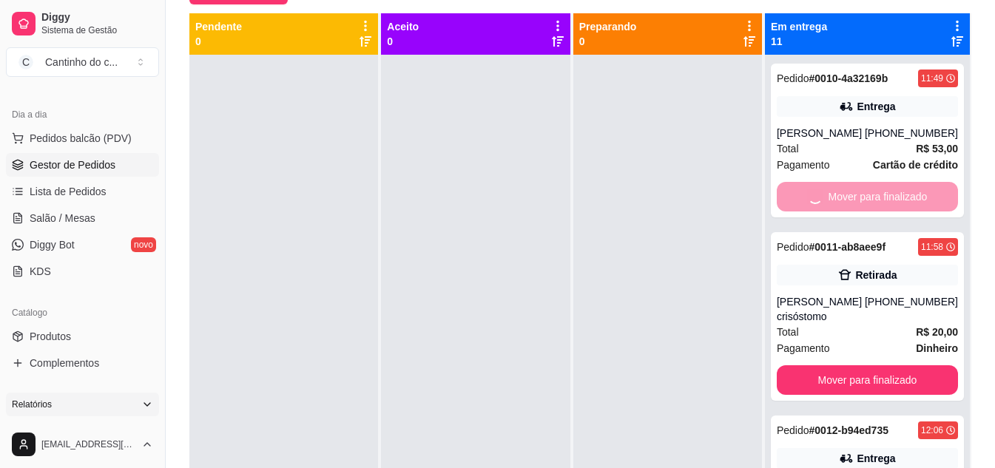
click at [818, 365] on button "Mover para finalizado" at bounding box center [867, 380] width 181 height 30
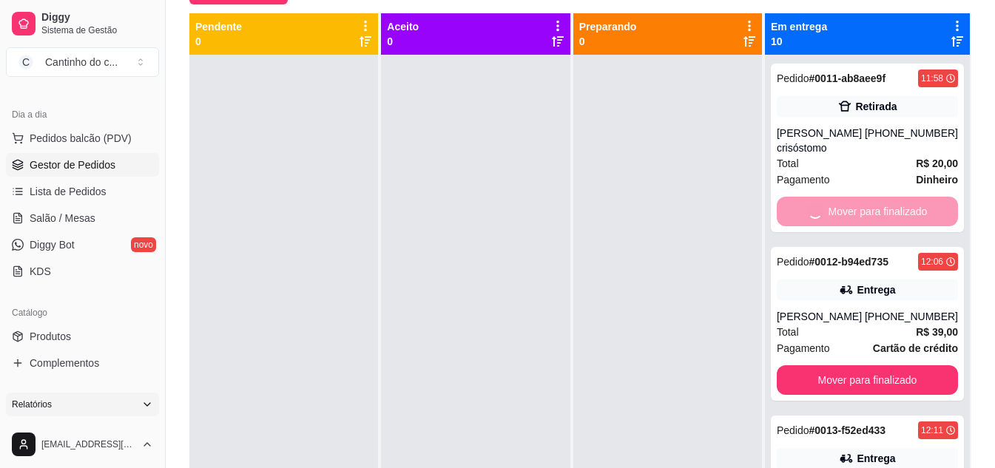
click at [818, 365] on button "Mover para finalizado" at bounding box center [867, 380] width 181 height 30
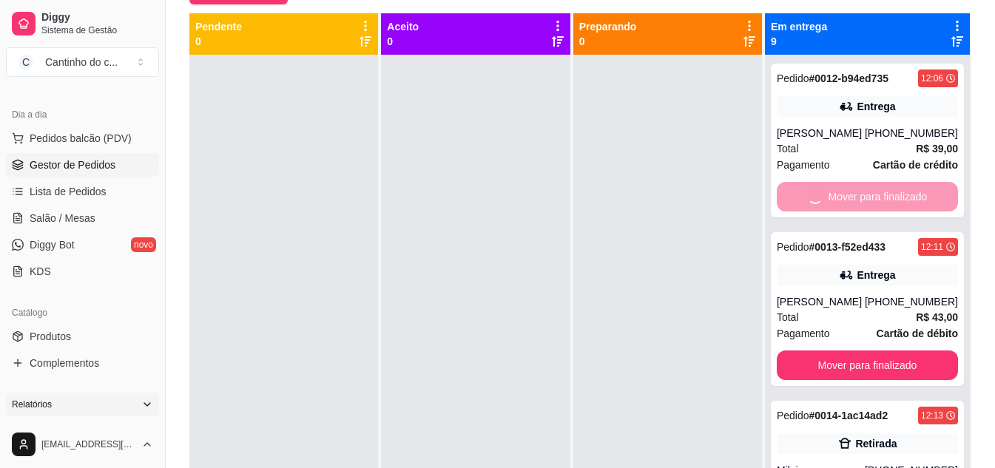
click at [818, 351] on button "Mover para finalizado" at bounding box center [867, 366] width 181 height 30
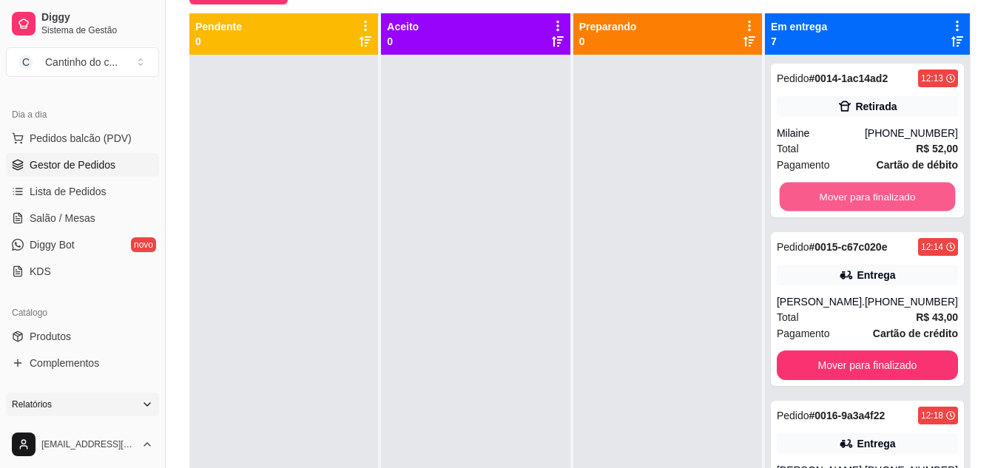
click at [818, 200] on button "Mover para finalizado" at bounding box center [867, 197] width 176 height 29
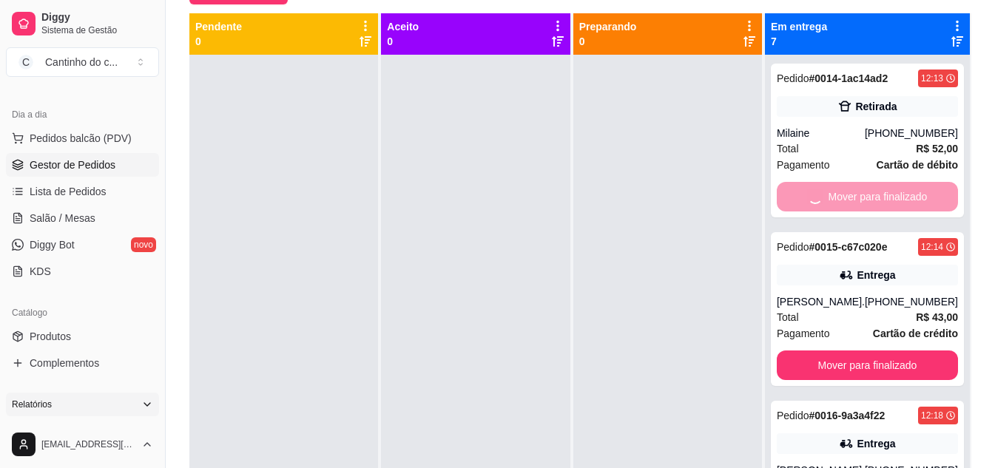
click at [818, 351] on button "Mover para finalizado" at bounding box center [867, 366] width 181 height 30
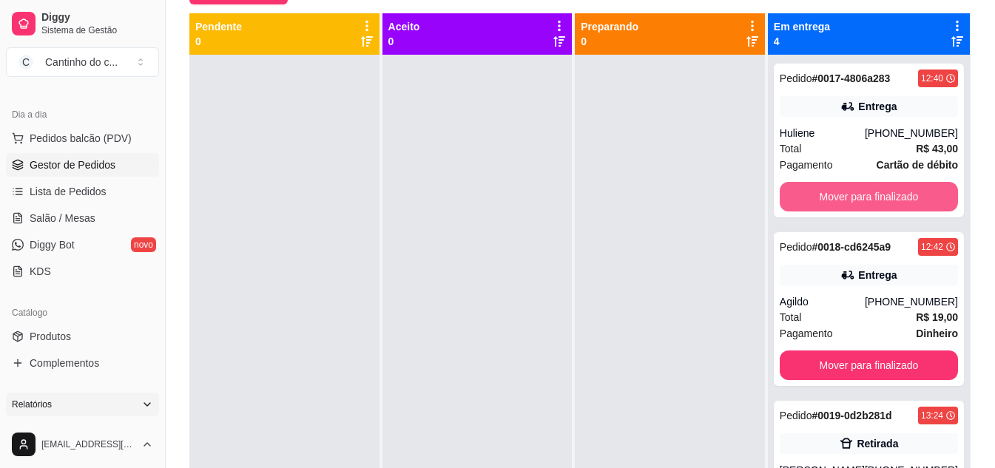
click at [818, 200] on button "Mover para finalizado" at bounding box center [868, 197] width 178 height 30
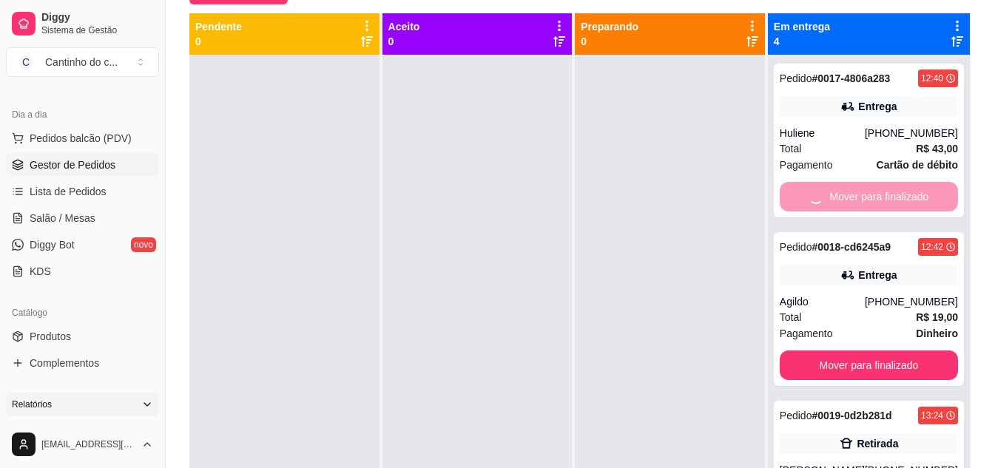
click at [818, 351] on button "Mover para finalizado" at bounding box center [868, 366] width 178 height 30
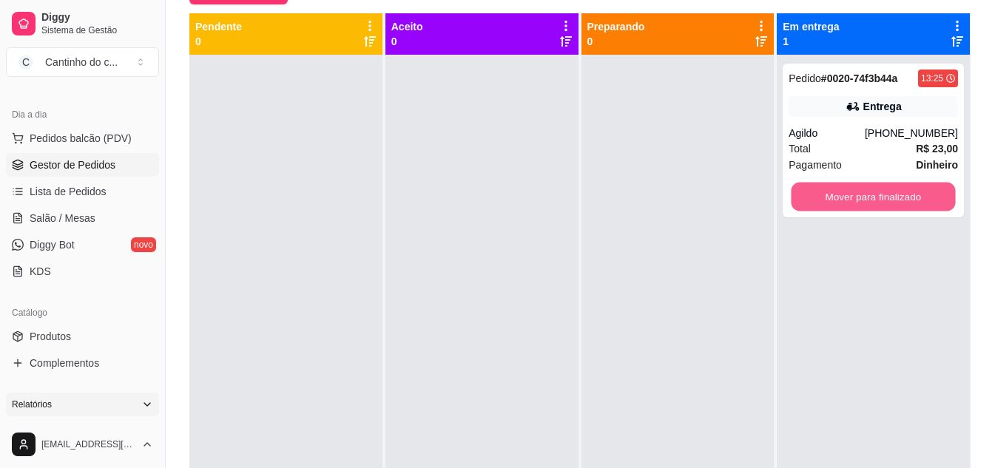
click at [818, 200] on button "Mover para finalizado" at bounding box center [873, 197] width 164 height 29
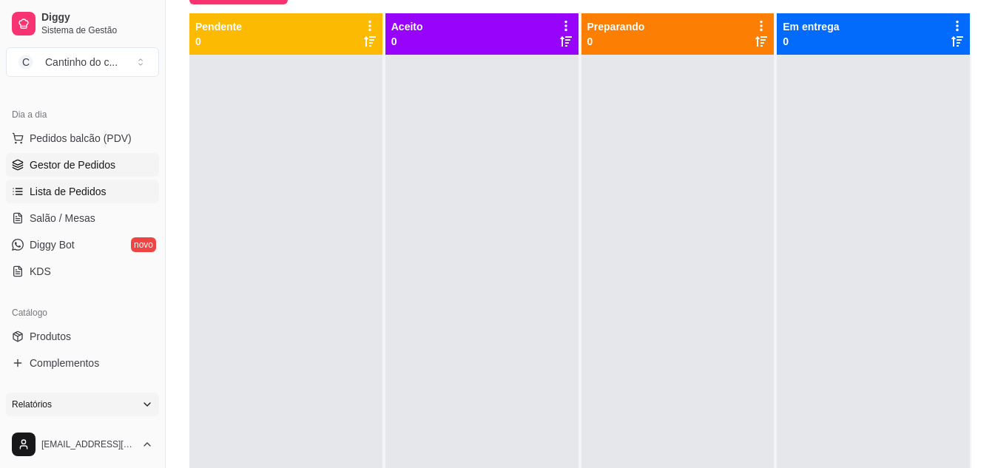
click at [55, 183] on link "Lista de Pedidos" at bounding box center [82, 192] width 153 height 24
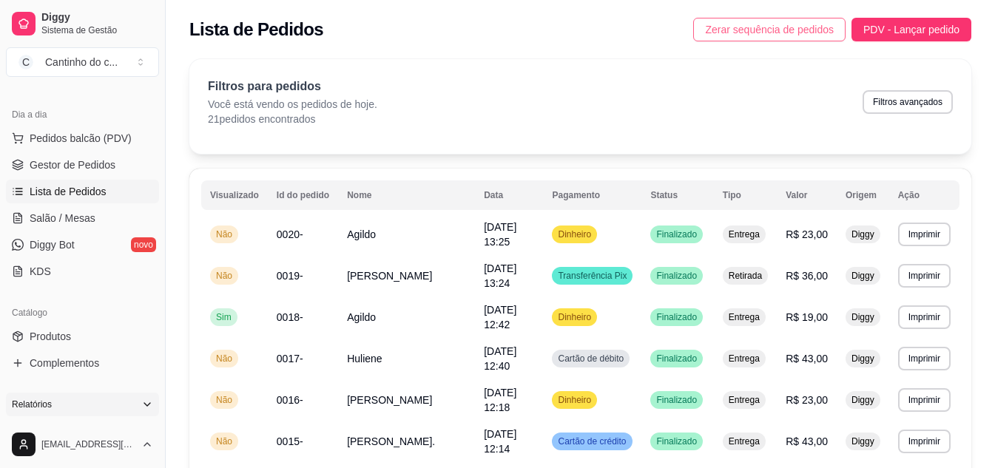
click at [765, 33] on span "Zerar sequência de pedidos" at bounding box center [769, 29] width 129 height 16
